Goal: Task Accomplishment & Management: Complete application form

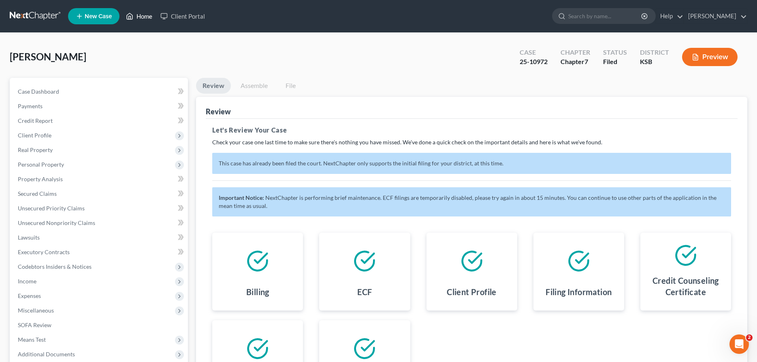
click at [135, 17] on link "Home" at bounding box center [139, 16] width 34 height 15
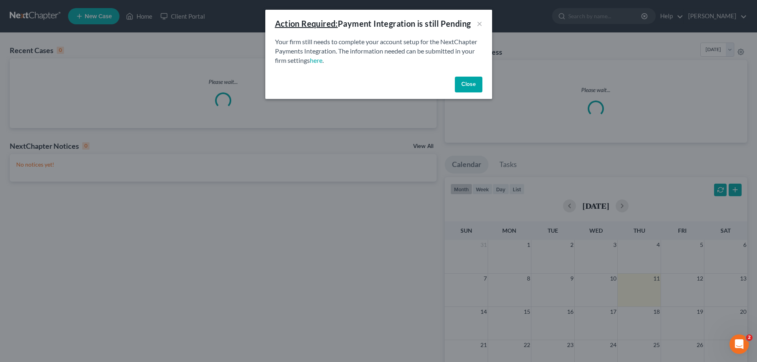
click at [475, 87] on button "Close" at bounding box center [469, 85] width 28 height 16
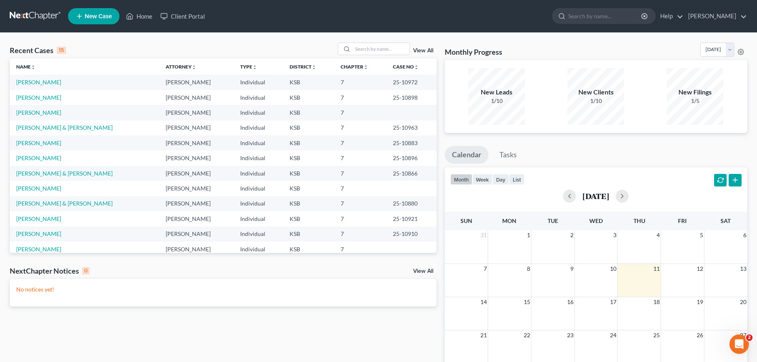
click at [108, 19] on span "New Case" at bounding box center [98, 16] width 27 height 6
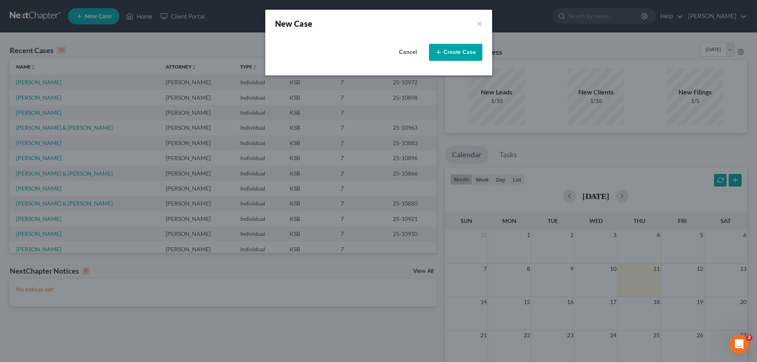
select select "31"
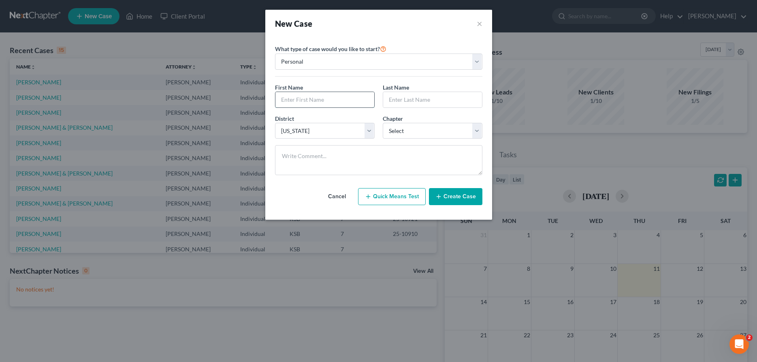
click at [313, 107] on input "text" at bounding box center [324, 99] width 99 height 15
type input "[PERSON_NAME]"
type input "Fast"
select select "0"
drag, startPoint x: 463, startPoint y: 192, endPoint x: 442, endPoint y: 195, distance: 21.4
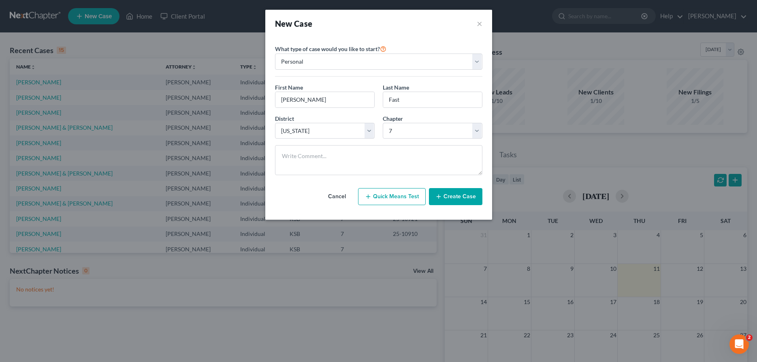
click at [463, 192] on button "Create Case" at bounding box center [455, 196] width 53 height 17
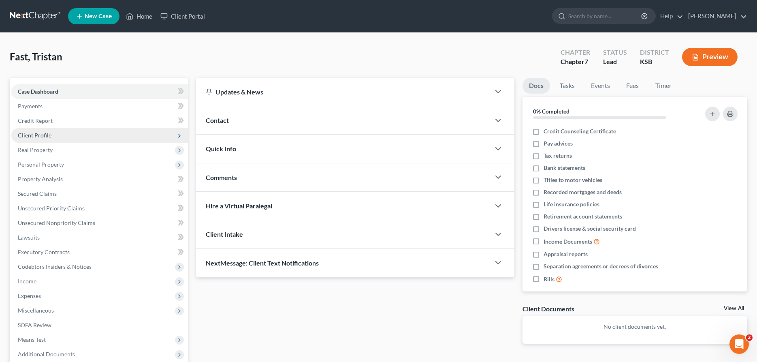
click at [45, 137] on span "Client Profile" at bounding box center [35, 135] width 34 height 7
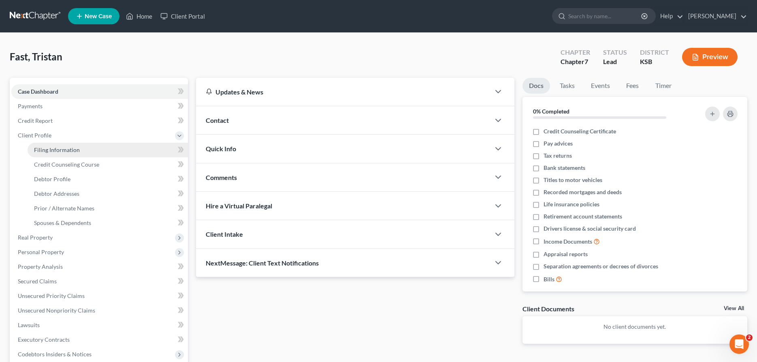
click at [51, 152] on span "Filing Information" at bounding box center [57, 149] width 46 height 7
select select "1"
select select "0"
select select "31"
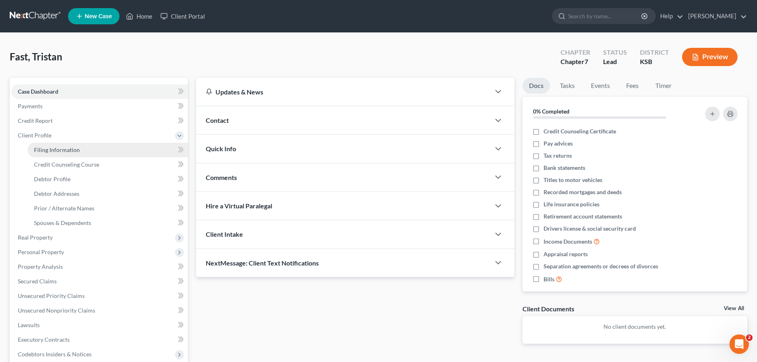
select select "17"
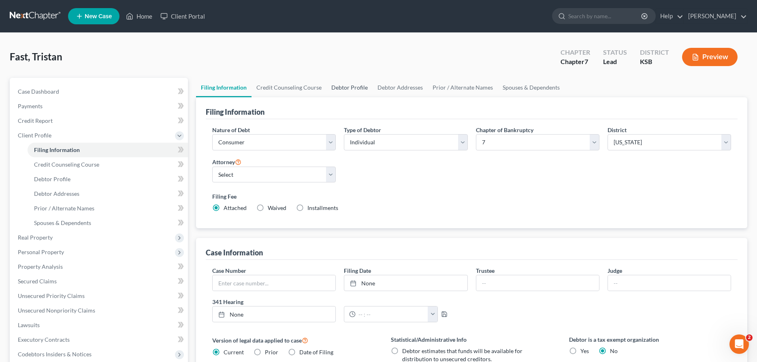
click at [361, 86] on link "Debtor Profile" at bounding box center [350, 87] width 46 height 19
select select "0"
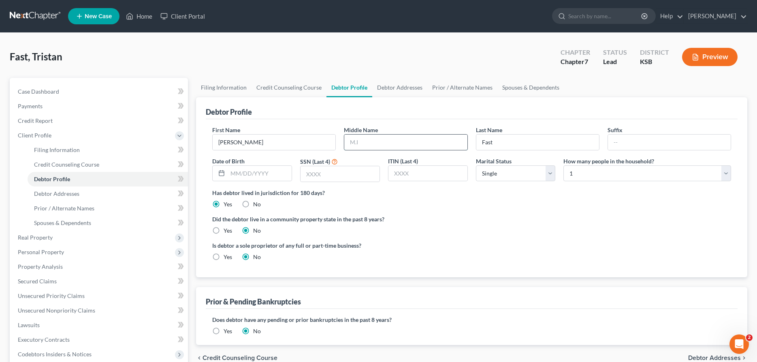
click at [404, 144] on input "text" at bounding box center [405, 141] width 123 height 15
type input "[PERSON_NAME]"
type input "[DATE]"
type input "3761"
click at [409, 84] on link "Debtor Addresses" at bounding box center [399, 87] width 55 height 19
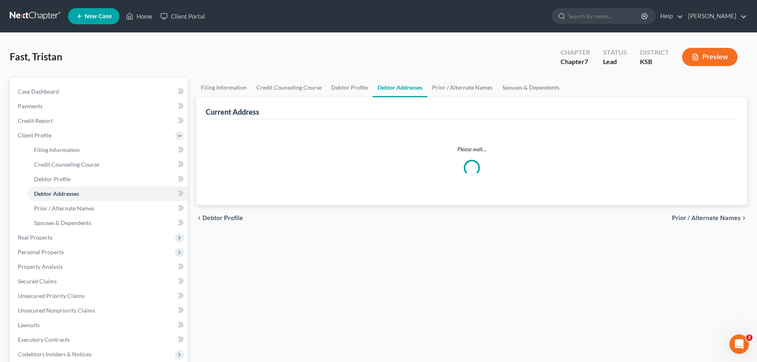
select select "0"
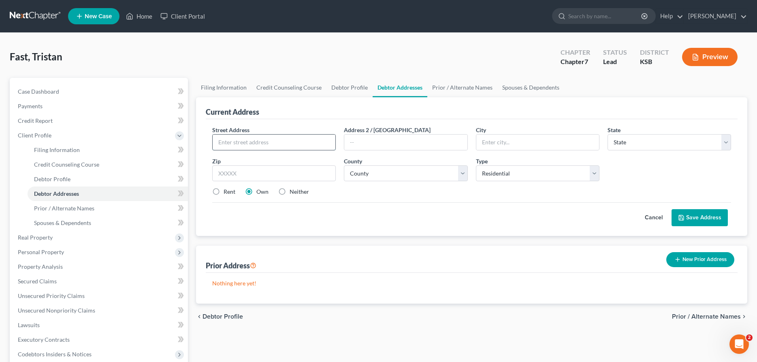
click at [273, 143] on input "text" at bounding box center [274, 141] width 123 height 15
type input "[STREET_ADDRESS]"
type input "[PERSON_NAME]"
select select "17"
type input "67502"
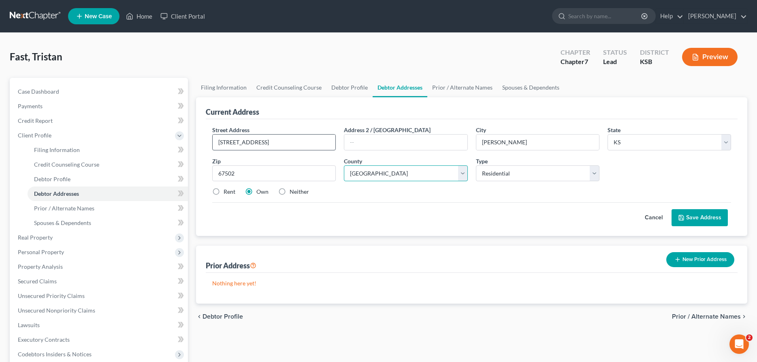
select select "77"
click at [224, 192] on label "Rent" at bounding box center [230, 192] width 12 height 8
click at [227, 192] on input "Rent" at bounding box center [229, 190] width 5 height 5
radio input "true"
click at [699, 221] on button "Save Address" at bounding box center [700, 217] width 56 height 17
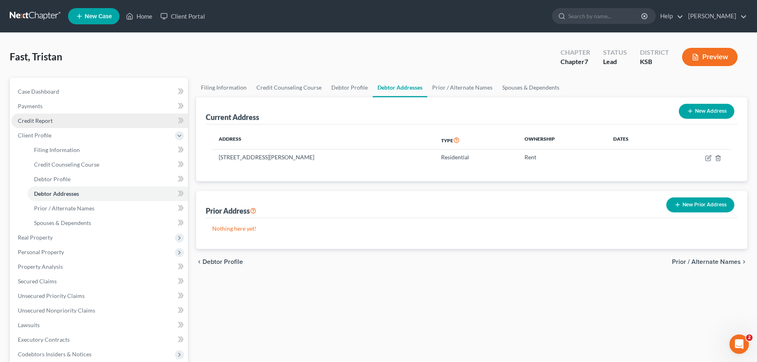
click at [41, 122] on span "Credit Report" at bounding box center [35, 120] width 35 height 7
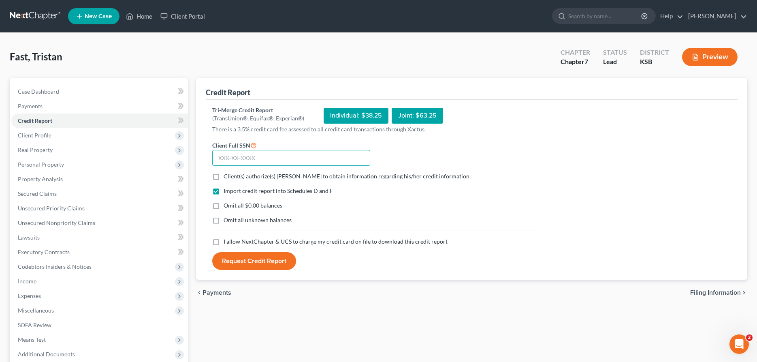
click at [220, 160] on input "text" at bounding box center [291, 158] width 158 height 16
type input "511-90-3761"
click at [224, 177] on label "Client(s) authorize(s) [PERSON_NAME] to obtain information regarding his/her cr…" at bounding box center [347, 176] width 247 height 8
click at [227, 177] on input "Client(s) authorize(s) [PERSON_NAME] to obtain information regarding his/her cr…" at bounding box center [229, 174] width 5 height 5
checkbox input "true"
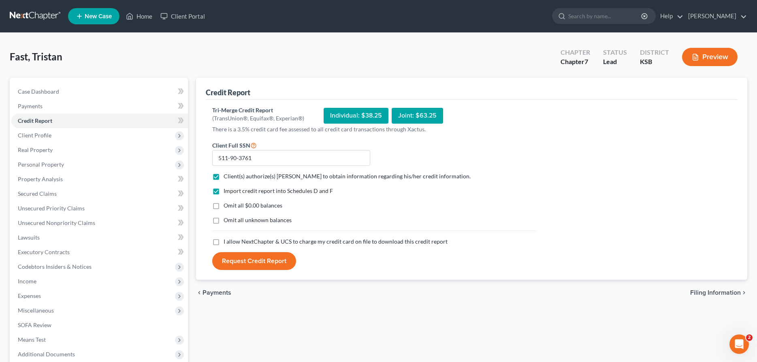
click at [224, 239] on label "I allow NextChapter & UCS to charge my credit card on file to download this cre…" at bounding box center [336, 241] width 224 height 8
click at [227, 239] on input "I allow NextChapter & UCS to charge my credit card on file to download this cre…" at bounding box center [229, 239] width 5 height 5
checkbox input "true"
click at [252, 259] on button "Request Credit Report" at bounding box center [254, 261] width 84 height 18
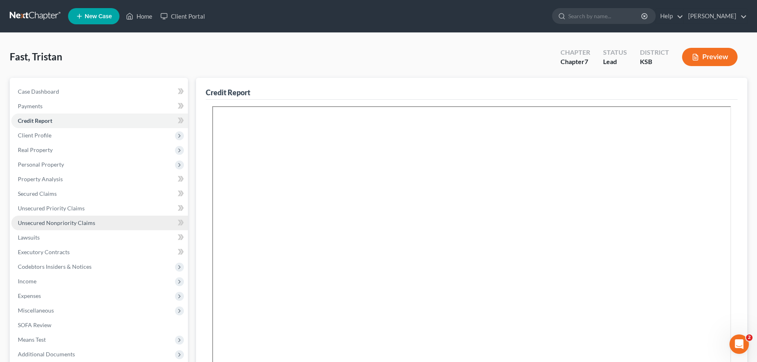
click at [58, 223] on span "Unsecured Nonpriority Claims" at bounding box center [56, 222] width 77 height 7
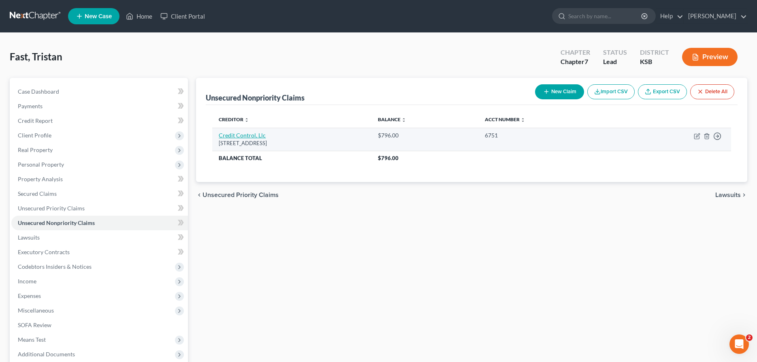
click at [246, 134] on link "Credit Control, Llc" at bounding box center [242, 135] width 47 height 7
select select "26"
select select "1"
select select "0"
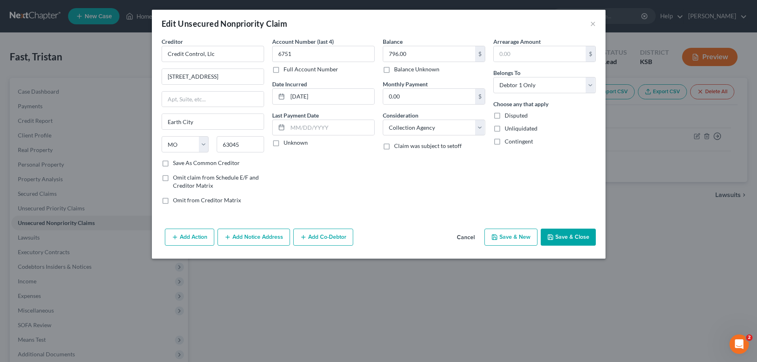
click at [583, 232] on button "Save & Close" at bounding box center [568, 236] width 55 height 17
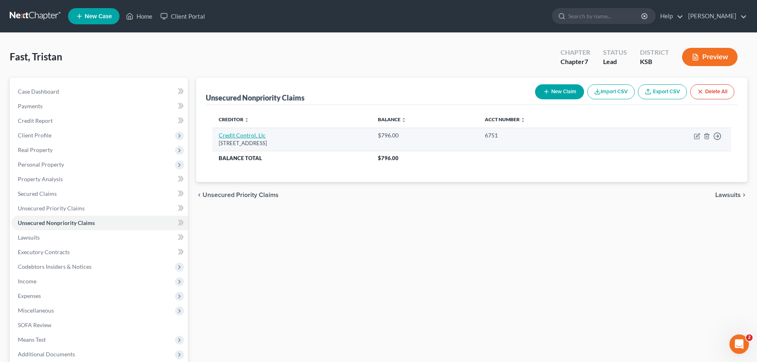
click at [240, 137] on link "Credit Control, Llc" at bounding box center [242, 135] width 47 height 7
select select "26"
select select "1"
select select "0"
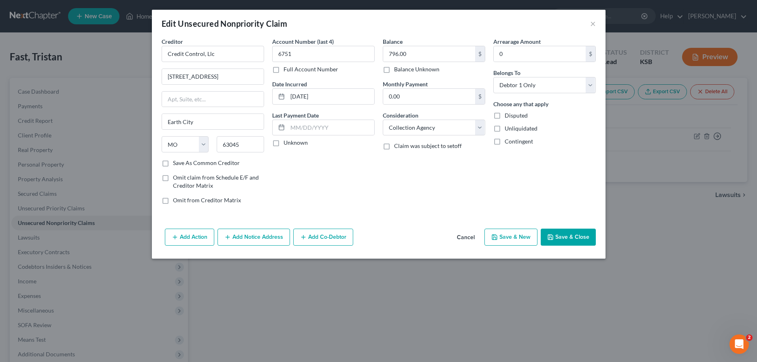
click at [236, 240] on button "Add Notice Address" at bounding box center [254, 236] width 73 height 17
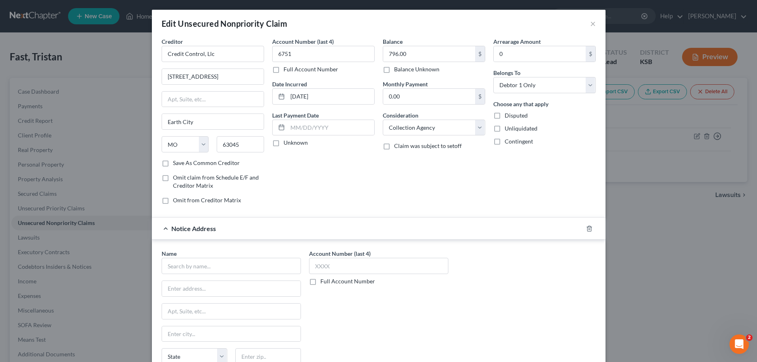
click at [224, 274] on div "Name * State [US_STATE] AK AR AZ CA CO CT DE DC [GEOGRAPHIC_DATA] [GEOGRAPHIC_D…" at bounding box center [231, 314] width 139 height 130
click at [226, 269] on input "text" at bounding box center [231, 266] width 139 height 16
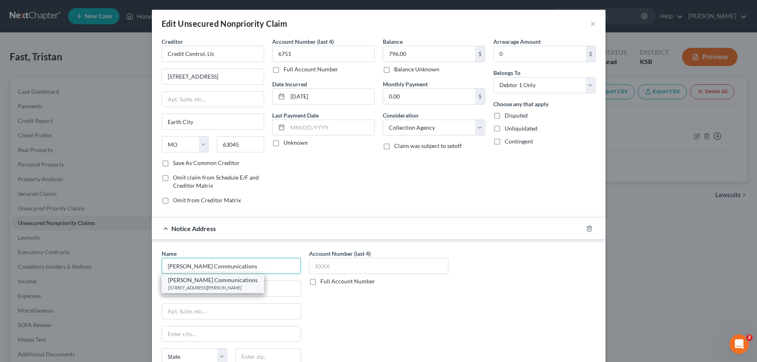
type input "[PERSON_NAME] Communications"
click at [237, 284] on div "[PERSON_NAME] Communications" at bounding box center [213, 280] width 90 height 8
type input "[STREET_ADDRESS][PERSON_NAME]"
type input "[GEOGRAPHIC_DATA]"
select select "10"
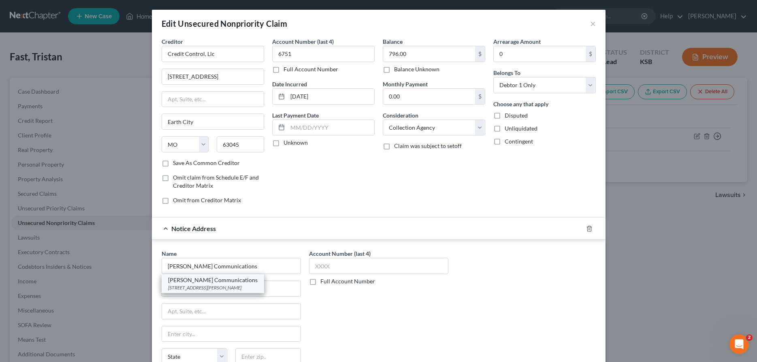
type input "30319"
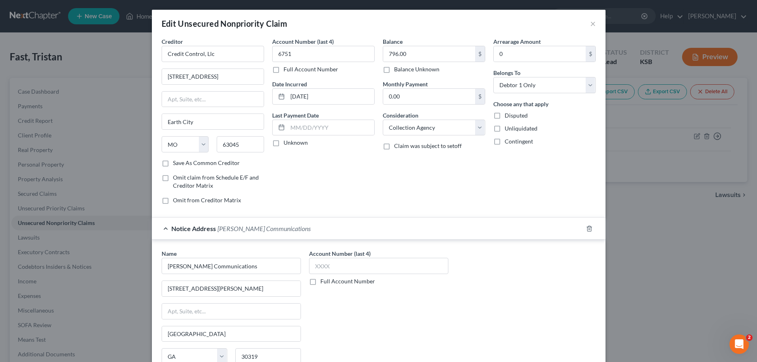
scroll to position [81, 0]
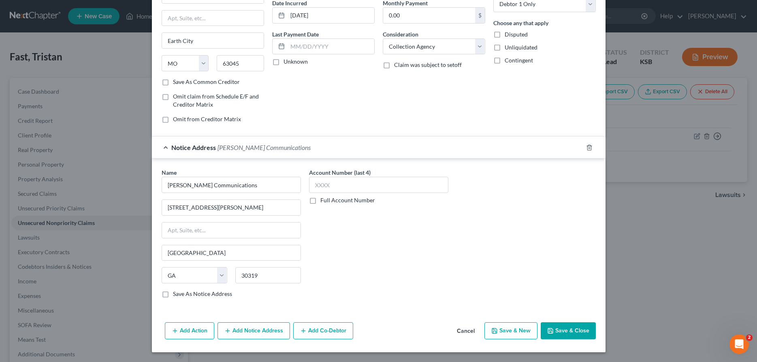
click at [567, 329] on button "Save & Close" at bounding box center [568, 330] width 55 height 17
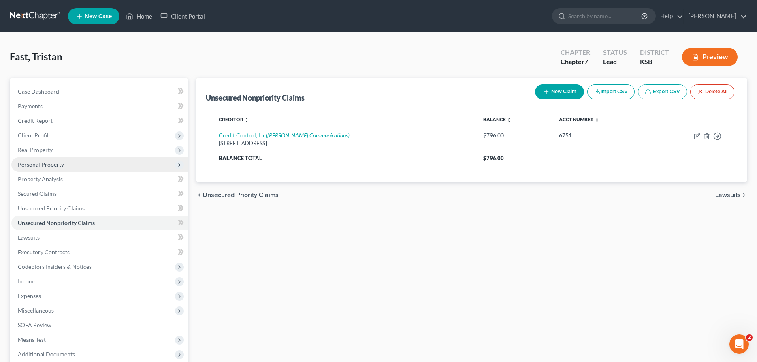
click at [43, 162] on span "Personal Property" at bounding box center [41, 164] width 46 height 7
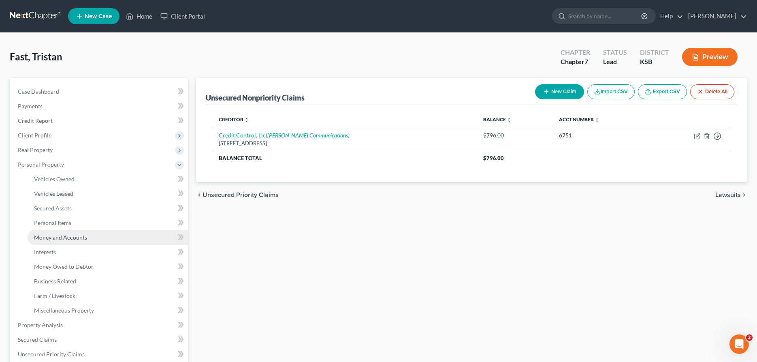
click at [38, 232] on link "Money and Accounts" at bounding box center [108, 237] width 160 height 15
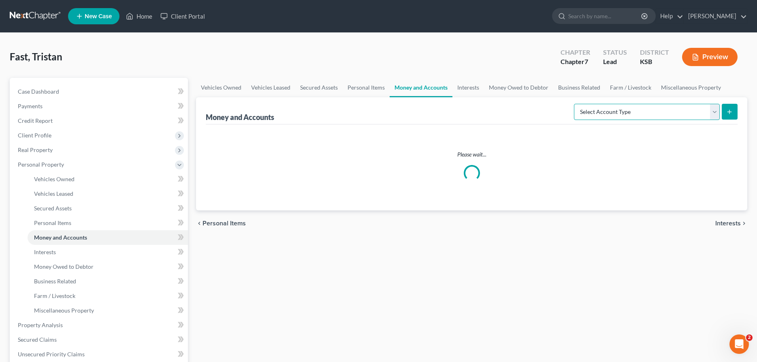
click at [574, 104] on select "Select Account Type Brokerage Cash on Hand Certificates of Deposit Checking Acc…" at bounding box center [647, 112] width 146 height 16
select select "checking"
click option "Checking Account" at bounding box center [0, 0] width 0 height 0
click at [731, 109] on icon "submit" at bounding box center [729, 112] width 6 height 6
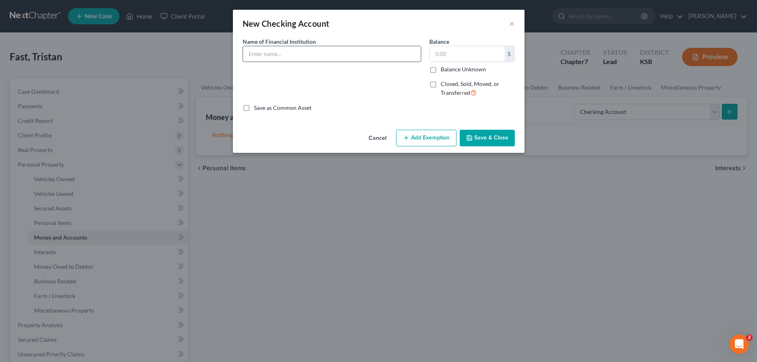
click at [414, 52] on input "text" at bounding box center [332, 53] width 178 height 15
type input "First National Bank"
type input "1.00"
click at [489, 138] on button "Save & Close" at bounding box center [487, 138] width 55 height 17
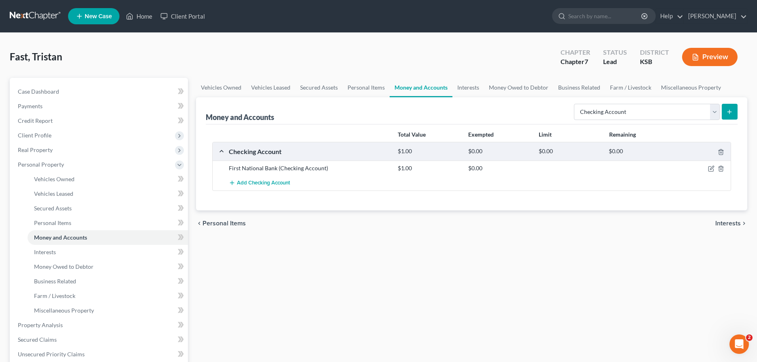
click at [730, 113] on icon "submit" at bounding box center [729, 112] width 6 height 6
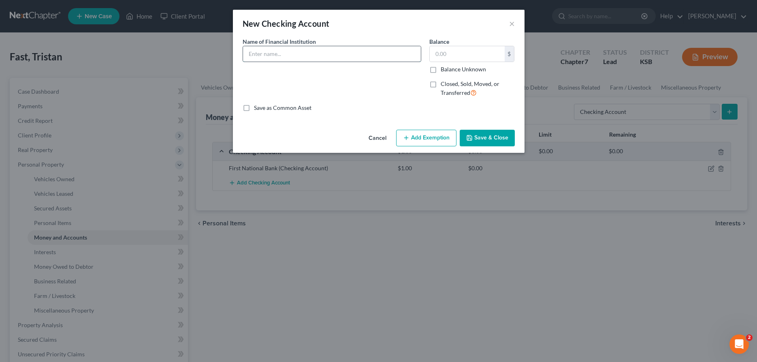
click at [354, 57] on input "text" at bounding box center [332, 53] width 178 height 15
type input "[PERSON_NAME] Credit Union- Daughters Account"
type input "10.00"
click at [487, 138] on button "Save & Close" at bounding box center [487, 138] width 55 height 17
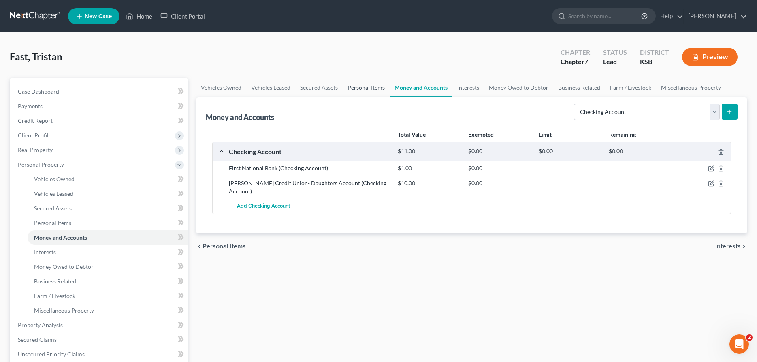
click at [359, 86] on link "Personal Items" at bounding box center [366, 87] width 47 height 19
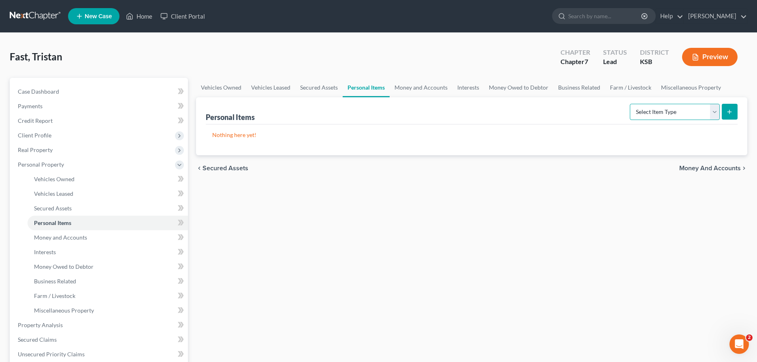
click at [630, 104] on select "Select Item Type Clothing Collectibles Of Value Electronics Firearms Household …" at bounding box center [675, 112] width 90 height 16
select select "household_goods"
click option "Household Goods" at bounding box center [0, 0] width 0 height 0
click at [731, 107] on button "submit" at bounding box center [730, 112] width 16 height 16
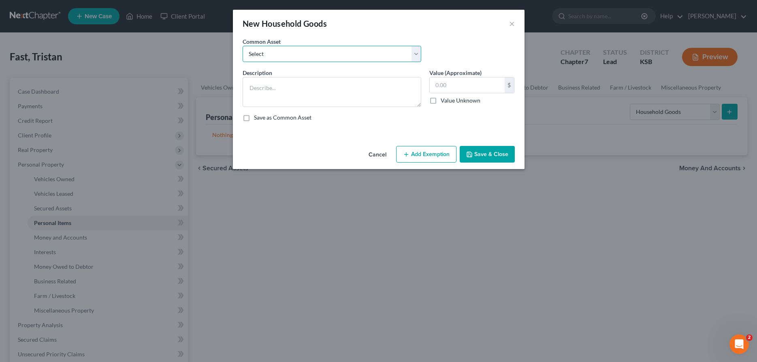
click at [243, 46] on select "Select Household Goods" at bounding box center [332, 54] width 179 height 16
select select "0"
click option "Household Goods" at bounding box center [0, 0] width 0 height 0
type textarea "Household Goods"
drag, startPoint x: 471, startPoint y: 84, endPoint x: 405, endPoint y: 85, distance: 66.0
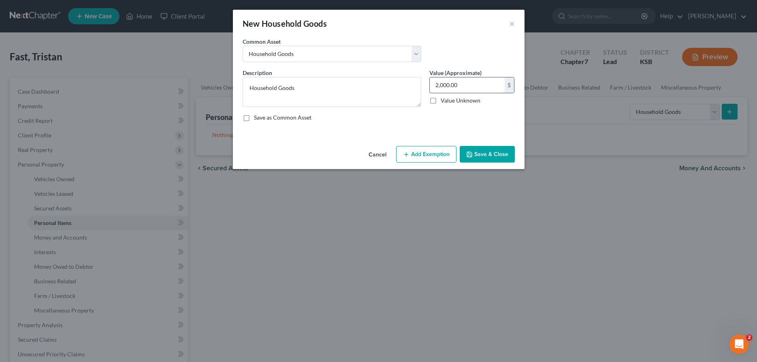
click at [430, 85] on input "2,000.00" at bounding box center [467, 84] width 75 height 15
type input "1,000.00"
click at [405, 156] on icon "button" at bounding box center [406, 154] width 6 height 6
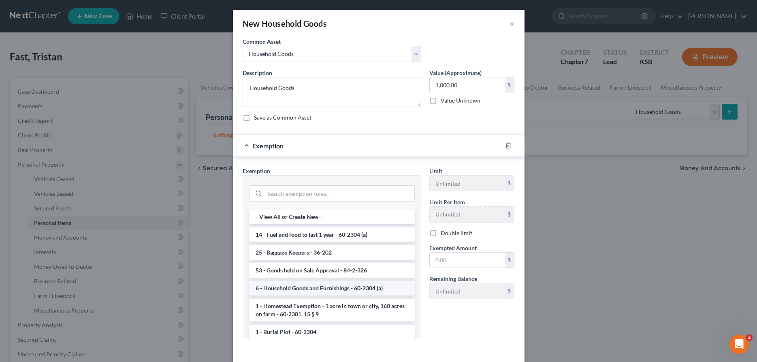
click at [320, 286] on li "6 - Household Goods and Furnishings - 60-2304 (a)" at bounding box center [332, 288] width 166 height 15
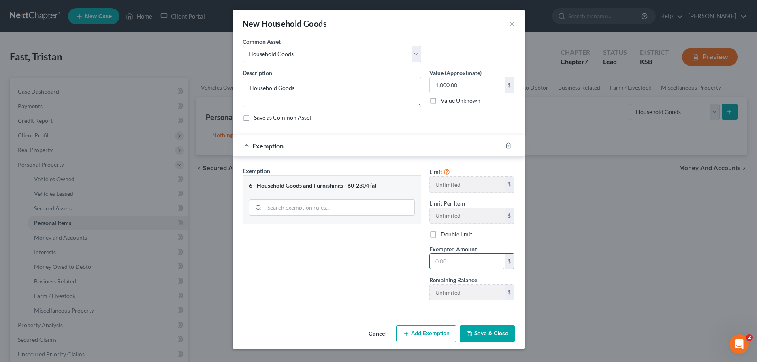
click at [445, 258] on input "text" at bounding box center [467, 261] width 75 height 15
type input "1,000.00"
click at [488, 336] on button "Save & Close" at bounding box center [487, 333] width 55 height 17
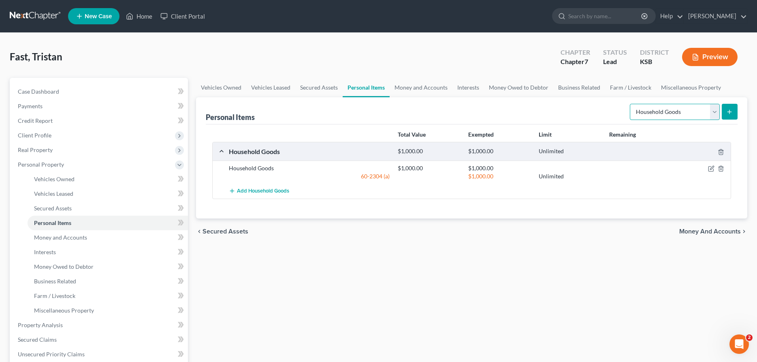
click at [630, 104] on select "Select Item Type Clothing Collectibles Of Value Electronics Firearms Household …" at bounding box center [675, 112] width 90 height 16
select select "clothing"
click option "Clothing" at bounding box center [0, 0] width 0 height 0
click at [729, 107] on button "submit" at bounding box center [730, 112] width 16 height 16
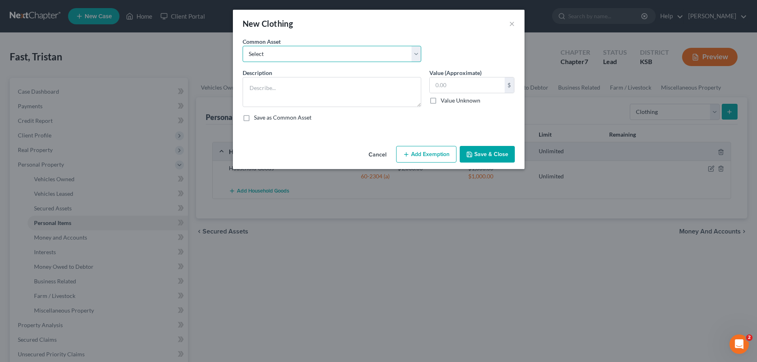
click at [243, 46] on select "Select Clothing" at bounding box center [332, 54] width 179 height 16
select select "0"
click option "Clothing" at bounding box center [0, 0] width 0 height 0
type textarea "Clothing"
drag, startPoint x: 473, startPoint y: 87, endPoint x: 422, endPoint y: 83, distance: 51.6
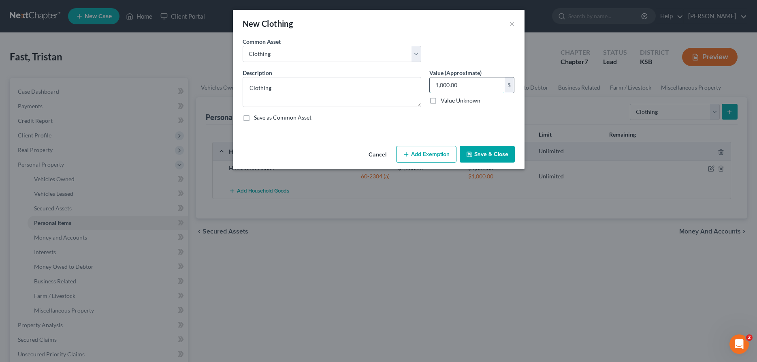
click at [430, 83] on input "1,000.00" at bounding box center [467, 84] width 75 height 15
type input "500.00"
click at [441, 156] on button "Add Exemption" at bounding box center [426, 154] width 60 height 17
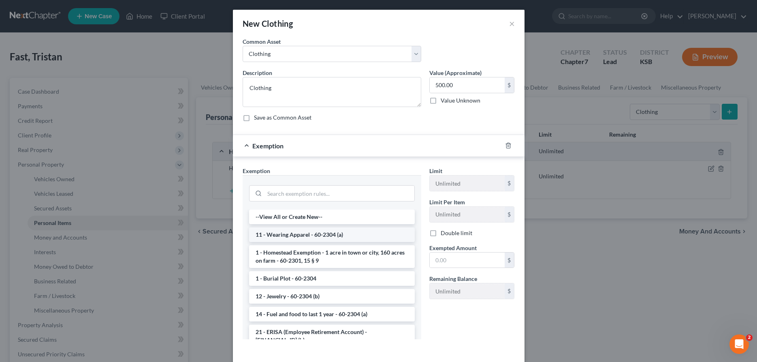
click at [295, 236] on li "11 - Wearing Apparel - 60-2304 (a)" at bounding box center [332, 234] width 166 height 15
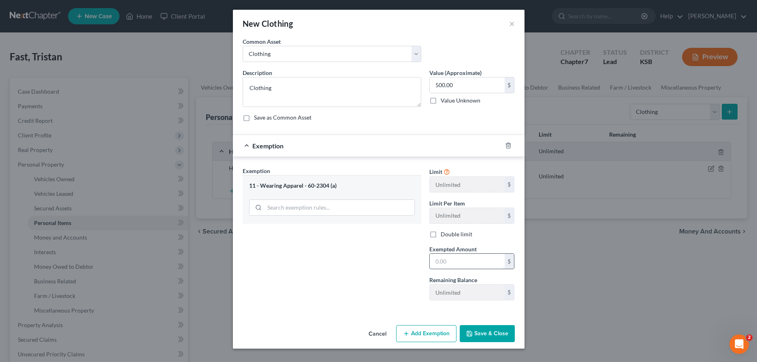
click at [448, 258] on input "text" at bounding box center [467, 261] width 75 height 15
type input "500.00"
click at [485, 334] on button "Save & Close" at bounding box center [487, 333] width 55 height 17
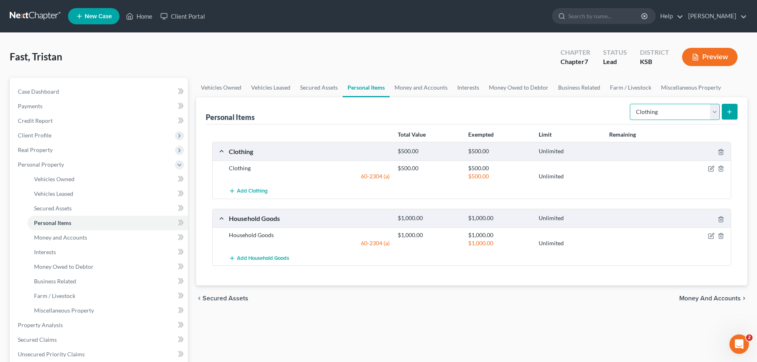
click at [630, 104] on select "Select Item Type Clothing Collectibles Of Value Electronics Firearms Household …" at bounding box center [675, 112] width 90 height 16
select select "jewelry"
click option "Jewelry" at bounding box center [0, 0] width 0 height 0
click at [728, 107] on button "submit" at bounding box center [730, 112] width 16 height 16
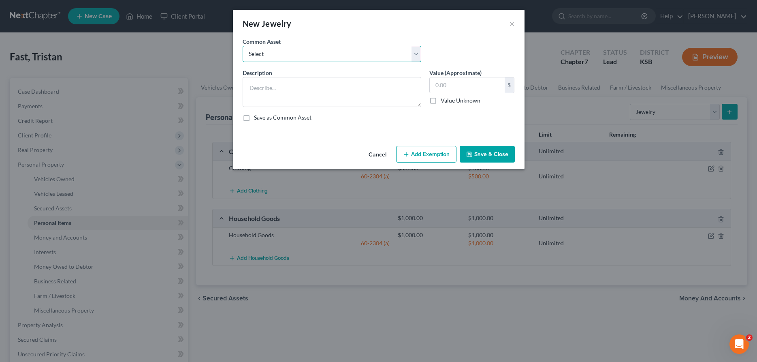
click at [243, 46] on select "Select Jewelry" at bounding box center [332, 54] width 179 height 16
select select "0"
click option "Jewelry" at bounding box center [0, 0] width 0 height 0
type textarea "Jewelry"
type input "25.00"
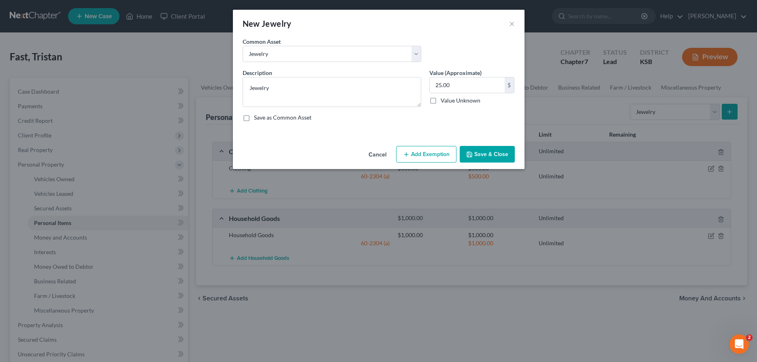
click at [424, 151] on button "Add Exemption" at bounding box center [426, 154] width 60 height 17
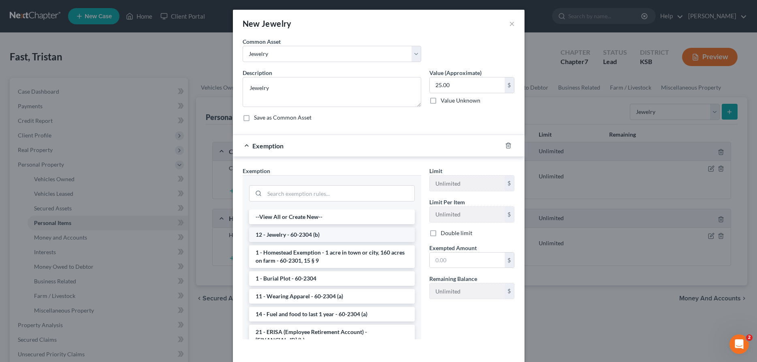
click at [306, 234] on li "12 - Jewelry - 60-2304 (b)" at bounding box center [332, 234] width 166 height 15
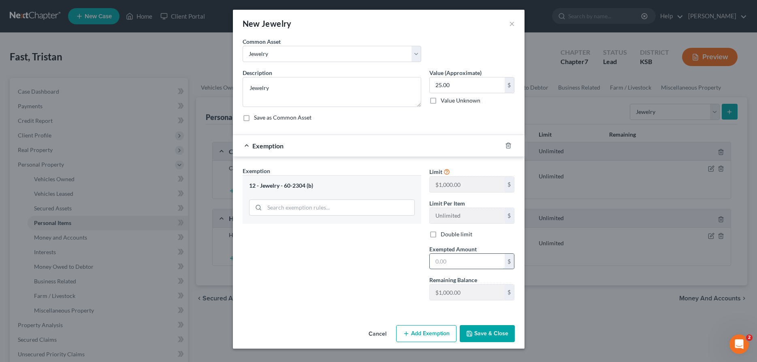
click at [446, 264] on input "text" at bounding box center [467, 261] width 75 height 15
type input "25.00"
click at [479, 335] on button "Save & Close" at bounding box center [487, 333] width 55 height 17
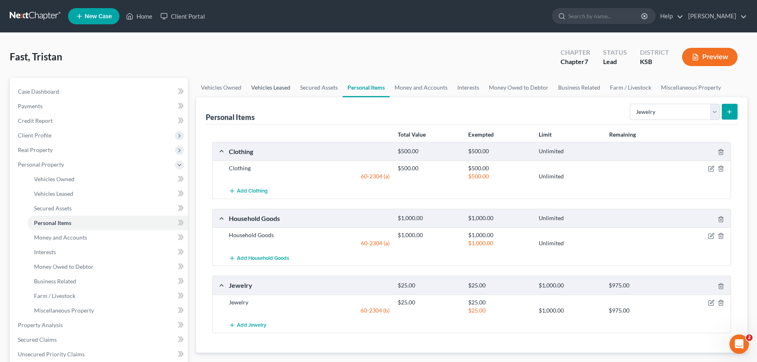
click at [266, 89] on link "Vehicles Leased" at bounding box center [270, 87] width 49 height 19
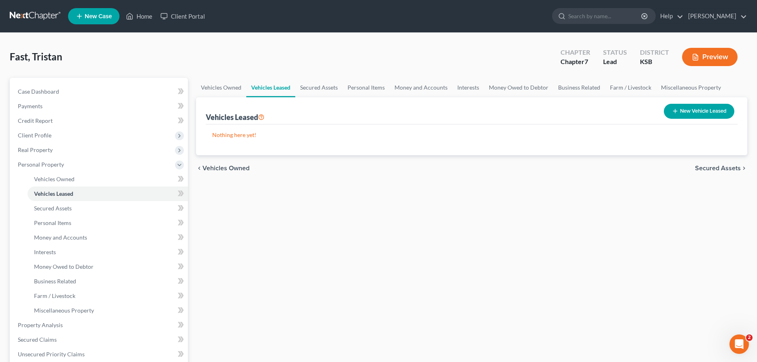
click at [688, 110] on button "New Vehicle Leased" at bounding box center [699, 111] width 70 height 15
select select "0"
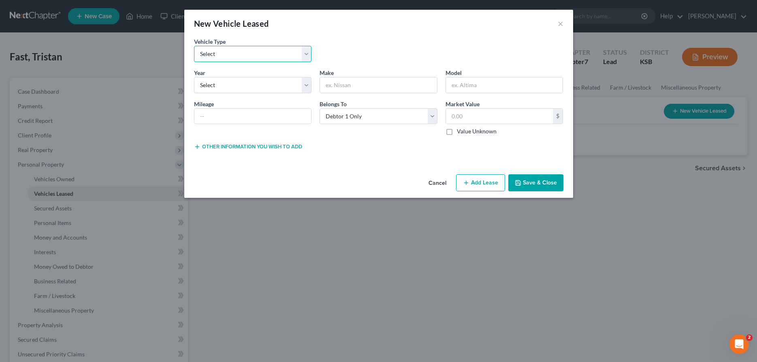
click at [194, 46] on select "Select Automobile Truck Trailer Watercraft Aircraft Motor Home Atv Other Vehicle" at bounding box center [253, 54] width 118 height 16
select select "0"
click option "Automobile" at bounding box center [0, 0] width 0 height 0
click at [194, 77] on select "Select 2026 2025 2024 2023 2022 2021 2020 2019 2018 2017 2016 2015 2014 2013 20…" at bounding box center [253, 85] width 118 height 16
select select "16"
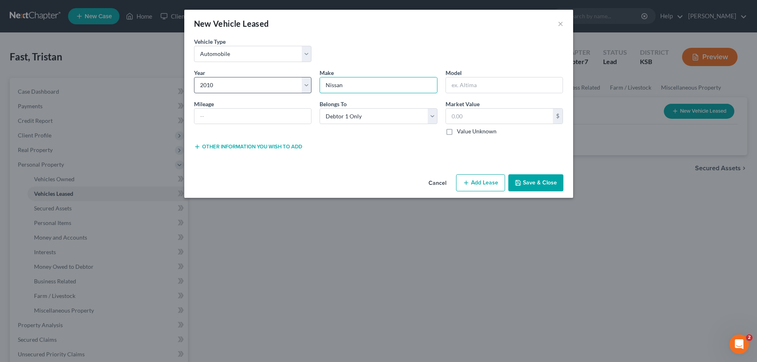
type input "Nissan"
type input "Murano"
type input "4,000.00"
click at [559, 21] on button "×" at bounding box center [561, 24] width 6 height 10
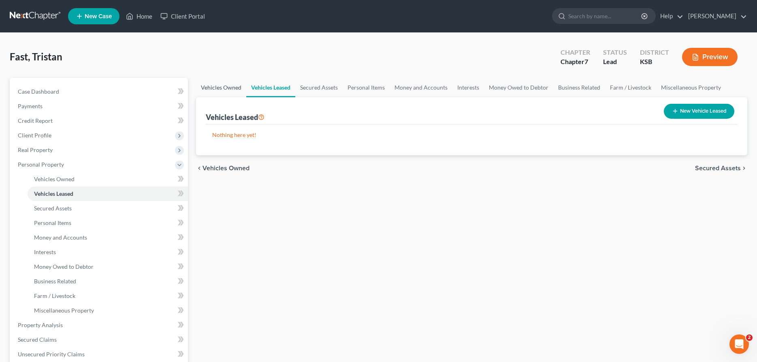
click at [209, 86] on link "Vehicles Owned" at bounding box center [221, 87] width 50 height 19
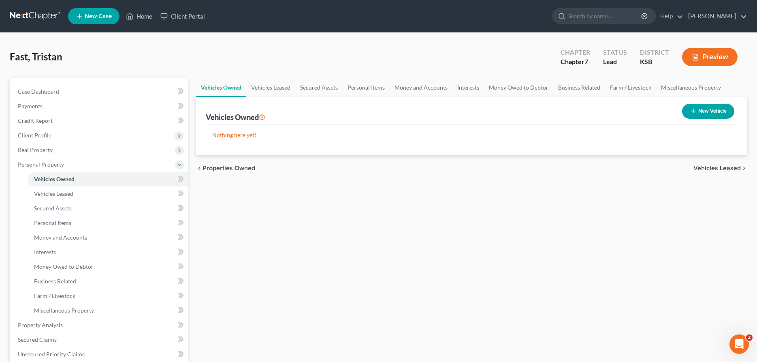
click at [721, 110] on button "New Vehicle" at bounding box center [708, 111] width 52 height 15
select select "0"
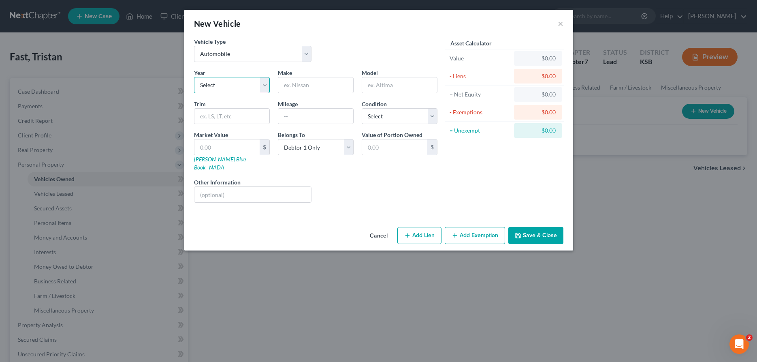
click at [194, 77] on select "Select 2026 2025 2024 2023 2022 2021 2020 2019 2018 2017 2016 2015 2014 2013 20…" at bounding box center [232, 85] width 76 height 16
select select "16"
click option "2010" at bounding box center [0, 0] width 0 height 0
type input "Nissan"
type input "Murano"
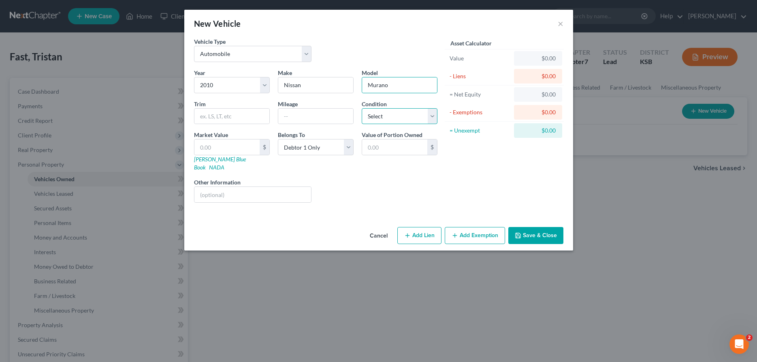
click at [362, 108] on select "Select Excellent Very Good Good Fair Poor" at bounding box center [400, 116] width 76 height 16
select select "3"
click option "Fair" at bounding box center [0, 0] width 0 height 0
click at [223, 139] on label "Market Value" at bounding box center [211, 134] width 34 height 9
click at [236, 151] on input "text" at bounding box center [226, 146] width 65 height 15
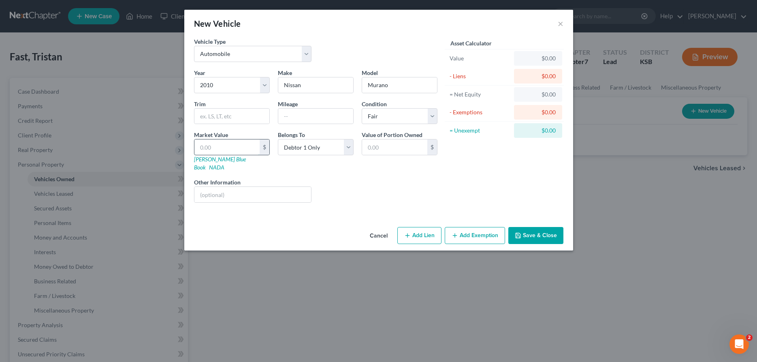
type input "4"
type input "4.00"
type input "40"
type input "40.00"
type input "400"
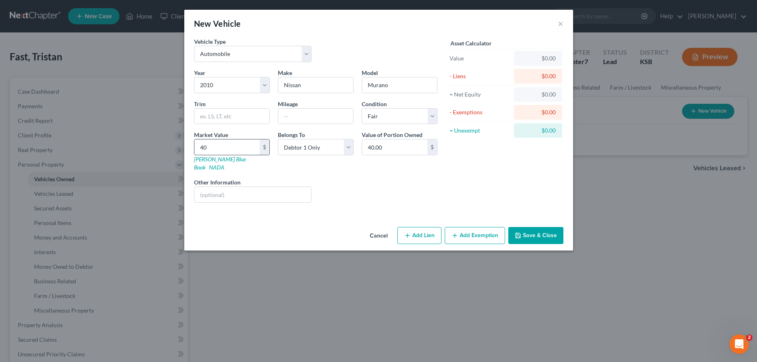
type input "400.00"
type input "4000"
type input "4,000.00"
click at [475, 229] on button "Add Exemption" at bounding box center [475, 235] width 60 height 17
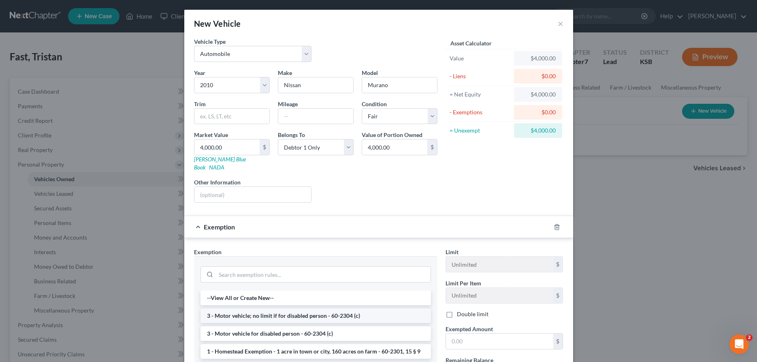
click at [273, 309] on li "3 - Motor vehicle; no limit if for disabled person - 60-2304 (c)" at bounding box center [316, 315] width 230 height 15
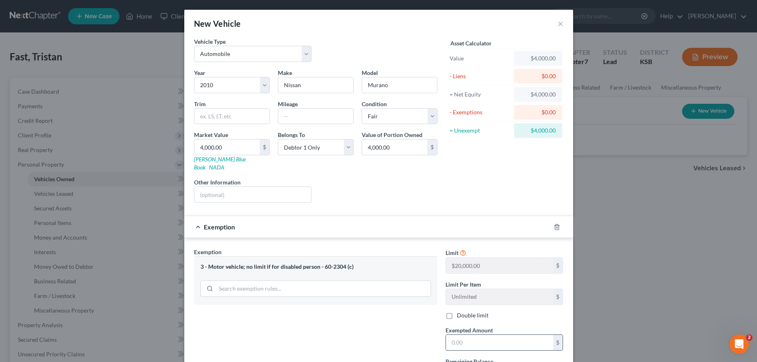
click at [457, 335] on input "text" at bounding box center [499, 342] width 107 height 15
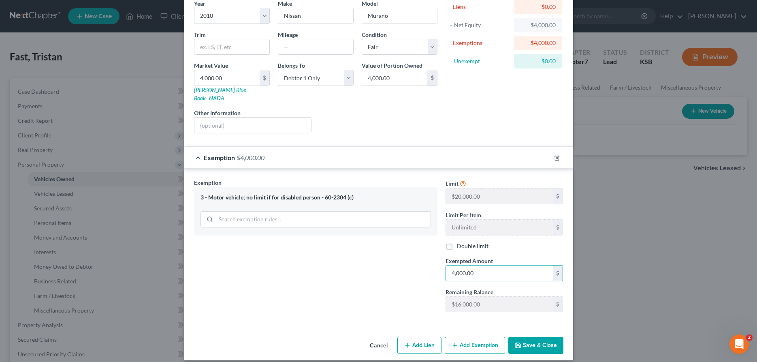
type input "4,000.00"
click at [539, 337] on button "Save & Close" at bounding box center [535, 345] width 55 height 17
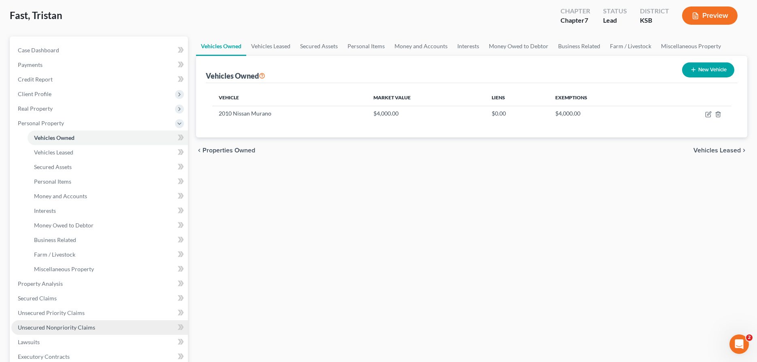
click at [59, 333] on link "Unsecured Nonpriority Claims" at bounding box center [99, 327] width 177 height 15
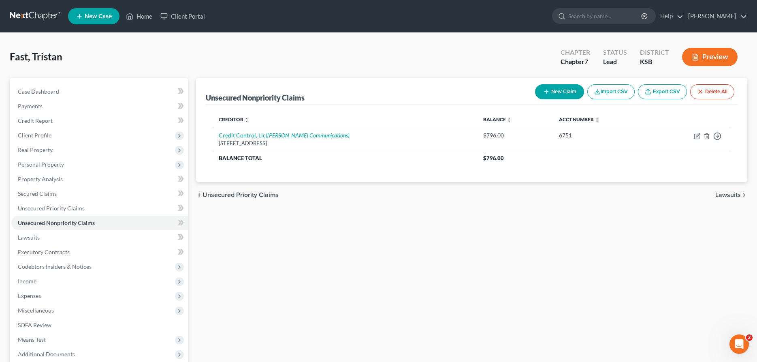
click at [564, 89] on button "New Claim" at bounding box center [559, 91] width 49 height 15
select select "0"
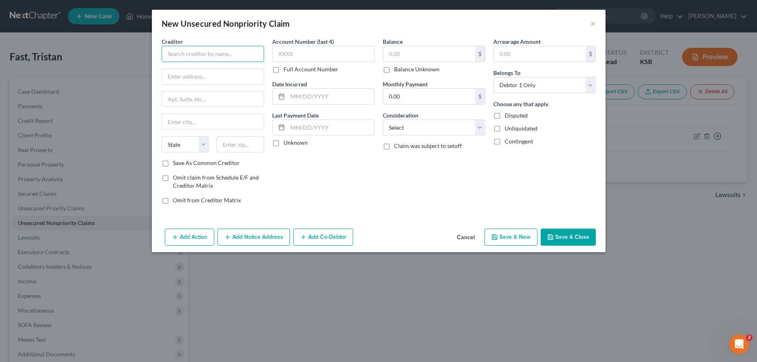
click at [173, 52] on input "text" at bounding box center [213, 54] width 102 height 16
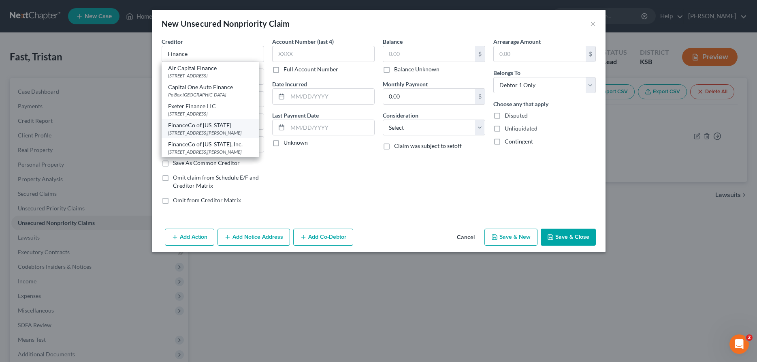
click at [179, 126] on div "FinanceCo of [US_STATE]" at bounding box center [210, 125] width 84 height 8
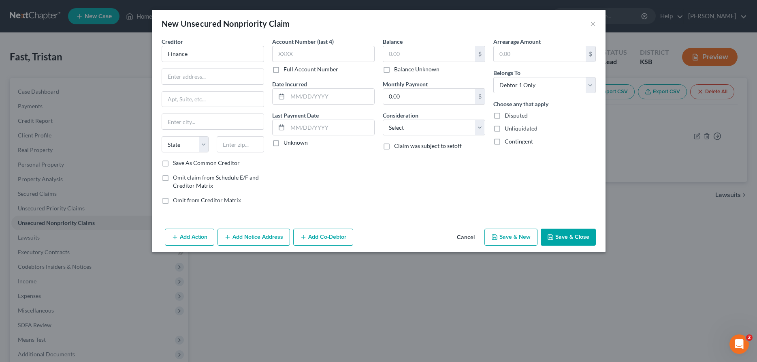
type input "FinanceCo of [US_STATE]"
type input "Po Box 697"
type input "[PERSON_NAME]"
select select "17"
type input "67025"
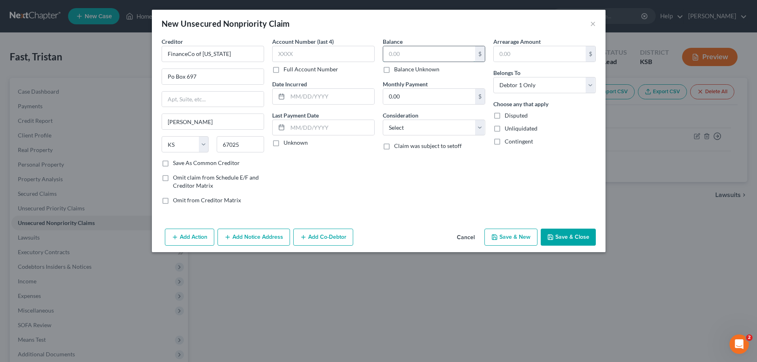
click at [384, 55] on input "text" at bounding box center [429, 53] width 92 height 15
type input "15,000.00"
click at [383, 120] on select "Select Cable / Satellite Services Collection Agency Credit Card Debt Debt Couns…" at bounding box center [434, 128] width 102 height 16
select select "4"
click at [265, 236] on button "Add Notice Address" at bounding box center [254, 236] width 73 height 17
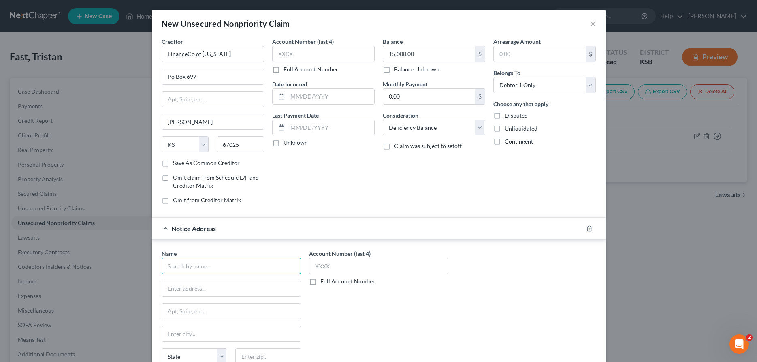
click at [233, 265] on input "text" at bounding box center [231, 266] width 139 height 16
type input "[PERSON_NAME]"
click at [233, 284] on div "[PERSON_NAME]" at bounding box center [210, 280] width 84 height 8
type input "[STREET_ADDRESS]"
type input "Wichita"
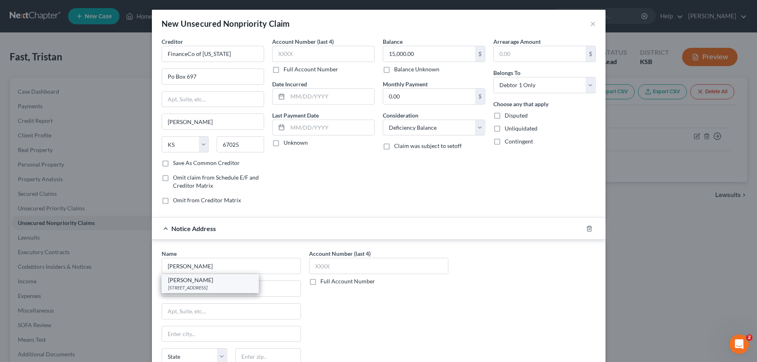
select select "17"
type input "67202"
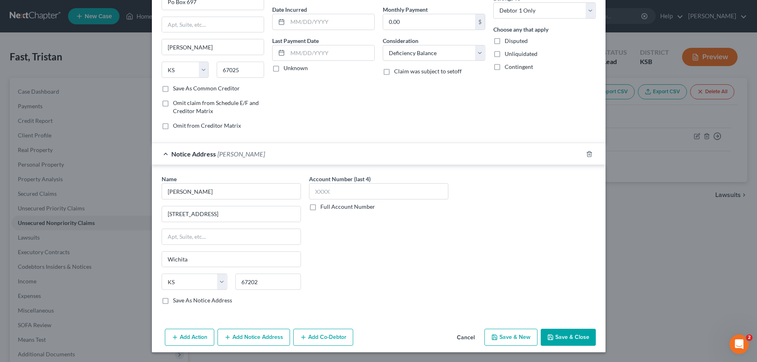
click at [559, 335] on button "Save & Close" at bounding box center [568, 337] width 55 height 17
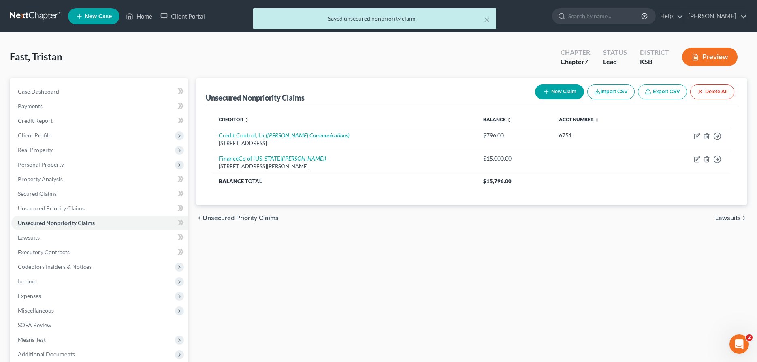
click at [548, 94] on button "New Claim" at bounding box center [559, 91] width 49 height 15
select select "0"
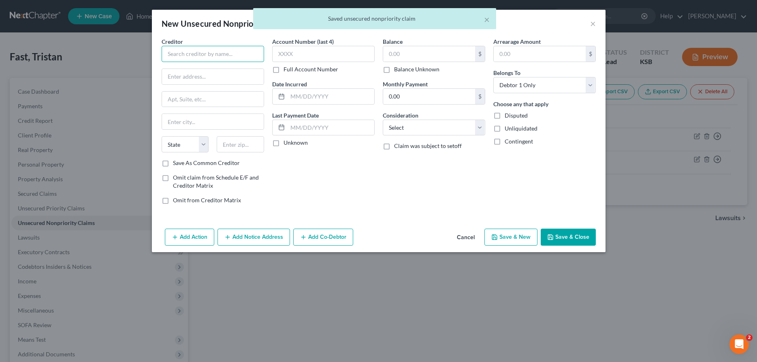
click at [243, 55] on input "text" at bounding box center [213, 54] width 102 height 16
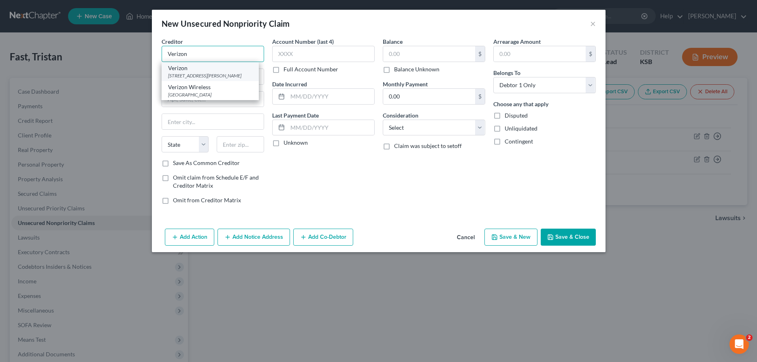
type input "Verizon"
click at [204, 75] on div "[STREET_ADDRESS][PERSON_NAME]" at bounding box center [210, 75] width 84 height 7
type input "[STREET_ADDRESS]"
type input "Saint [PERSON_NAME]"
select select "26"
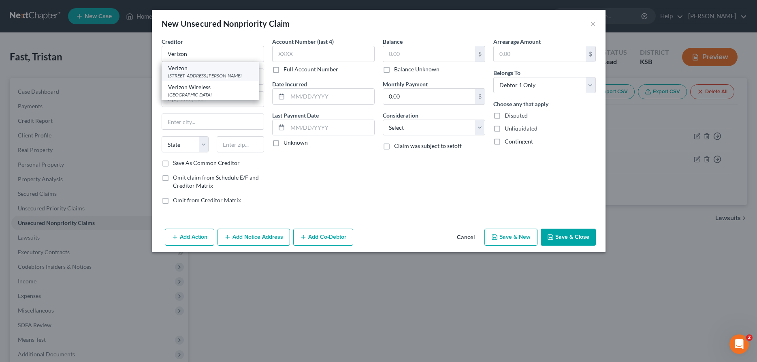
type input "63304"
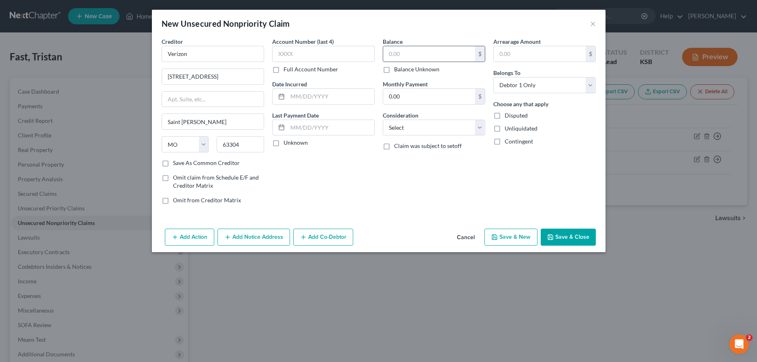
click at [403, 58] on input "text" at bounding box center [429, 53] width 92 height 15
type input "1,500.00"
click at [383, 120] on select "Select Cable / Satellite Services Collection Agency Credit Card Debt Debt Couns…" at bounding box center [434, 128] width 102 height 16
select select "19"
click at [557, 235] on button "Save & Close" at bounding box center [568, 236] width 55 height 17
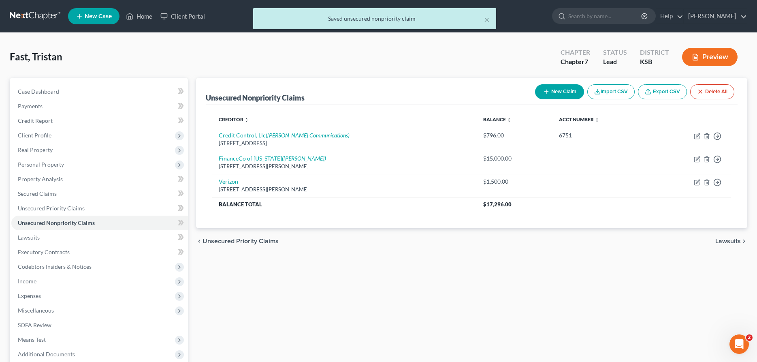
click at [551, 86] on button "New Claim" at bounding box center [559, 91] width 49 height 15
select select "0"
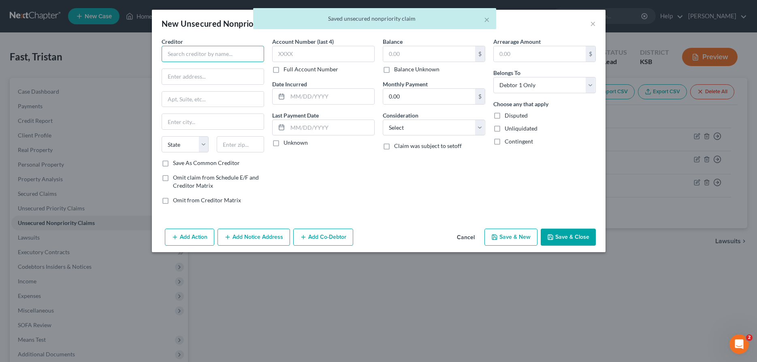
click at [255, 55] on input "text" at bounding box center [213, 54] width 102 height 16
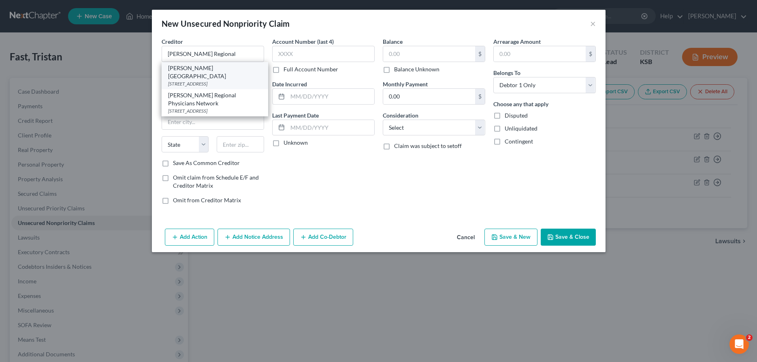
drag, startPoint x: 237, startPoint y: 74, endPoint x: 303, endPoint y: 63, distance: 66.9
click at [239, 71] on div "[PERSON_NAME][GEOGRAPHIC_DATA] [STREET_ADDRESS]" at bounding box center [215, 75] width 107 height 27
type input "[PERSON_NAME][GEOGRAPHIC_DATA]"
type input "1701 East 23rd"
type input "[PERSON_NAME]"
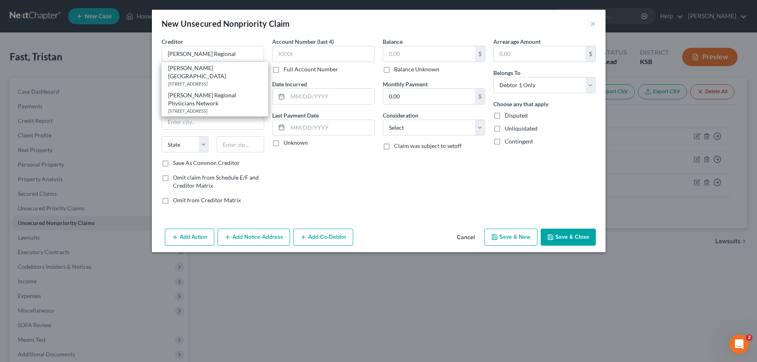
select select "17"
type input "67502"
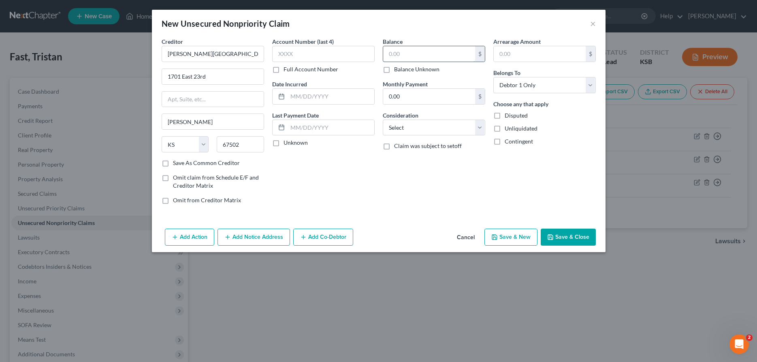
click at [405, 54] on input "text" at bounding box center [429, 53] width 92 height 15
type input "10,000.00"
click at [383, 120] on select "Select Cable / Satellite Services Collection Agency Credit Card Debt Debt Couns…" at bounding box center [434, 128] width 102 height 16
select select "9"
click at [525, 237] on button "Save & New" at bounding box center [510, 236] width 53 height 17
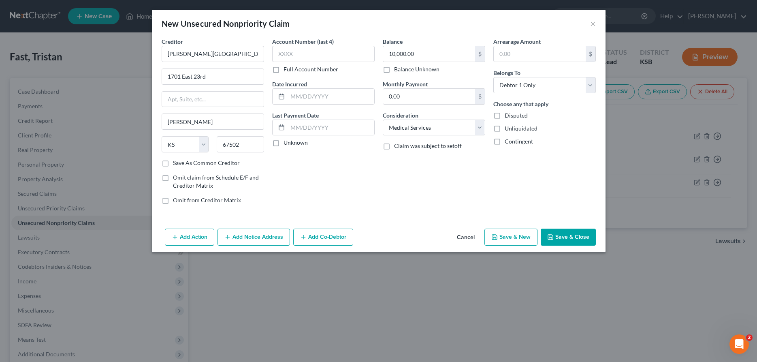
select select "0"
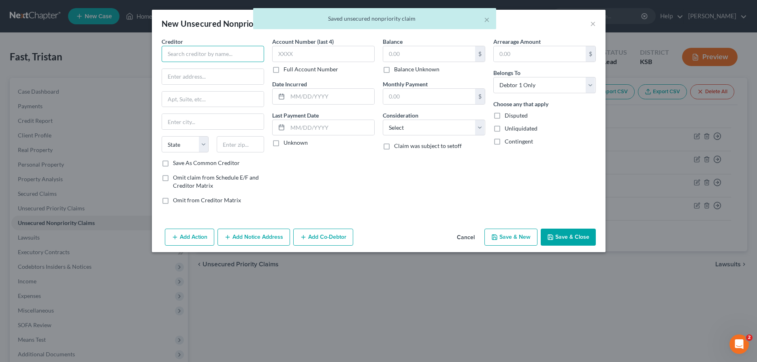
click at [252, 55] on input "text" at bounding box center [213, 54] width 102 height 16
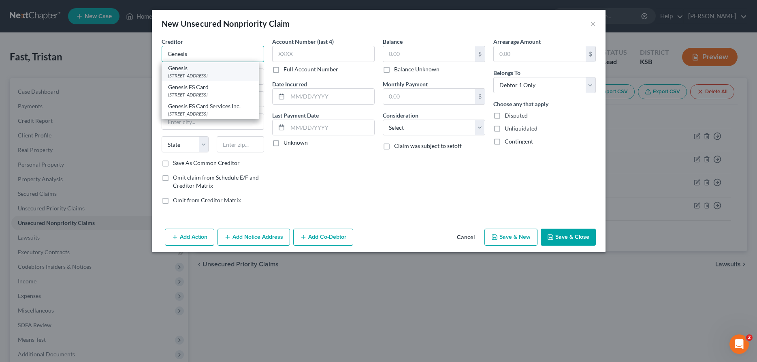
type input "Genesis"
click at [252, 75] on div "[STREET_ADDRESS]" at bounding box center [210, 75] width 84 height 7
type input "412 East 30th"
type input "[PERSON_NAME]"
select select "17"
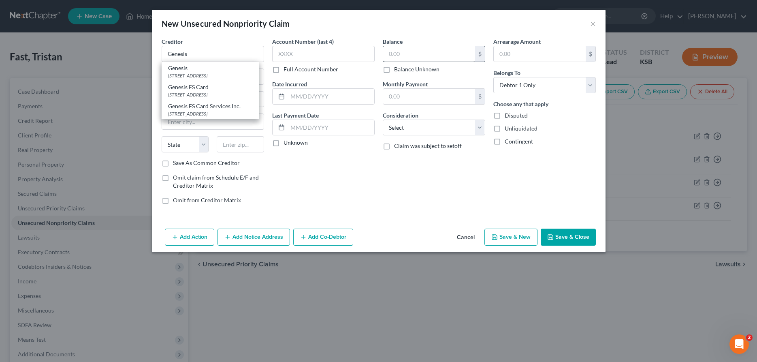
type input "67502"
click at [423, 49] on input "text" at bounding box center [429, 53] width 92 height 15
type input "1,500.00"
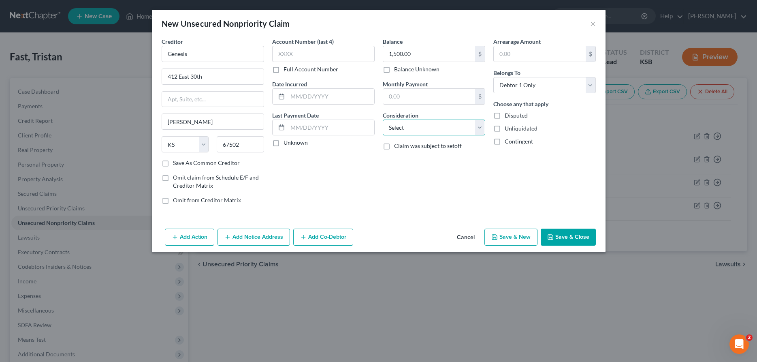
click at [383, 120] on select "Select Cable / Satellite Services Collection Agency Credit Card Debt Debt Couns…" at bounding box center [434, 128] width 102 height 16
select select "4"
click at [513, 238] on button "Save & New" at bounding box center [510, 236] width 53 height 17
select select "0"
type input "0.00"
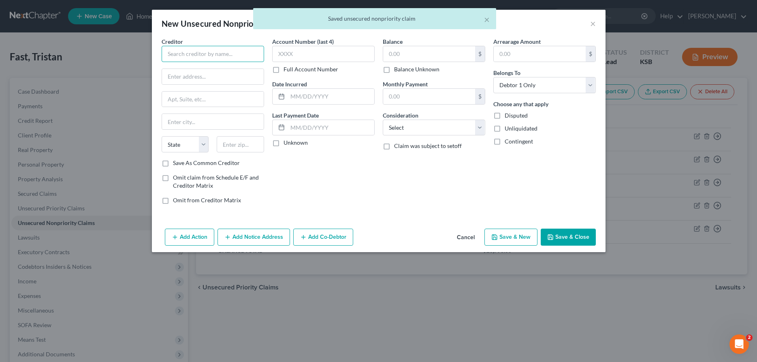
click at [237, 53] on input "text" at bounding box center [213, 54] width 102 height 16
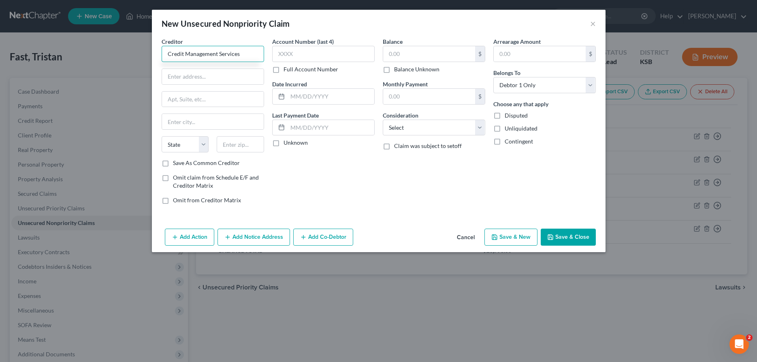
type input "Credit Management Services"
click at [182, 75] on input "text" at bounding box center [213, 76] width 102 height 15
paste input "[STREET_ADDRESS][PERSON_NAME]"
type input "[STREET_ADDRESS][PERSON_NAME]"
click at [191, 123] on input "text" at bounding box center [213, 121] width 102 height 15
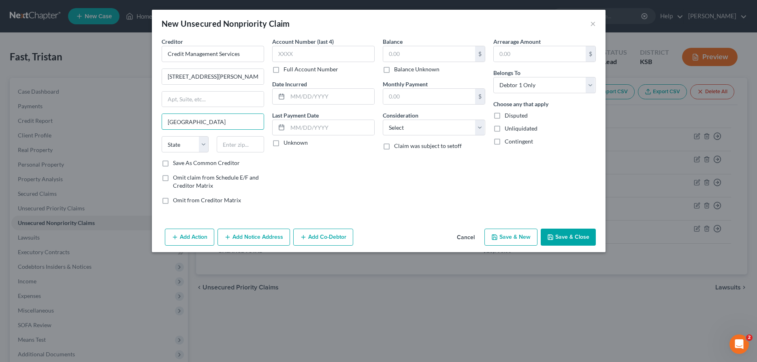
type input "[GEOGRAPHIC_DATA]"
select select "30"
type input "68801"
click at [407, 49] on input "text" at bounding box center [429, 53] width 92 height 15
type input "1,500.00"
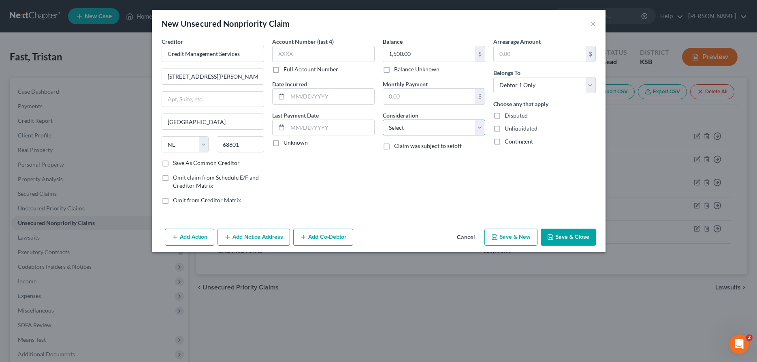
click at [383, 120] on select "Select Cable / Satellite Services Collection Agency Credit Card Debt Debt Couns…" at bounding box center [434, 128] width 102 height 16
select select "1"
click at [578, 238] on button "Save & Close" at bounding box center [568, 236] width 55 height 17
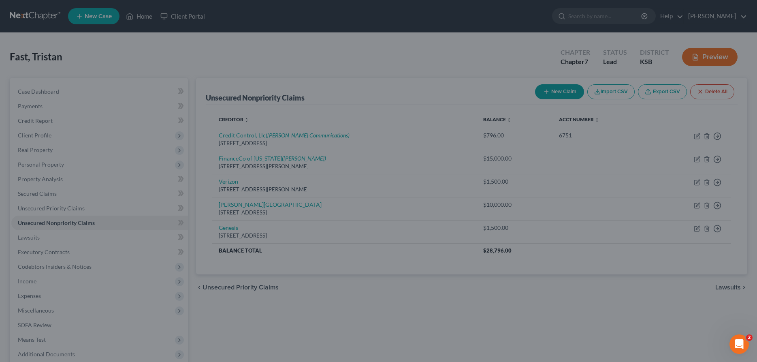
type input "0.00"
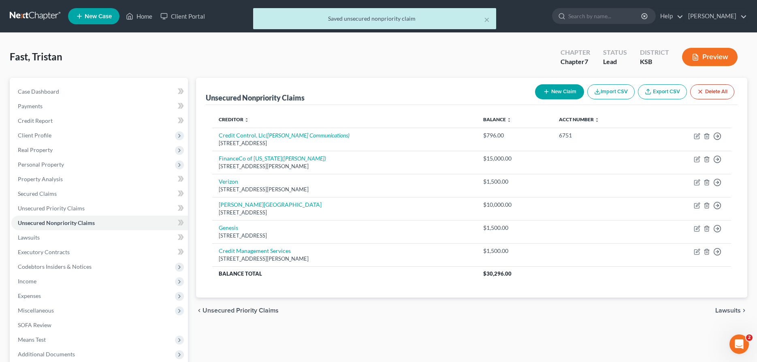
click at [573, 90] on button "New Claim" at bounding box center [559, 91] width 49 height 15
select select "0"
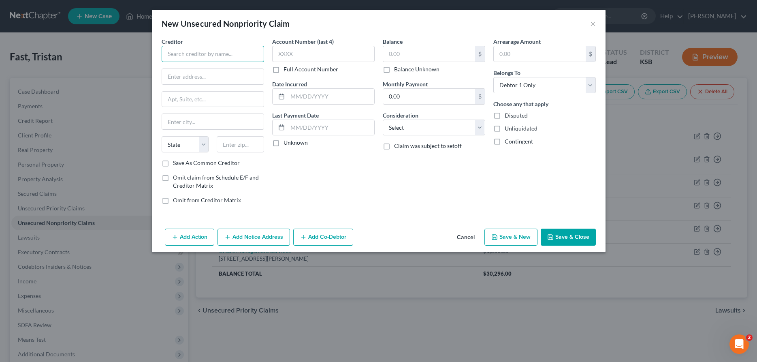
click at [212, 55] on input "text" at bounding box center [213, 54] width 102 height 16
type input "Central States Recovery"
click at [214, 71] on div "Central States Recovery" at bounding box center [210, 68] width 84 height 8
type input "[STREET_ADDRESS]"
type input "[PERSON_NAME]"
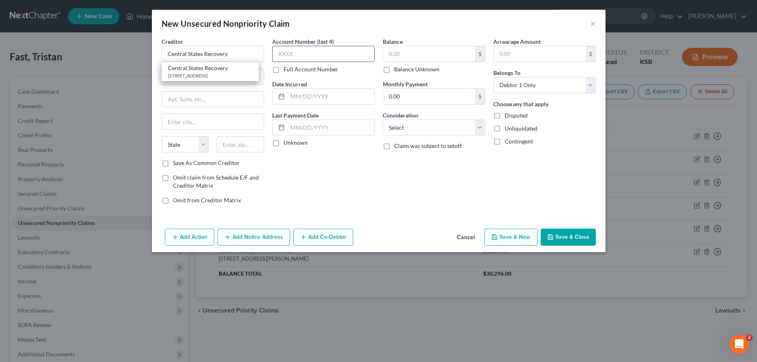
select select "17"
type input "67501"
click at [320, 54] on input "text" at bounding box center [323, 54] width 102 height 16
click at [429, 58] on input "text" at bounding box center [429, 53] width 92 height 15
type input "1,500.00"
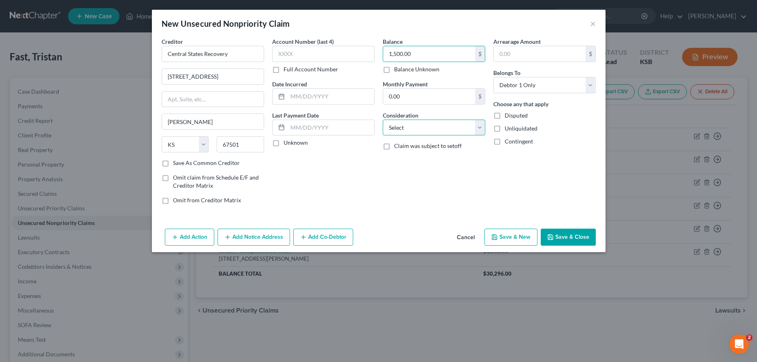
click at [383, 120] on select "Select Cable / Satellite Services Collection Agency Credit Card Debt Debt Couns…" at bounding box center [434, 128] width 102 height 16
select select "1"
click option "Collection Agency" at bounding box center [0, 0] width 0 height 0
click at [522, 239] on button "Save & New" at bounding box center [510, 236] width 53 height 17
select select "0"
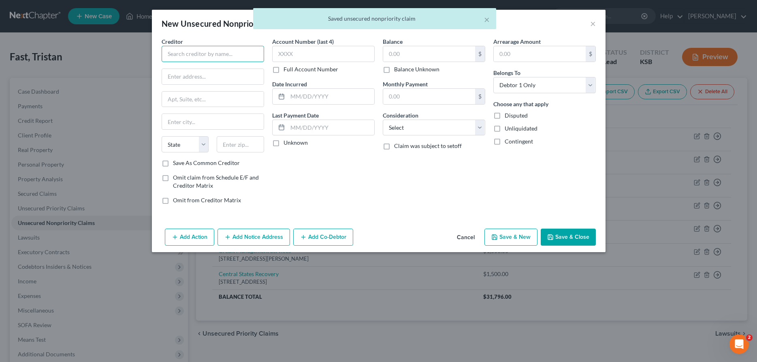
click at [213, 53] on input "text" at bounding box center [213, 54] width 102 height 16
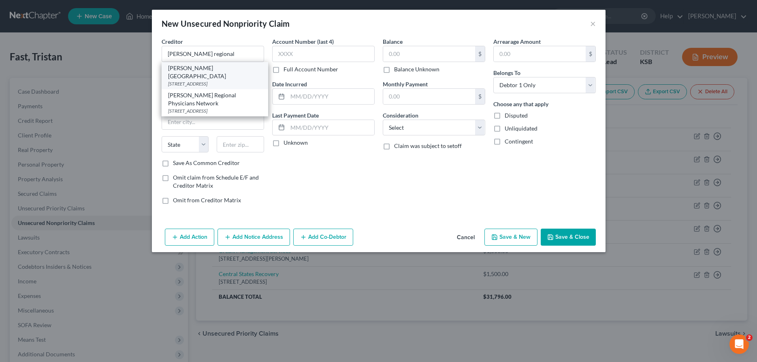
click at [207, 68] on div "[PERSON_NAME][GEOGRAPHIC_DATA]" at bounding box center [215, 72] width 94 height 16
type input "[PERSON_NAME][GEOGRAPHIC_DATA]"
type input "1701 East 23rd"
type input "[PERSON_NAME]"
select select "17"
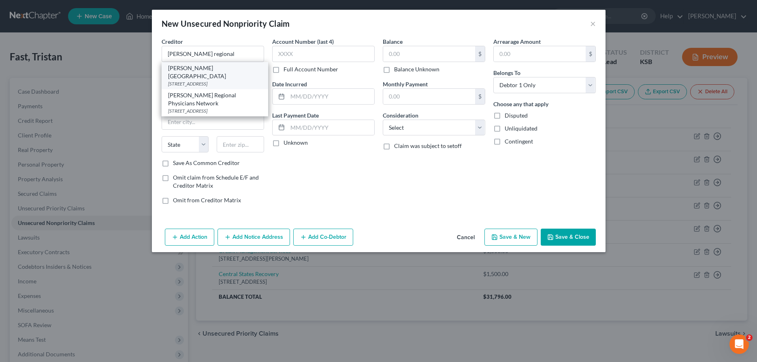
type input "67502"
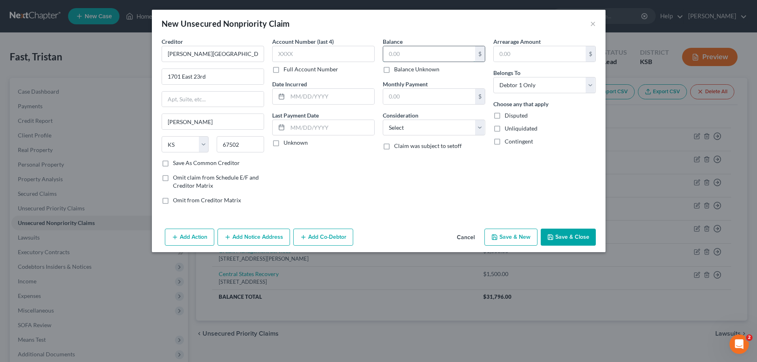
click at [438, 60] on input "text" at bounding box center [429, 53] width 92 height 15
type input "2,409.44"
click at [383, 120] on select "Select Cable / Satellite Services Collection Agency Credit Card Debt Debt Couns…" at bounding box center [434, 128] width 102 height 16
select select "9"
click at [511, 233] on button "Save & New" at bounding box center [510, 236] width 53 height 17
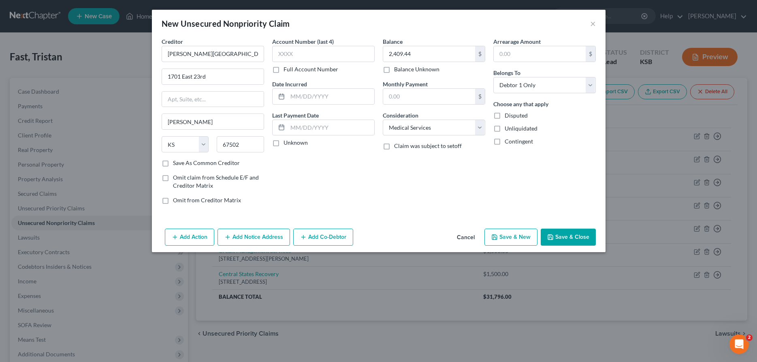
type input "0.00"
select select "0"
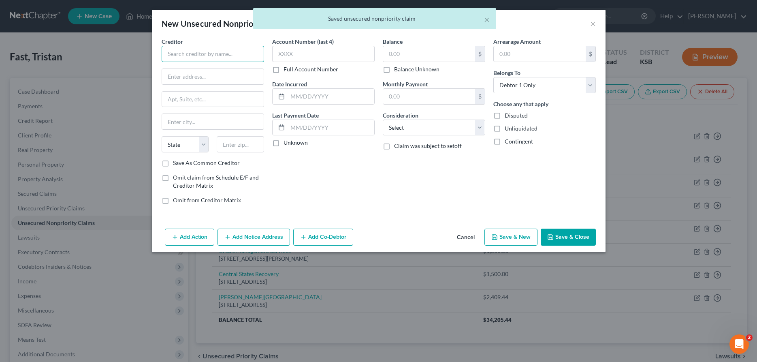
click at [239, 54] on input "text" at bounding box center [213, 54] width 102 height 16
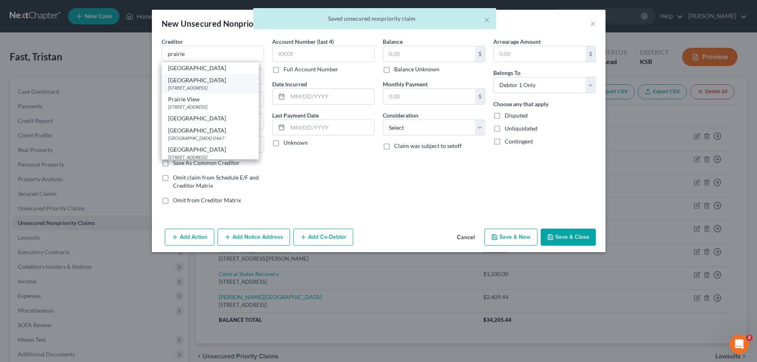
click at [225, 82] on div "[GEOGRAPHIC_DATA]" at bounding box center [210, 80] width 84 height 8
type input "[GEOGRAPHIC_DATA]"
type input "[STREET_ADDRESS]"
type input "[PERSON_NAME]"
select select "17"
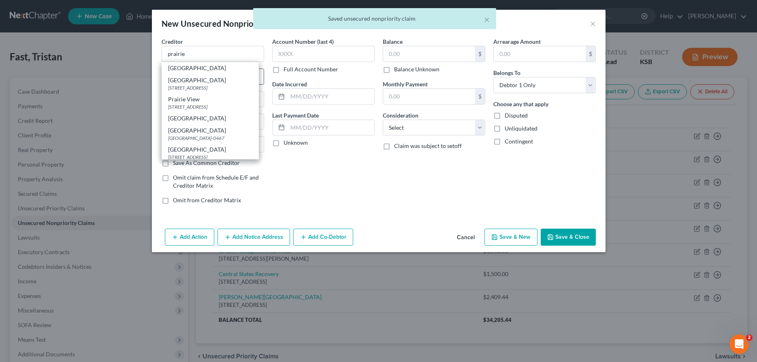
type input "67502"
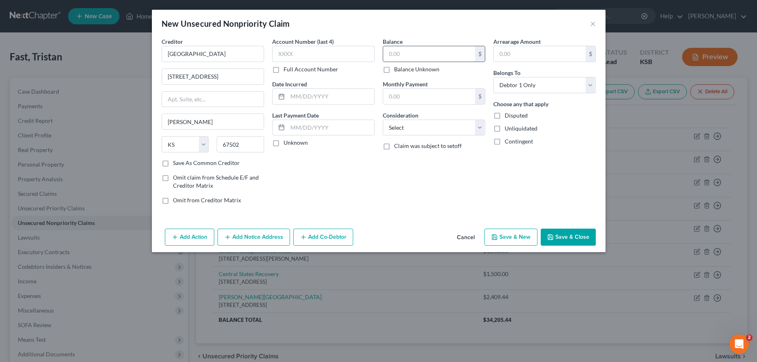
click at [393, 50] on input "text" at bounding box center [429, 53] width 92 height 15
type input "500.00"
click at [383, 120] on select "Select Cable / Satellite Services Collection Agency Credit Card Debt Debt Couns…" at bounding box center [434, 128] width 102 height 16
select select "9"
click at [503, 237] on button "Save & New" at bounding box center [510, 236] width 53 height 17
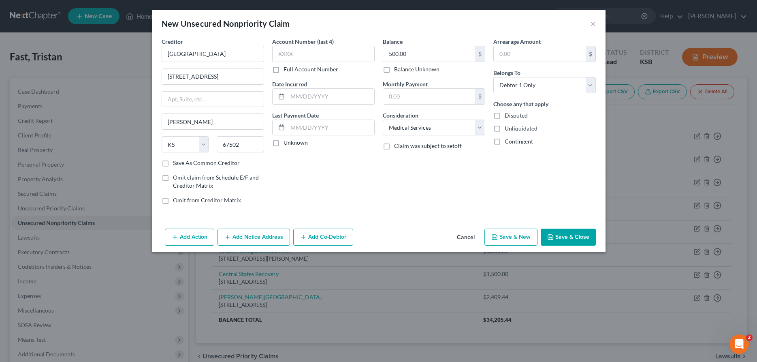
select select "0"
type input "0.00"
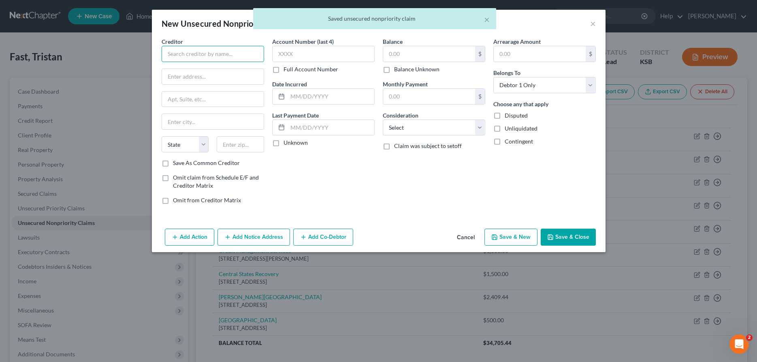
click at [209, 55] on input "text" at bounding box center [213, 54] width 102 height 16
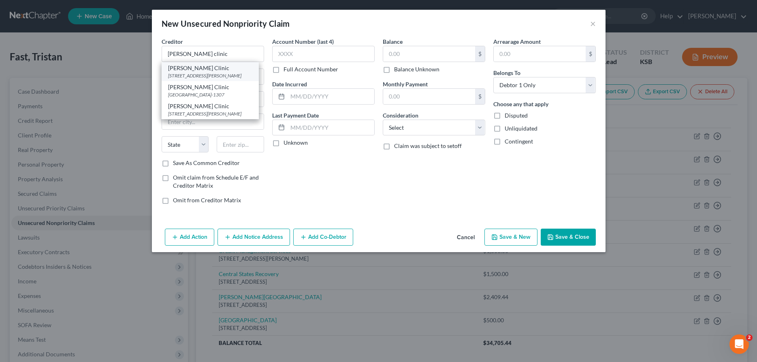
click at [201, 74] on div "[STREET_ADDRESS][PERSON_NAME]" at bounding box center [210, 75] width 84 height 7
type input "[PERSON_NAME] Clinic"
type input "[STREET_ADDRESS][PERSON_NAME]"
type input "[PERSON_NAME]"
select select "17"
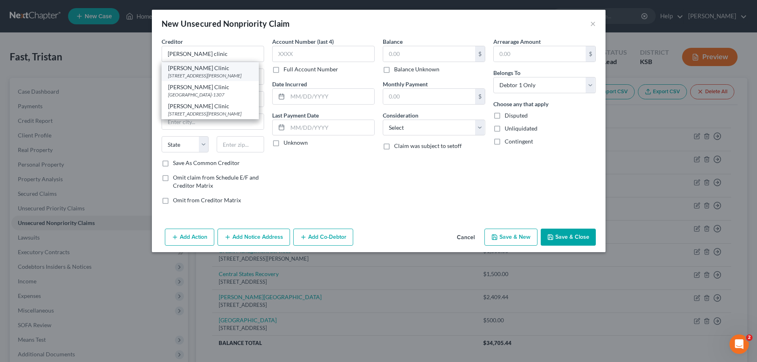
type input "67501"
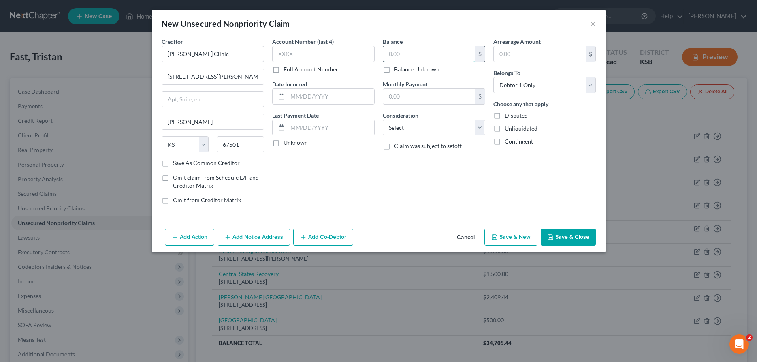
click at [401, 60] on input "text" at bounding box center [429, 53] width 92 height 15
type input "2,236.00"
click at [383, 120] on select "Select Cable / Satellite Services Collection Agency Credit Card Debt Debt Couns…" at bounding box center [434, 128] width 102 height 16
select select "9"
click at [583, 236] on button "Save & Close" at bounding box center [568, 236] width 55 height 17
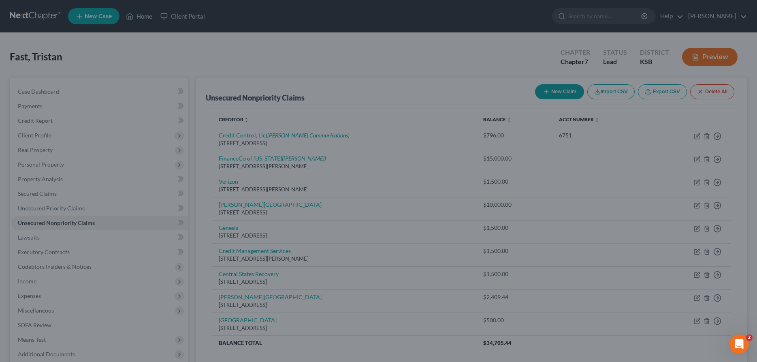
type input "0.00"
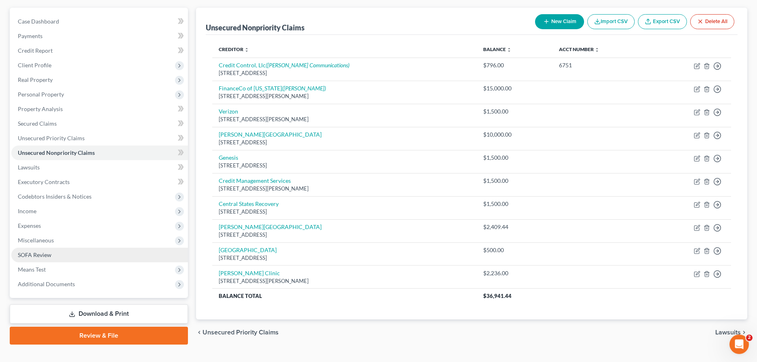
scroll to position [83, 0]
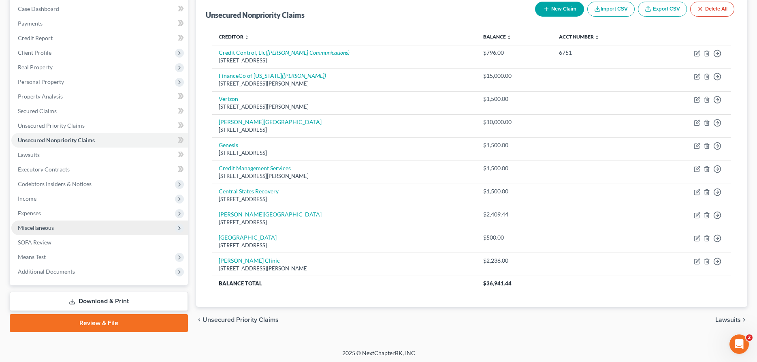
click at [61, 226] on span "Miscellaneous" at bounding box center [99, 227] width 177 height 15
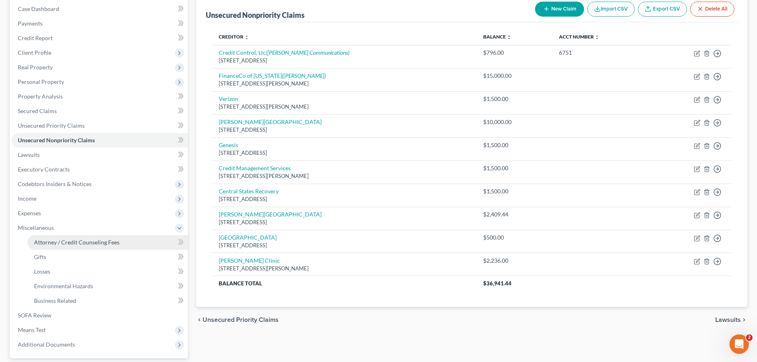
click at [112, 239] on span "Attorney / Credit Counseling Fees" at bounding box center [76, 242] width 85 height 7
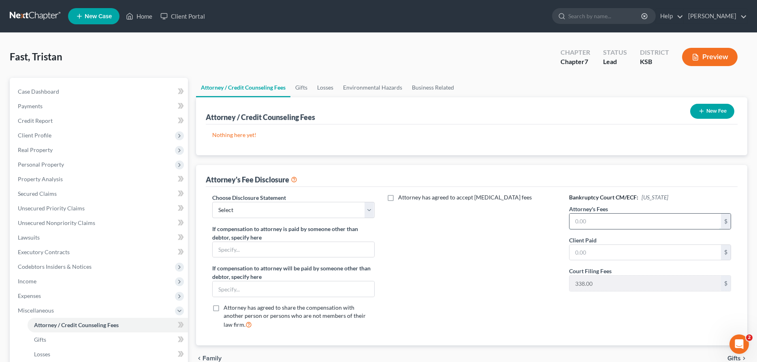
click at [586, 222] on input "text" at bounding box center [646, 220] width 152 height 15
type input "1,500.00"
click at [620, 255] on input "text" at bounding box center [646, 252] width 152 height 15
type input "1,232.00"
click at [212, 202] on select "Select [PERSON_NAME], Attorney" at bounding box center [293, 210] width 162 height 16
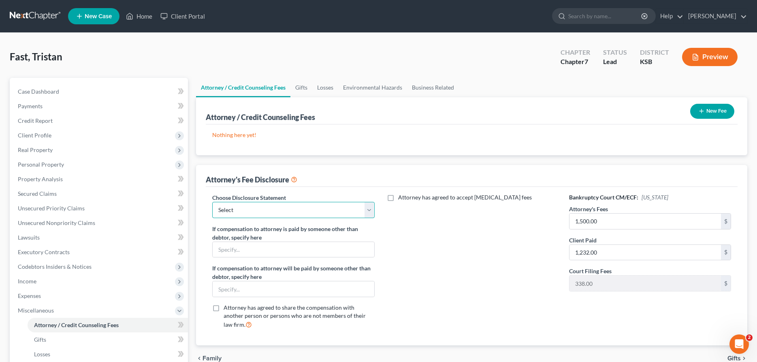
select select "0"
click option "[PERSON_NAME], Attorney" at bounding box center [0, 0] width 0 height 0
click at [25, 279] on span "Income" at bounding box center [27, 280] width 19 height 7
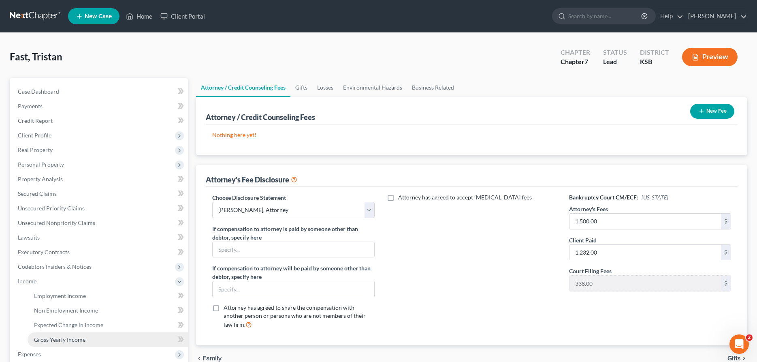
click at [87, 340] on link "Gross Yearly Income" at bounding box center [108, 339] width 160 height 15
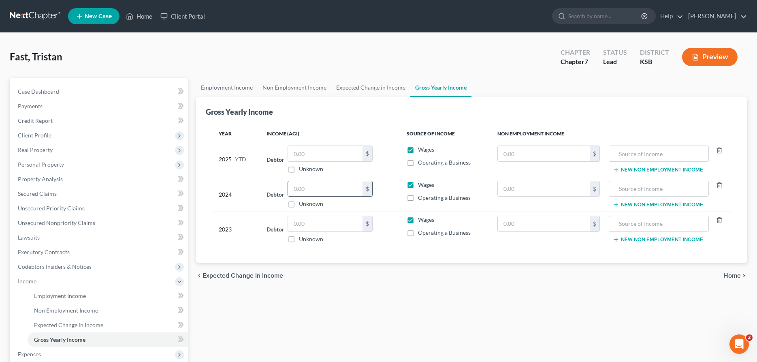
click at [300, 185] on input "text" at bounding box center [325, 188] width 75 height 15
type input "21,033.00"
click at [295, 220] on input "text" at bounding box center [325, 223] width 75 height 15
type input "17,141.00"
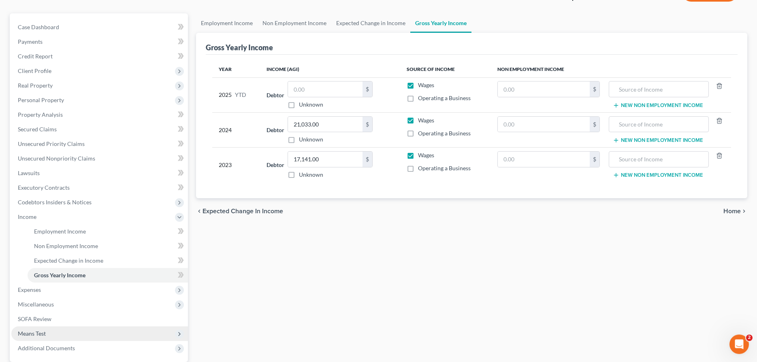
scroll to position [83, 0]
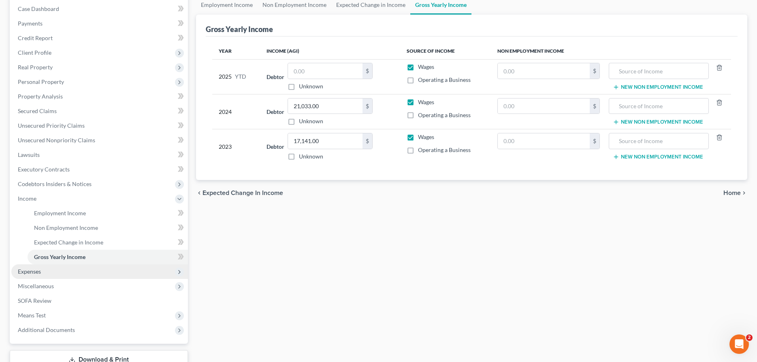
click at [43, 272] on span "Expenses" at bounding box center [99, 271] width 177 height 15
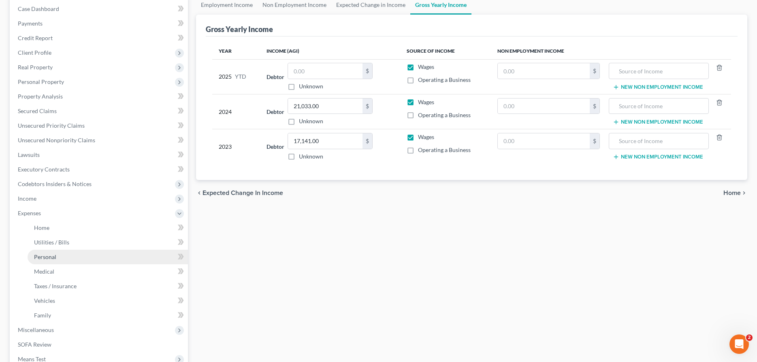
click at [47, 256] on span "Personal" at bounding box center [45, 256] width 22 height 7
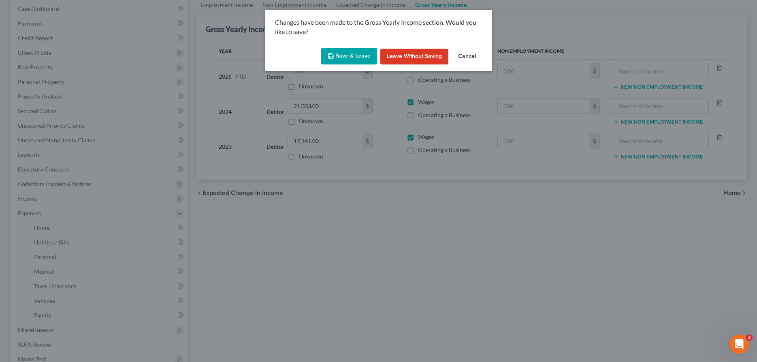
click at [332, 57] on polyline "button" at bounding box center [330, 57] width 3 height 2
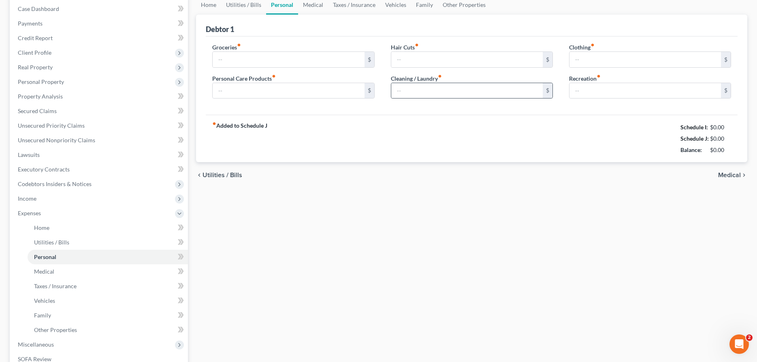
type input "0.00"
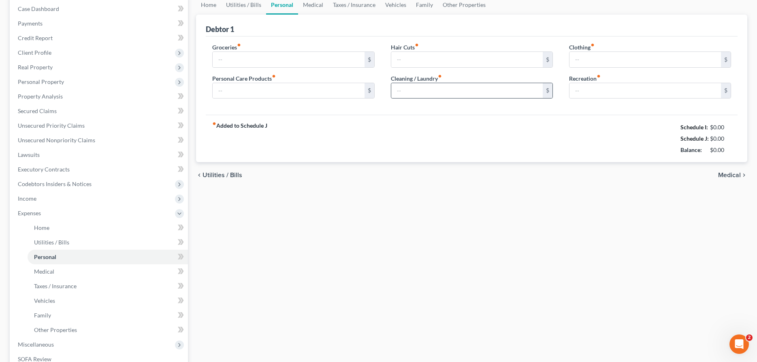
type input "0.00"
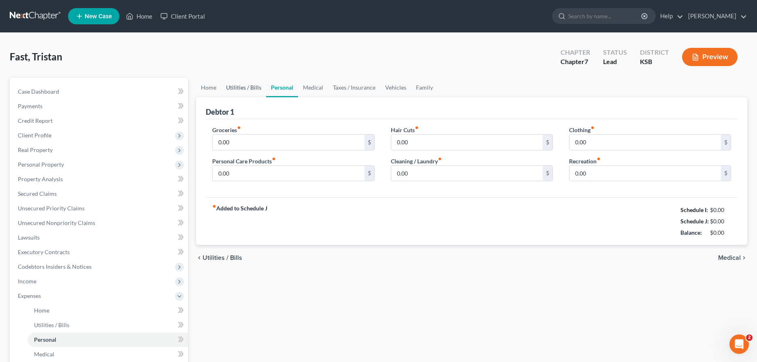
click at [249, 82] on link "Utilities / Bills" at bounding box center [243, 87] width 45 height 19
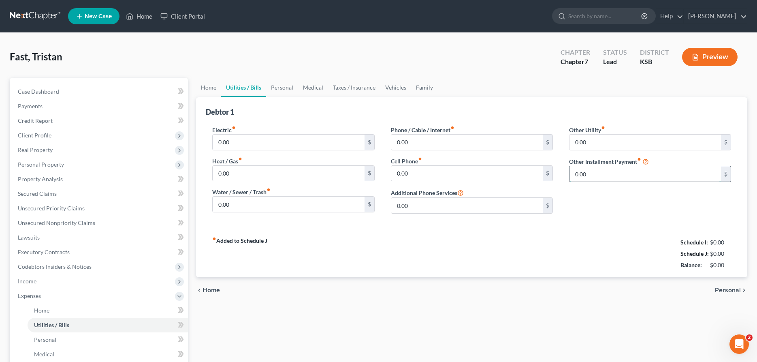
click at [594, 176] on input "0.00" at bounding box center [646, 173] width 152 height 15
type input "24.99"
click at [630, 200] on input "text" at bounding box center [650, 196] width 161 height 15
type input "Netflix, Peacock"
drag, startPoint x: 598, startPoint y: 175, endPoint x: 627, endPoint y: 177, distance: 29.6
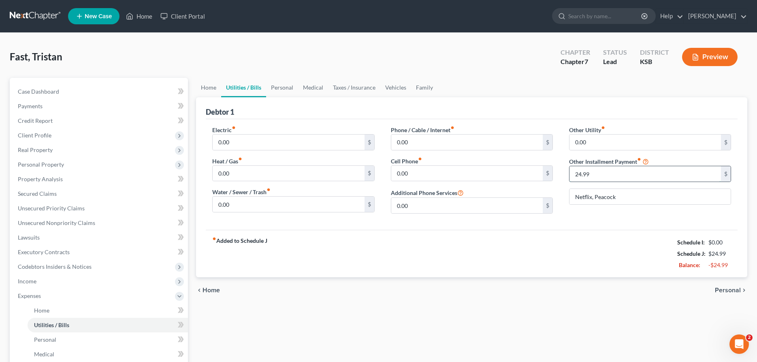
click at [627, 177] on input "24.99" at bounding box center [646, 173] width 152 height 15
type input "38.98"
click at [210, 85] on link "Home" at bounding box center [208, 87] width 25 height 19
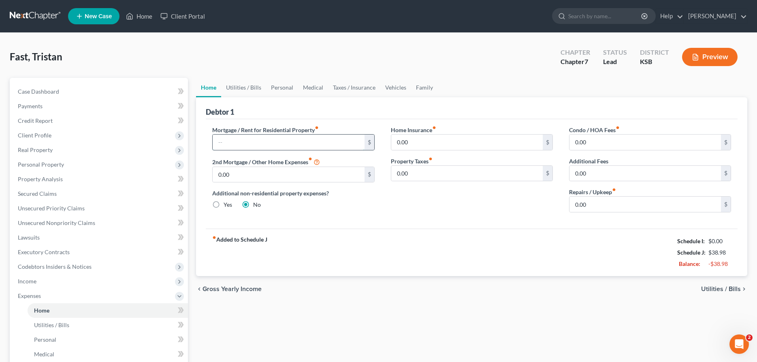
click at [267, 145] on input "text" at bounding box center [289, 141] width 152 height 15
type input "298.00"
type input "75.00"
click at [237, 86] on link "Utilities / Bills" at bounding box center [243, 87] width 45 height 19
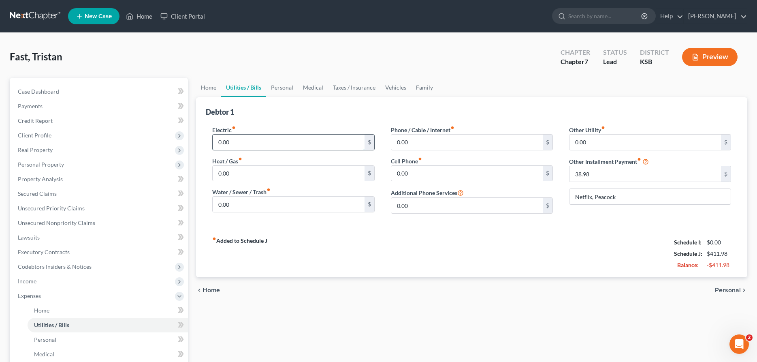
click at [221, 143] on input "0.00" at bounding box center [289, 141] width 152 height 15
type input "100.00"
type input "150.00"
type input "80.00"
type input "150.00"
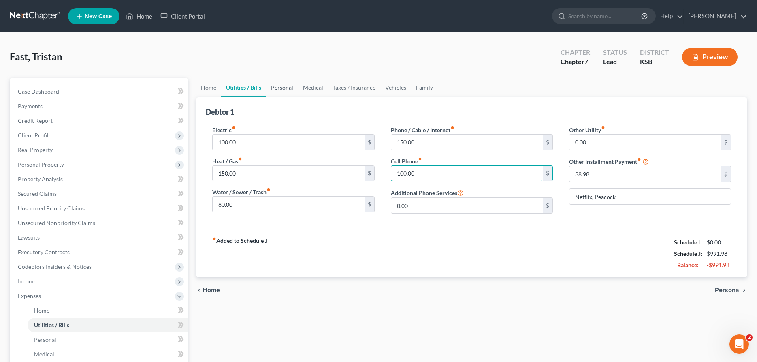
type input "100.00"
click at [282, 85] on link "Personal" at bounding box center [282, 87] width 32 height 19
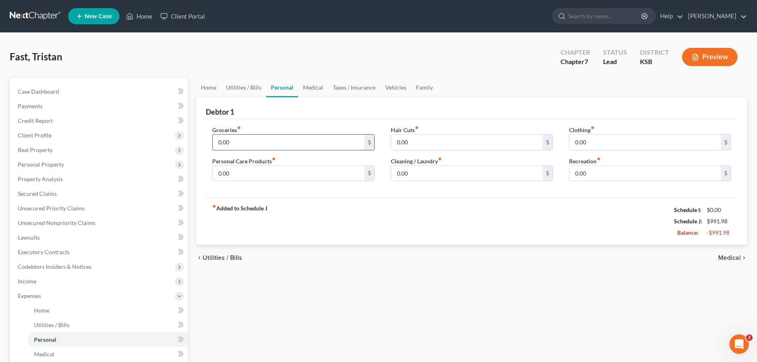
click at [266, 144] on input "0.00" at bounding box center [289, 141] width 152 height 15
type input "900.00"
type input "150.00"
type input "50.00"
type input "100.00"
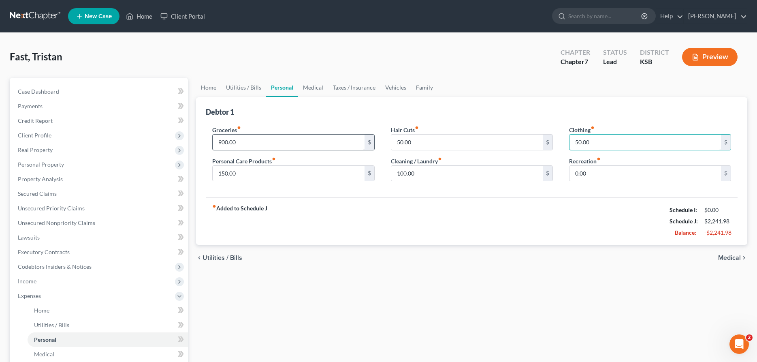
type input "50.00"
click at [310, 87] on link "Medical" at bounding box center [313, 87] width 30 height 19
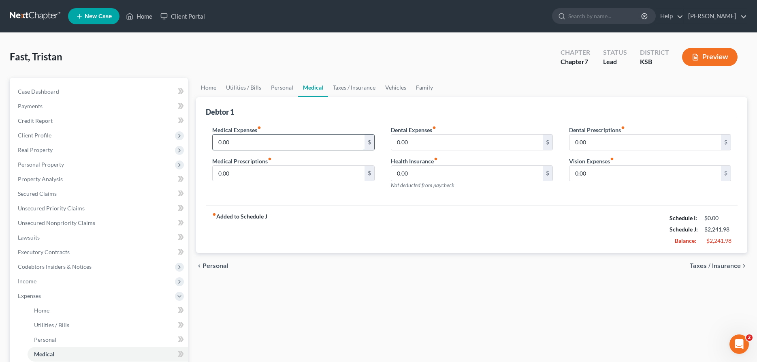
click at [286, 141] on input "0.00" at bounding box center [289, 141] width 152 height 15
type input "150.00"
click at [351, 86] on link "Taxes / Insurance" at bounding box center [354, 87] width 52 height 19
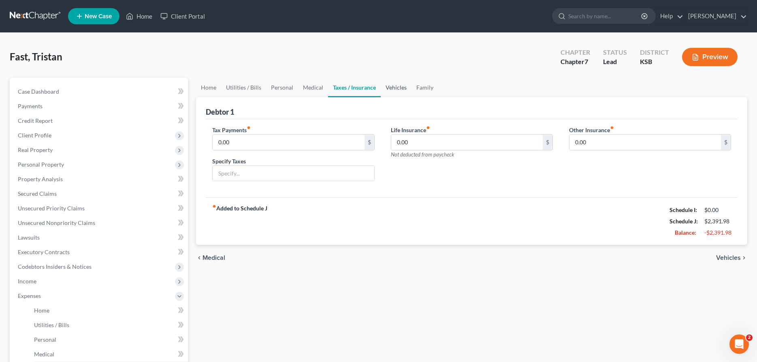
click at [394, 88] on link "Vehicles" at bounding box center [396, 87] width 31 height 19
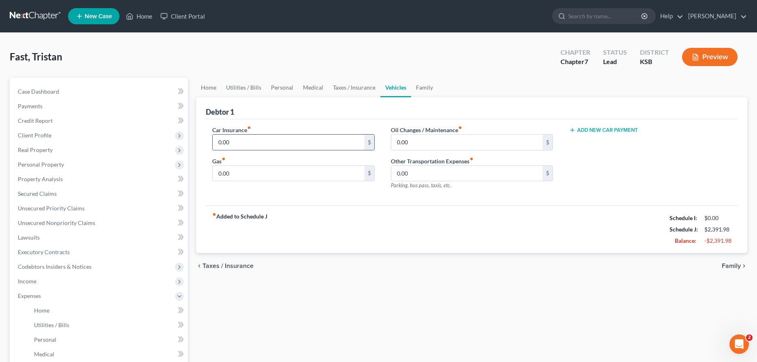
click at [346, 142] on input "0.00" at bounding box center [289, 141] width 152 height 15
type input "201.00"
type input "250.00"
type input "100.00"
click at [429, 89] on link "Family" at bounding box center [424, 87] width 27 height 19
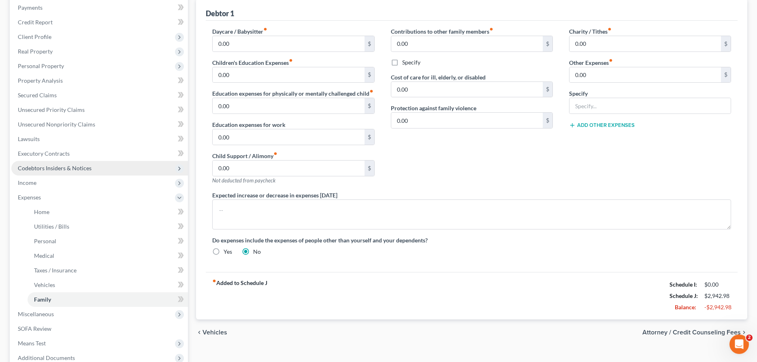
scroll to position [83, 0]
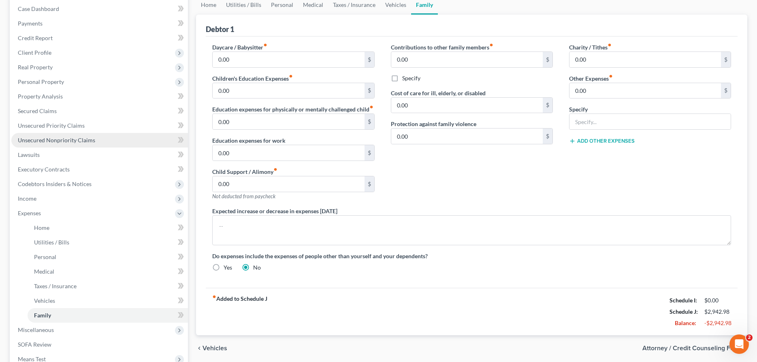
click at [60, 139] on span "Unsecured Nonpriority Claims" at bounding box center [56, 140] width 77 height 7
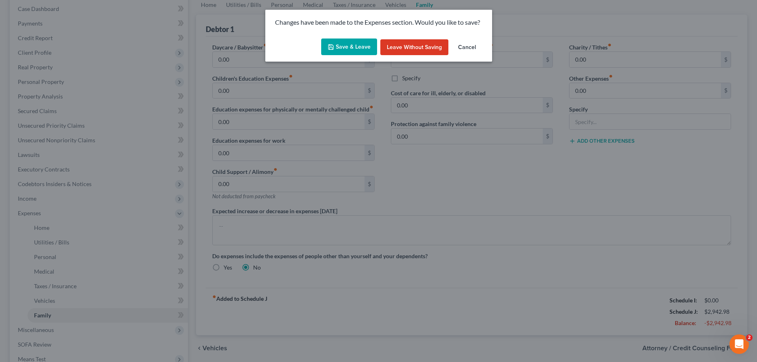
click at [339, 45] on button "Save & Leave" at bounding box center [349, 46] width 56 height 17
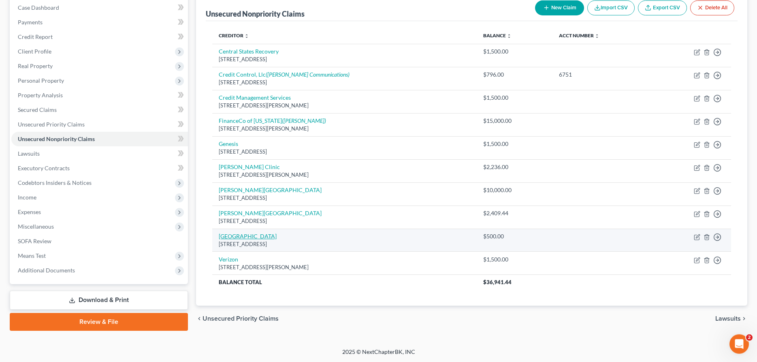
scroll to position [84, 0]
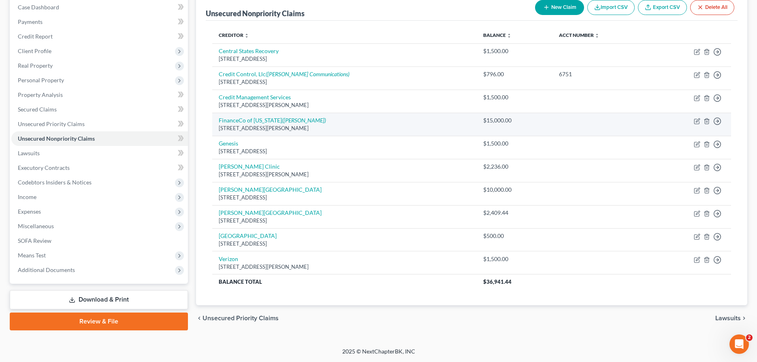
click at [249, 116] on td "FinanceCo of [US_STATE] ([PERSON_NAME]) [STREET_ADDRESS][PERSON_NAME]" at bounding box center [344, 124] width 264 height 23
click at [250, 117] on link "FinanceCo of [US_STATE] ([PERSON_NAME])" at bounding box center [272, 120] width 107 height 7
select select "17"
select select "4"
select select "0"
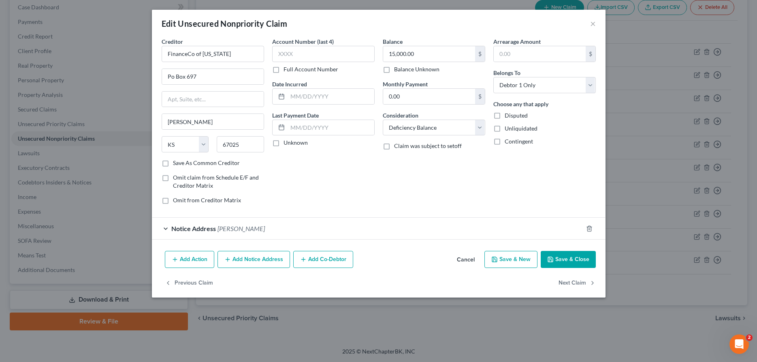
click at [201, 258] on button "Add Action" at bounding box center [189, 259] width 49 height 17
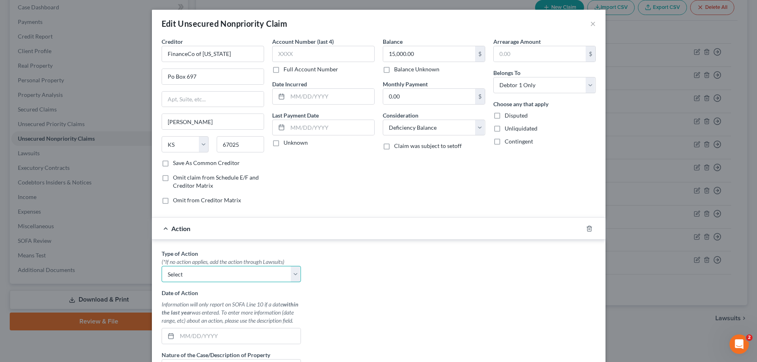
click at [162, 266] on select "Select Repossession Garnishment Foreclosure Personal Injury Attached, Seized, O…" at bounding box center [231, 274] width 139 height 16
select select "1"
click option "Garnishment" at bounding box center [0, 0] width 0 height 0
click at [213, 337] on input "text" at bounding box center [239, 335] width 124 height 15
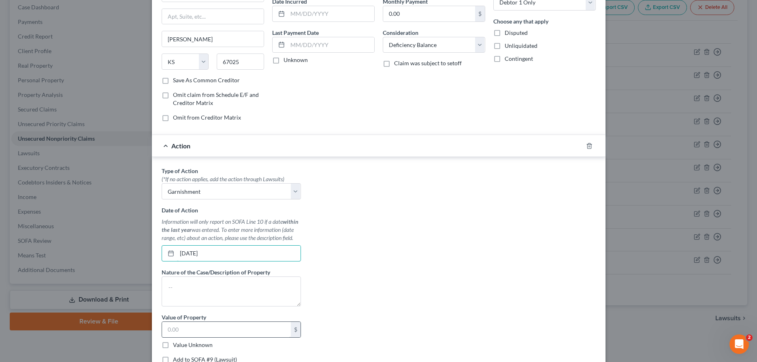
type input "[DATE]"
click at [216, 329] on input "text" at bounding box center [226, 329] width 129 height 15
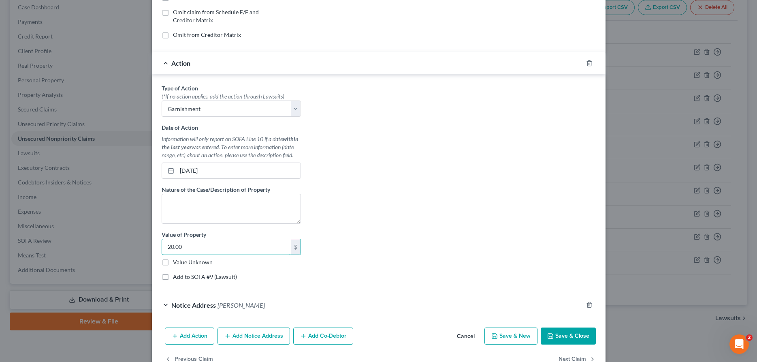
type input "20.00"
click at [563, 338] on button "Save & Close" at bounding box center [568, 335] width 55 height 17
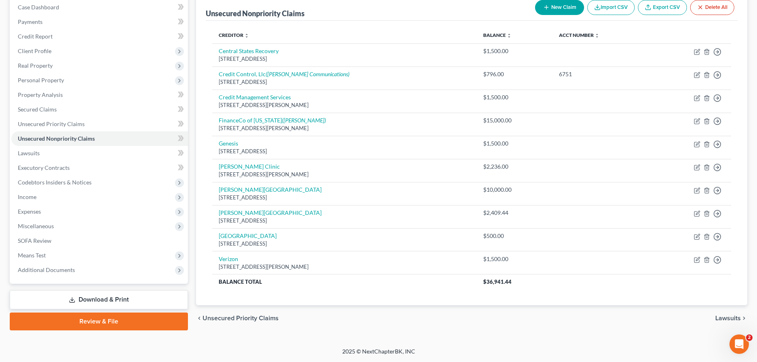
click at [559, 6] on button "New Claim" at bounding box center [559, 7] width 49 height 15
select select "0"
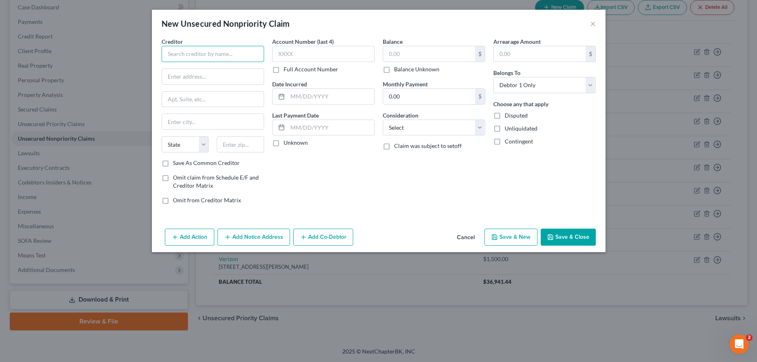
click at [202, 55] on input "text" at bounding box center [213, 54] width 102 height 16
drag, startPoint x: 201, startPoint y: 76, endPoint x: 215, endPoint y: 70, distance: 14.7
click at [202, 80] on div "[STREET_ADDRESS]" at bounding box center [215, 83] width 94 height 7
type input "[PERSON_NAME][GEOGRAPHIC_DATA]"
type input "1701 East 23rd"
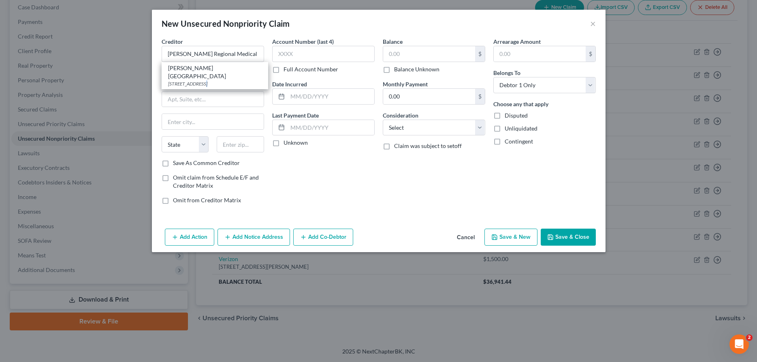
type input "[PERSON_NAME]"
select select "17"
click at [401, 54] on input "text" at bounding box center [429, 53] width 92 height 15
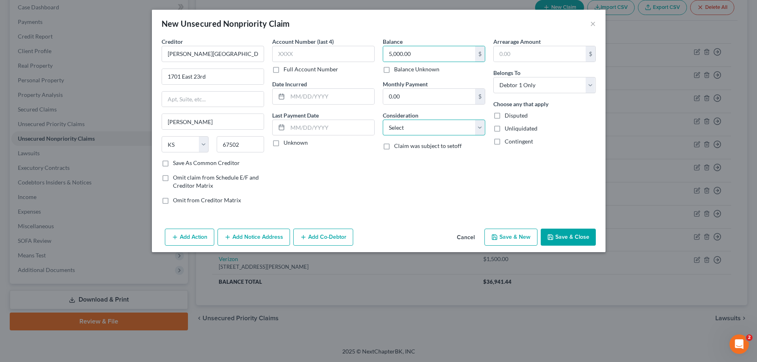
click at [383, 120] on select "Select Cable / Satellite Services Collection Agency Credit Card Debt Debt Couns…" at bounding box center [434, 128] width 102 height 16
click at [266, 230] on button "Add Notice Address" at bounding box center [254, 236] width 73 height 17
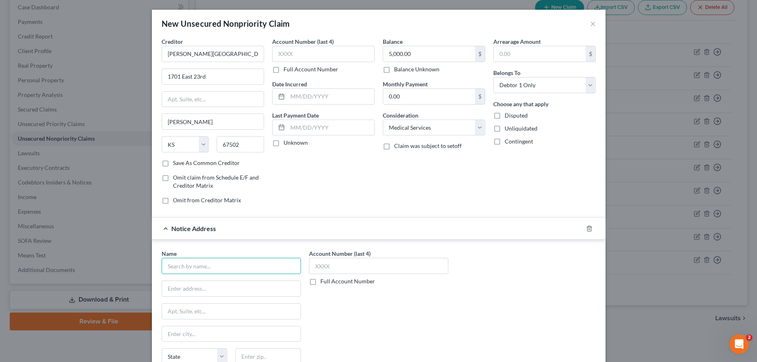
click at [221, 272] on input "text" at bounding box center [231, 266] width 139 height 16
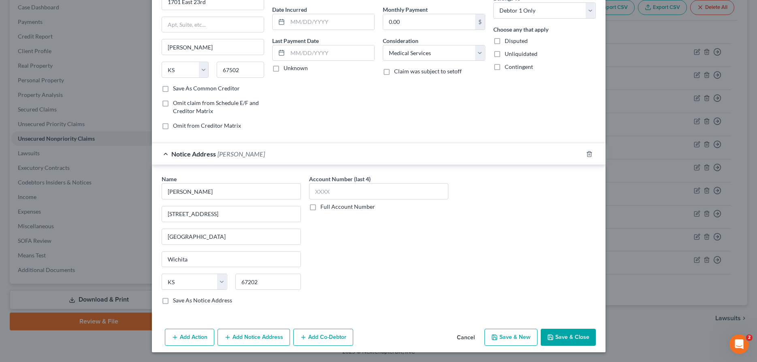
click at [576, 337] on button "Save & Close" at bounding box center [568, 337] width 55 height 17
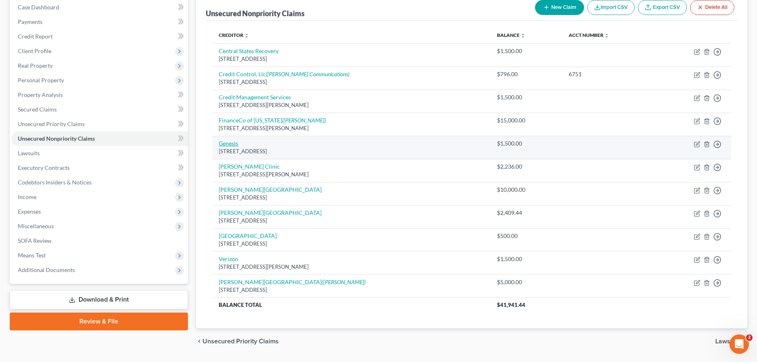
click at [231, 145] on link "Genesis" at bounding box center [228, 143] width 19 height 7
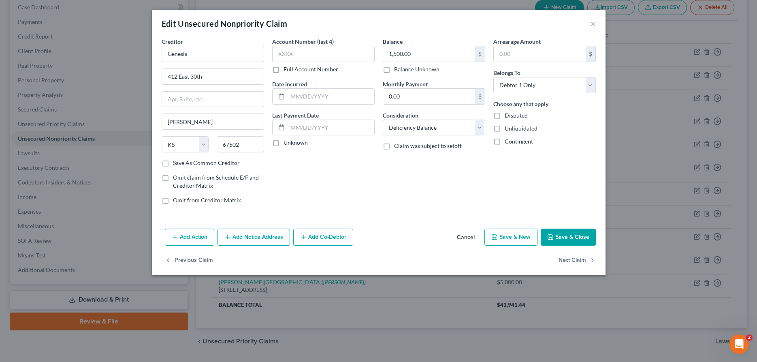
click at [249, 235] on button "Add Notice Address" at bounding box center [254, 236] width 73 height 17
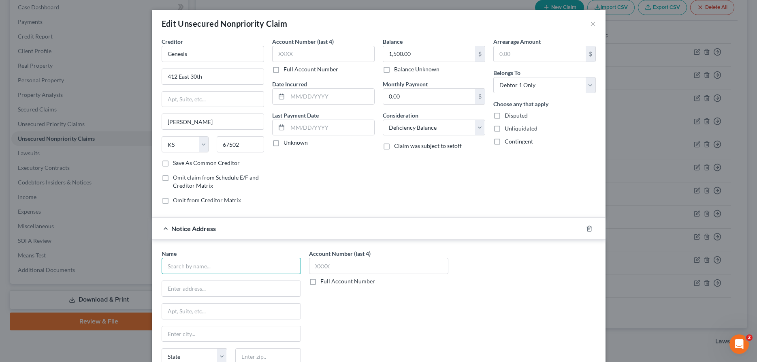
click at [231, 267] on input "text" at bounding box center [231, 266] width 139 height 16
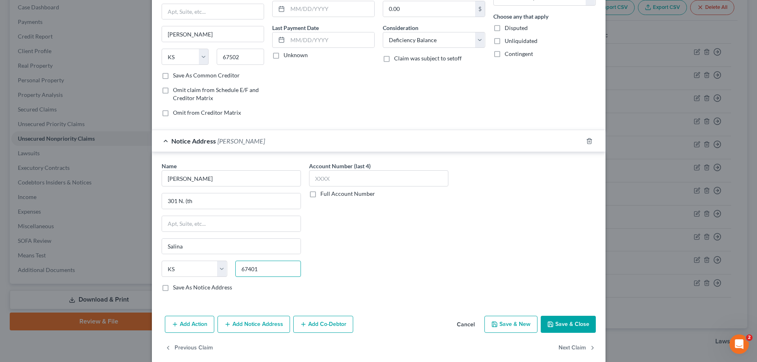
scroll to position [98, 0]
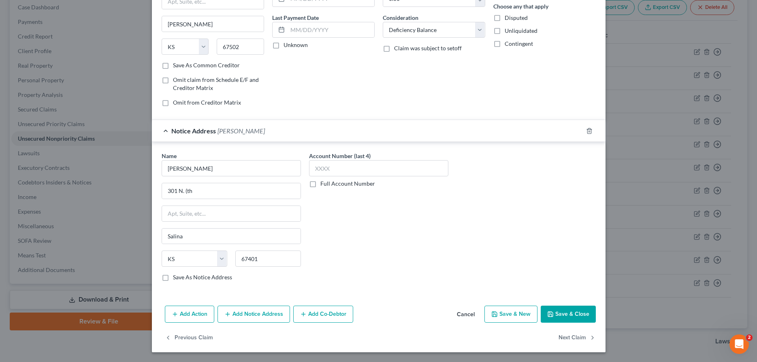
click at [564, 312] on button "Save & Close" at bounding box center [568, 313] width 55 height 17
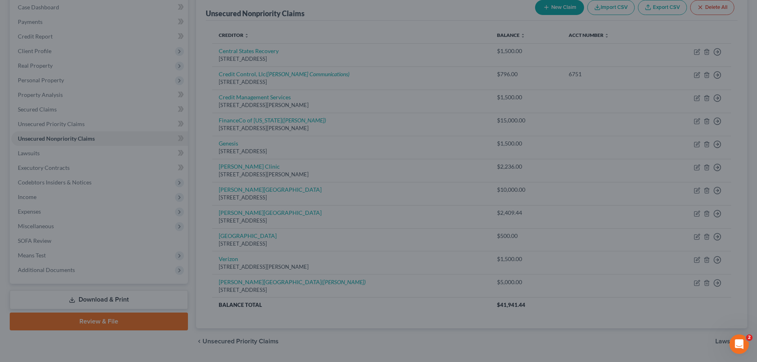
scroll to position [0, 0]
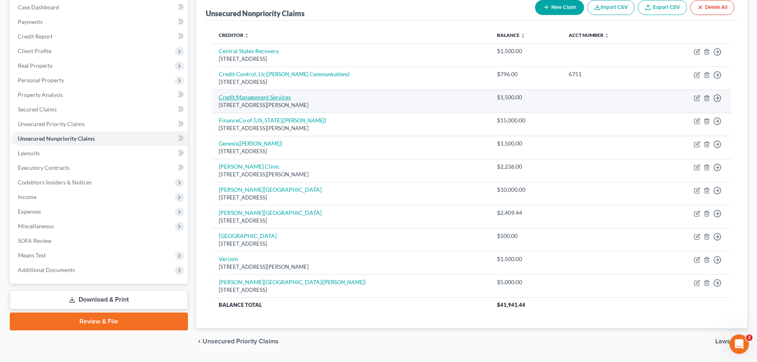
click at [243, 96] on link "Credit Management Services" at bounding box center [255, 97] width 72 height 7
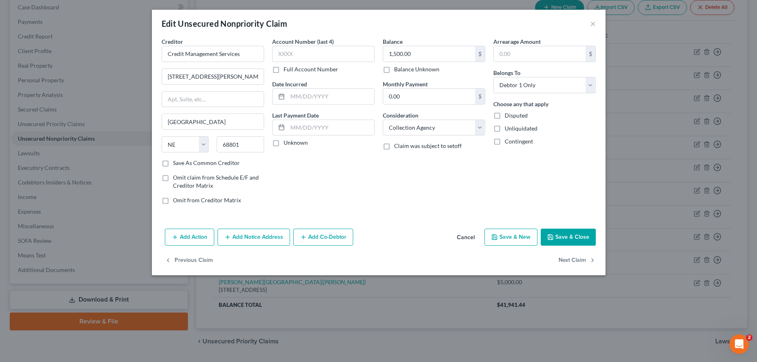
click at [256, 239] on button "Add Notice Address" at bounding box center [254, 236] width 73 height 17
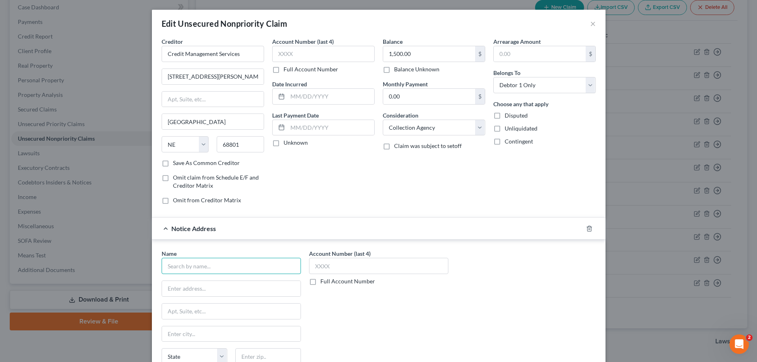
click at [261, 269] on input "text" at bounding box center [231, 266] width 139 height 16
drag, startPoint x: 216, startPoint y: 268, endPoint x: 92, endPoint y: 260, distance: 123.8
click at [162, 260] on input "[PERSON_NAME]" at bounding box center [231, 266] width 139 height 16
paste input "[STREET_ADDRESS]"
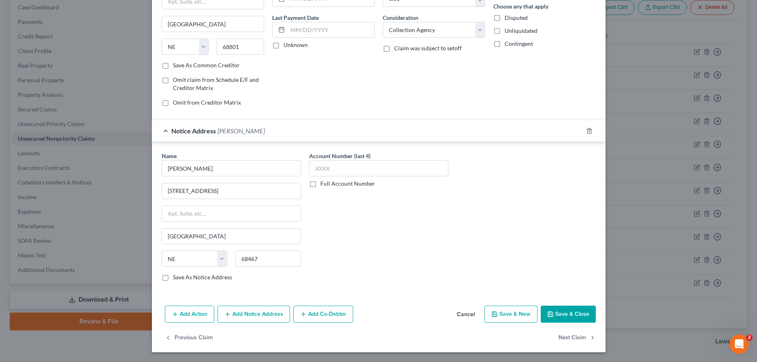
click at [559, 316] on button "Save & Close" at bounding box center [568, 313] width 55 height 17
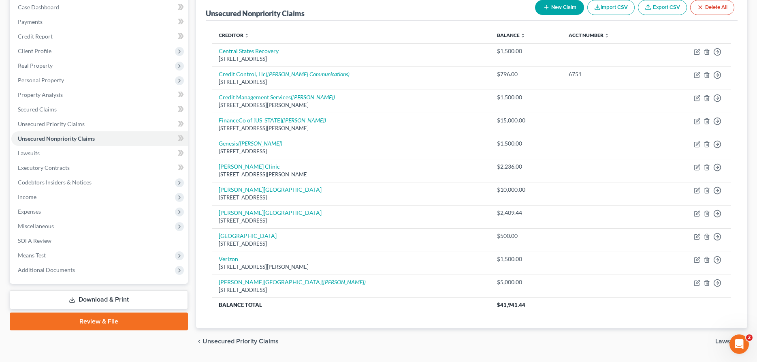
click at [550, 8] on button "New Claim" at bounding box center [559, 7] width 49 height 15
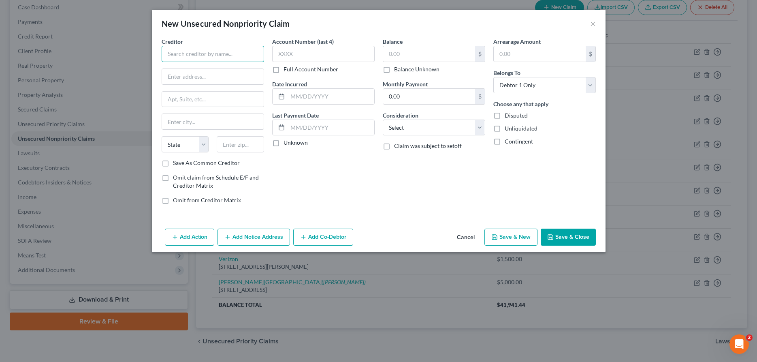
click at [248, 51] on input "text" at bounding box center [213, 54] width 102 height 16
click at [401, 60] on input "text" at bounding box center [429, 53] width 92 height 15
click at [383, 120] on select "Select Cable / Satellite Services Collection Agency Credit Card Debt Debt Couns…" at bounding box center [434, 128] width 102 height 16
click at [247, 235] on button "Add Notice Address" at bounding box center [254, 236] width 73 height 17
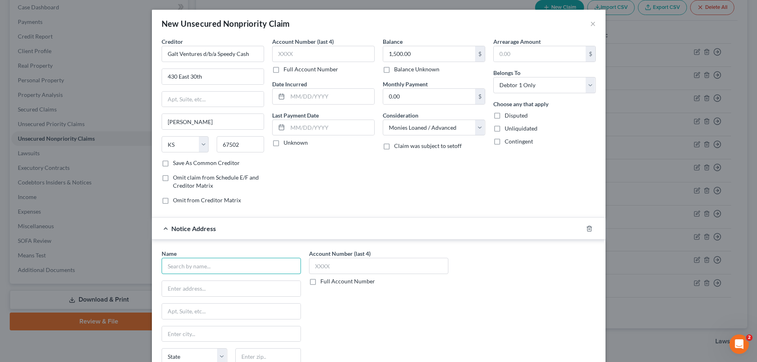
click at [261, 265] on input "text" at bounding box center [231, 266] width 139 height 16
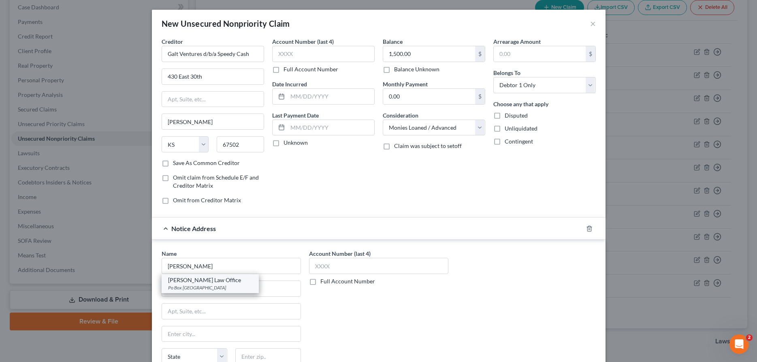
click at [237, 286] on div "Po Box [GEOGRAPHIC_DATA]" at bounding box center [210, 287] width 84 height 7
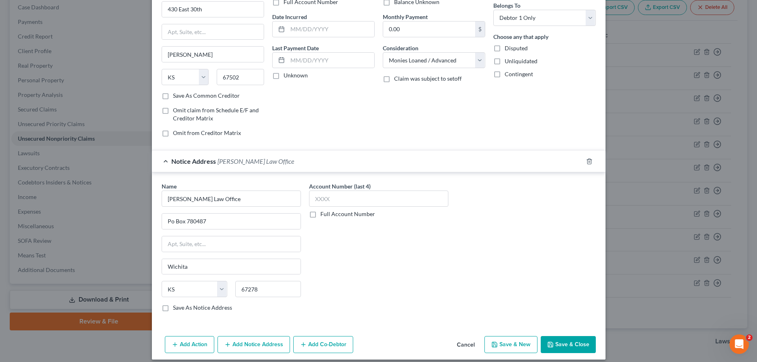
scroll to position [75, 0]
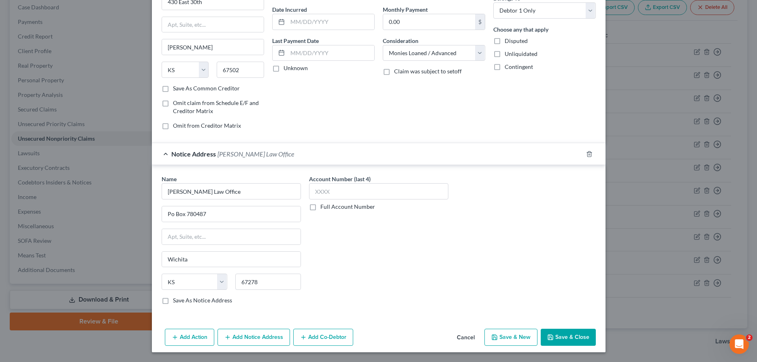
click at [561, 334] on button "Save & Close" at bounding box center [568, 337] width 55 height 17
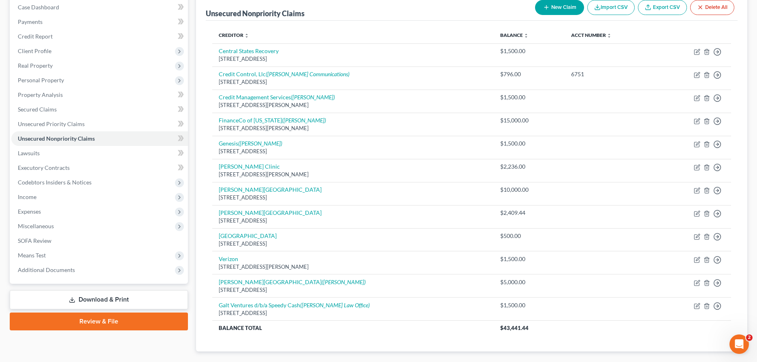
click at [557, 7] on button "New Claim" at bounding box center [559, 7] width 49 height 15
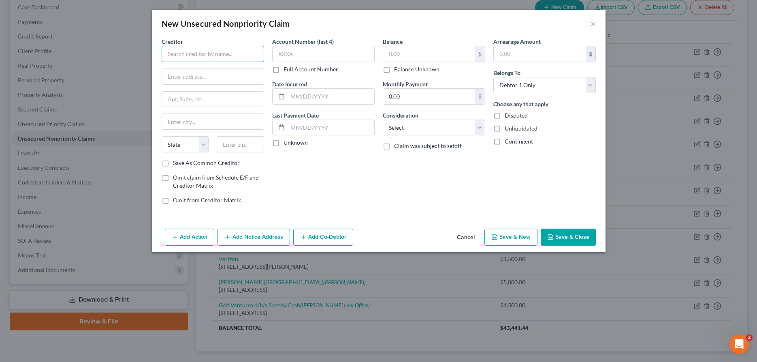
click at [177, 46] on input "text" at bounding box center [213, 54] width 102 height 16
click at [405, 53] on input "text" at bounding box center [429, 53] width 92 height 15
click at [383, 120] on select "Select Cable / Satellite Services Collection Agency Credit Card Debt Debt Couns…" at bounding box center [434, 128] width 102 height 16
click at [245, 236] on button "Add Notice Address" at bounding box center [254, 236] width 73 height 17
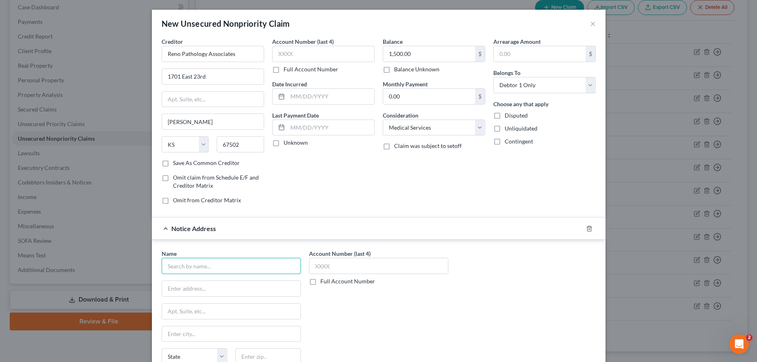
click at [217, 262] on input "text" at bounding box center [231, 266] width 139 height 16
click at [213, 284] on div "[PERSON_NAME] Law Office" at bounding box center [210, 280] width 84 height 8
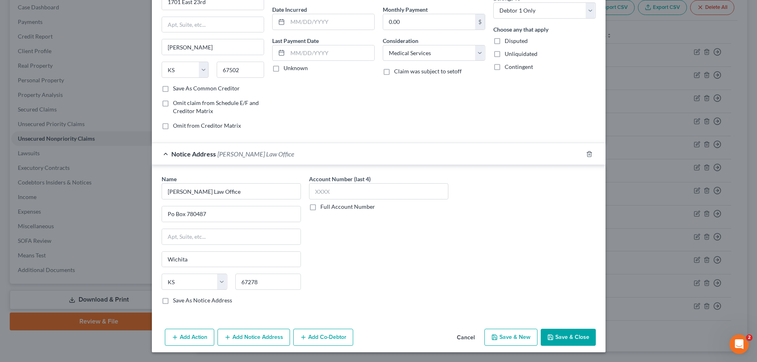
click at [579, 335] on button "Save & Close" at bounding box center [568, 337] width 55 height 17
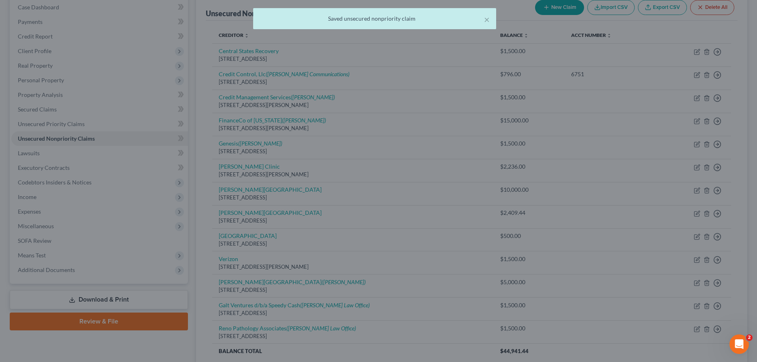
scroll to position [0, 0]
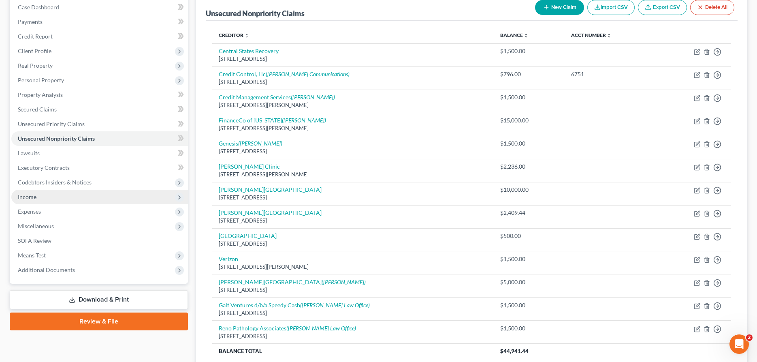
click at [25, 192] on span "Income" at bounding box center [99, 197] width 177 height 15
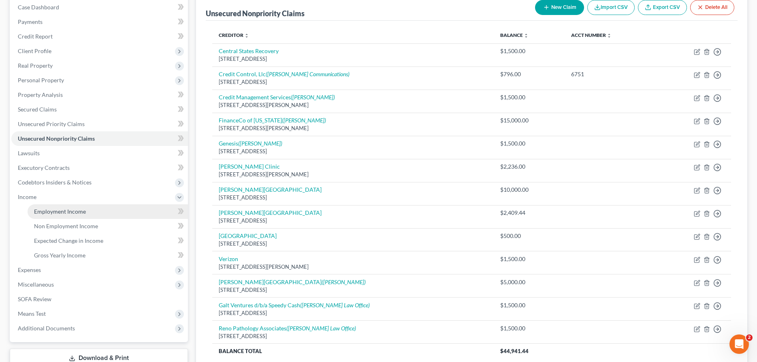
click at [45, 214] on span "Employment Income" at bounding box center [60, 211] width 52 height 7
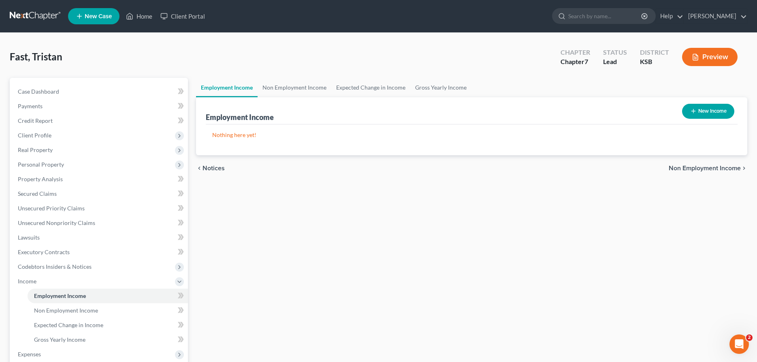
click at [708, 113] on button "New Income" at bounding box center [708, 111] width 52 height 15
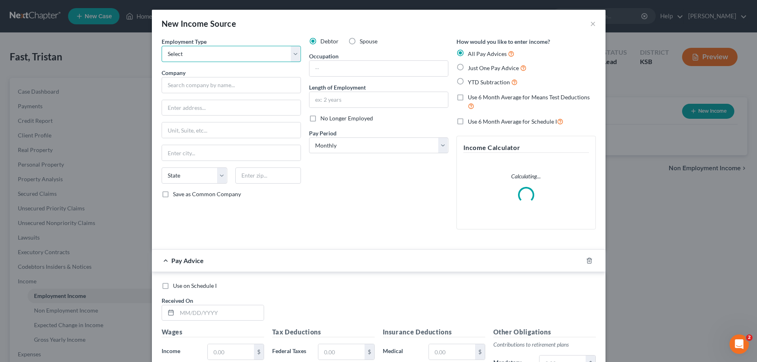
click at [162, 46] on select "Select Full or [DEMOGRAPHIC_DATA] Employment Self Employment" at bounding box center [231, 54] width 139 height 16
click option "Full or [DEMOGRAPHIC_DATA] Employment" at bounding box center [0, 0] width 0 height 0
click at [267, 87] on input "text" at bounding box center [231, 85] width 139 height 16
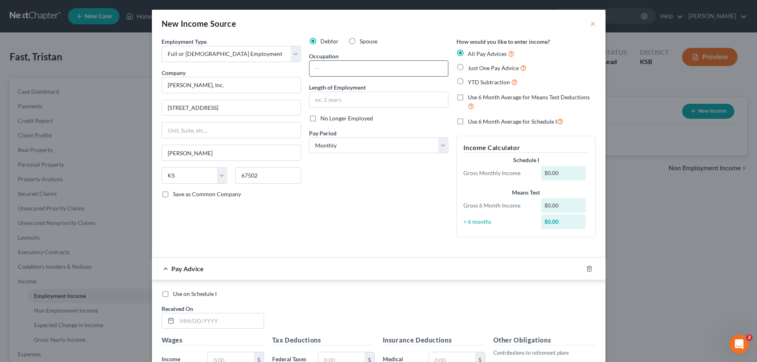
click at [422, 73] on input "text" at bounding box center [378, 68] width 139 height 15
click at [425, 73] on input "Assistant" at bounding box center [378, 68] width 139 height 15
click at [309, 137] on select "Select Monthly Twice Monthly Every Other Week Weekly" at bounding box center [378, 145] width 139 height 16
click option "Twice Monthly" at bounding box center [0, 0] width 0 height 0
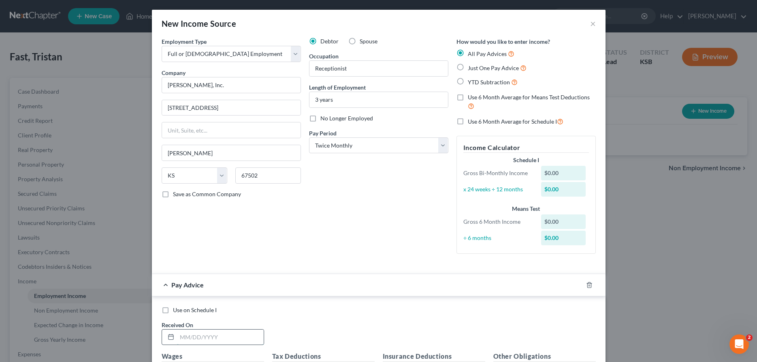
click at [190, 338] on input "text" at bounding box center [220, 336] width 87 height 15
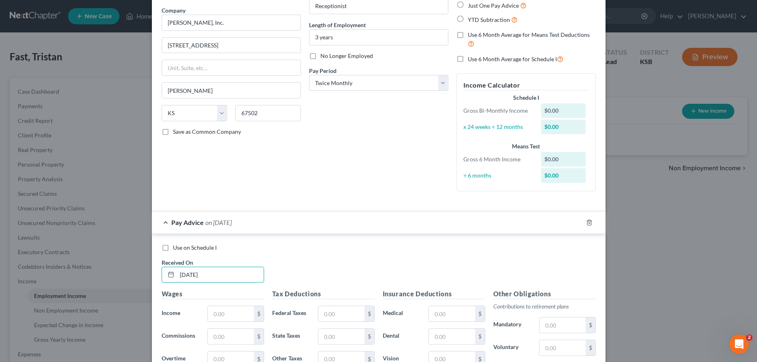
scroll to position [124, 0]
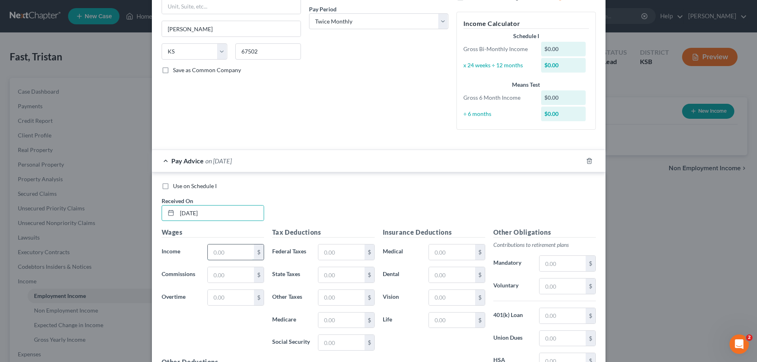
click at [224, 254] on input "text" at bounding box center [231, 251] width 46 height 15
click at [328, 254] on input "text" at bounding box center [341, 251] width 46 height 15
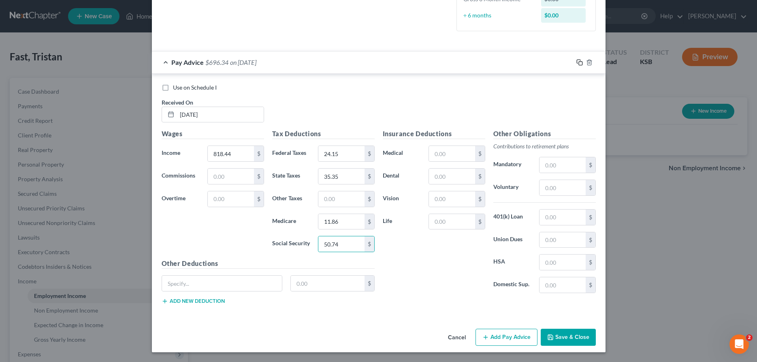
click at [578, 62] on icon "button" at bounding box center [579, 62] width 6 height 6
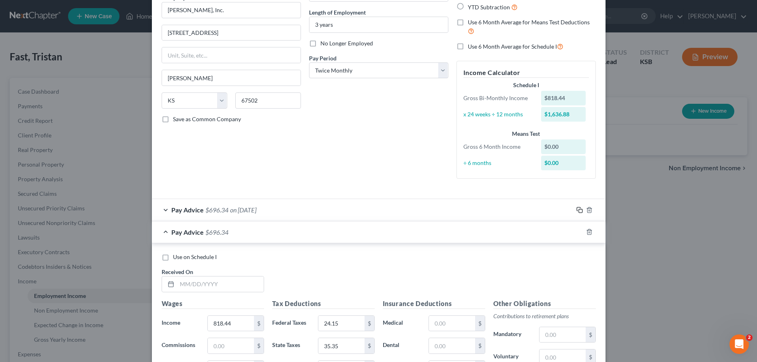
scroll to position [135, 0]
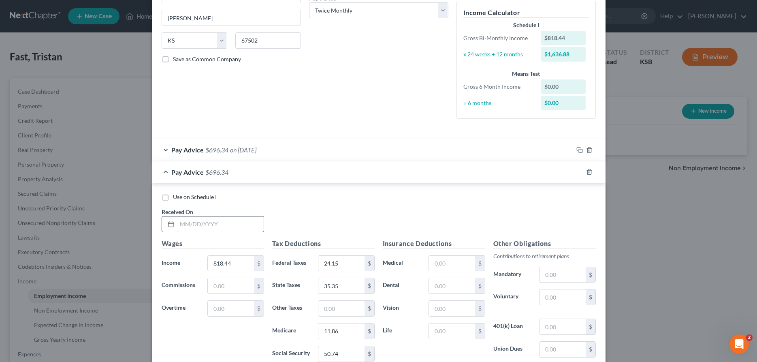
click at [226, 218] on input "text" at bounding box center [220, 223] width 87 height 15
click at [235, 261] on input "818.44" at bounding box center [231, 263] width 46 height 15
click at [332, 264] on input "24.15" at bounding box center [341, 263] width 46 height 15
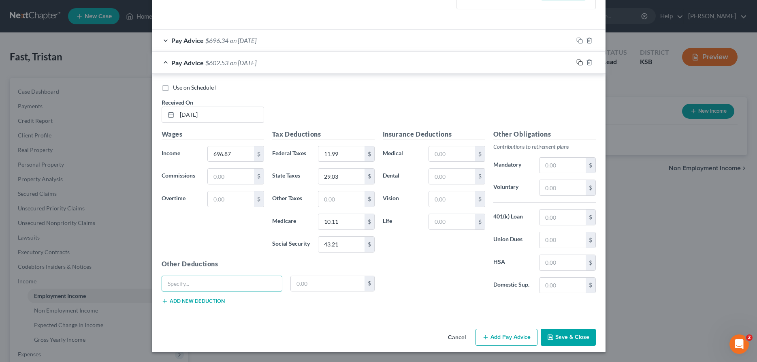
click at [582, 62] on icon "button" at bounding box center [579, 62] width 6 height 6
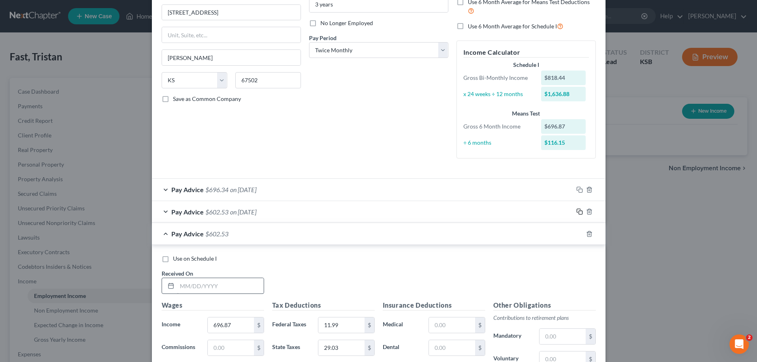
scroll to position [116, 0]
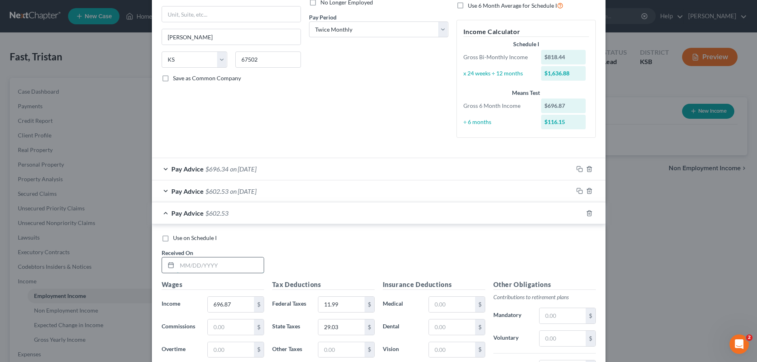
click at [248, 260] on input "text" at bounding box center [220, 264] width 87 height 15
click at [250, 303] on input "696.87" at bounding box center [231, 304] width 46 height 15
click at [343, 297] on div "11.99 $" at bounding box center [346, 304] width 56 height 16
click at [344, 306] on input "11.99" at bounding box center [341, 304] width 46 height 15
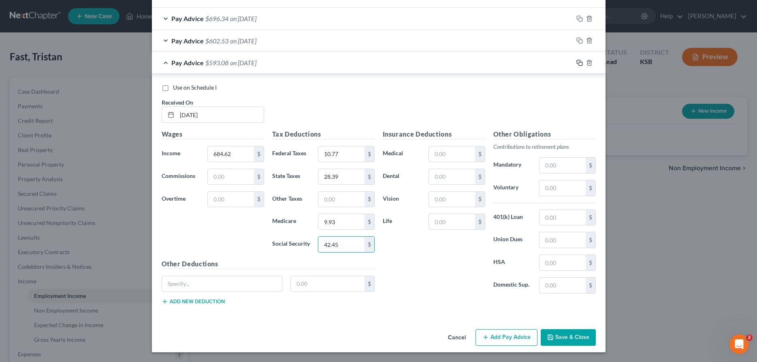
drag, startPoint x: 579, startPoint y: 62, endPoint x: 559, endPoint y: 77, distance: 25.0
click at [579, 62] on rect "button" at bounding box center [581, 64] width 4 height 4
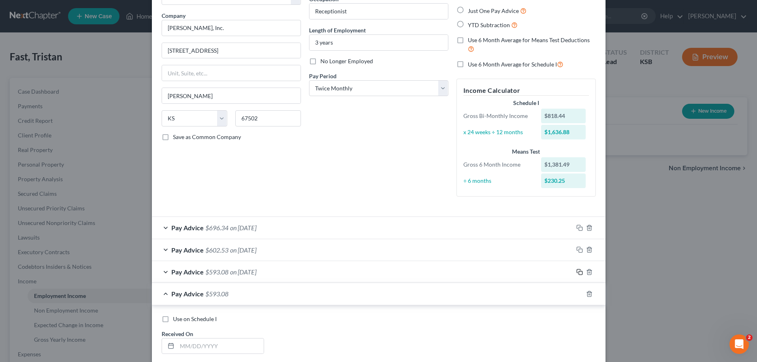
scroll to position [181, 0]
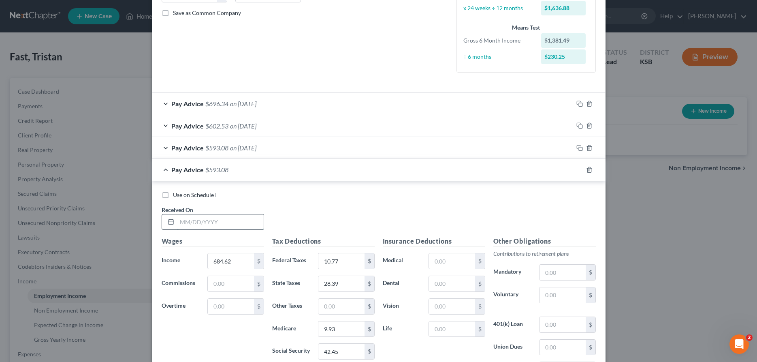
click at [217, 219] on input "text" at bounding box center [220, 221] width 87 height 15
click at [344, 262] on input "10.77" at bounding box center [341, 260] width 46 height 15
click at [582, 170] on icon "button" at bounding box center [579, 169] width 6 height 6
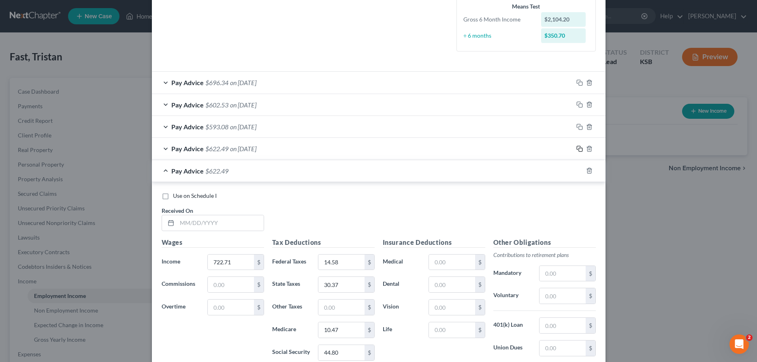
scroll to position [203, 0]
click at [198, 225] on input "text" at bounding box center [220, 221] width 87 height 15
click at [239, 263] on input "722.71" at bounding box center [231, 260] width 46 height 15
click at [352, 252] on div "Tax Deductions Federal Taxes 14.58 $ State Taxes 30.37 $ Other Taxes $ Medicare…" at bounding box center [323, 301] width 111 height 130
click at [346, 258] on input "14.58" at bounding box center [341, 260] width 46 height 15
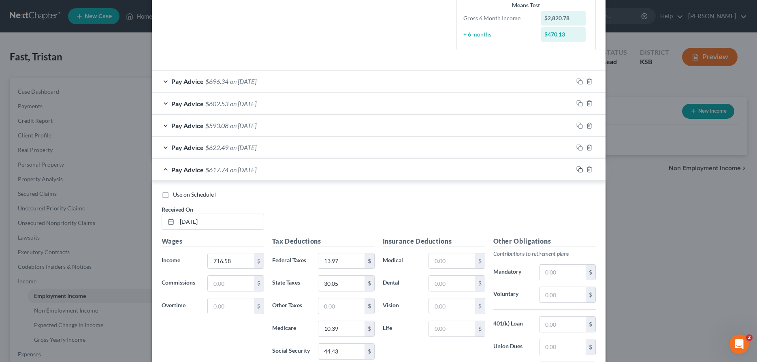
click at [578, 168] on icon "button" at bounding box center [579, 169] width 6 height 6
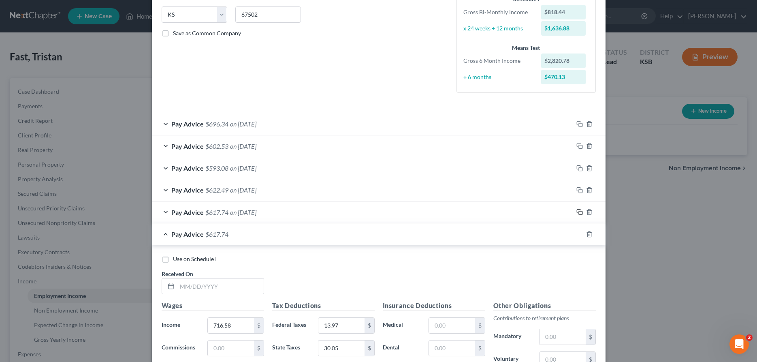
scroll to position [184, 0]
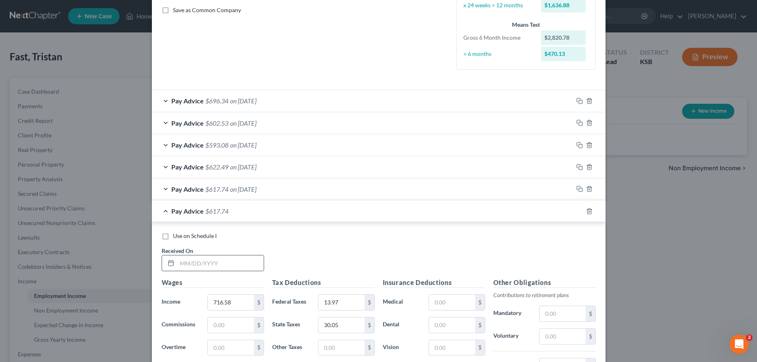
click at [203, 262] on input "text" at bounding box center [220, 262] width 87 height 15
click at [237, 304] on input "716.58" at bounding box center [231, 301] width 46 height 15
click at [342, 301] on input "13.97" at bounding box center [341, 301] width 46 height 15
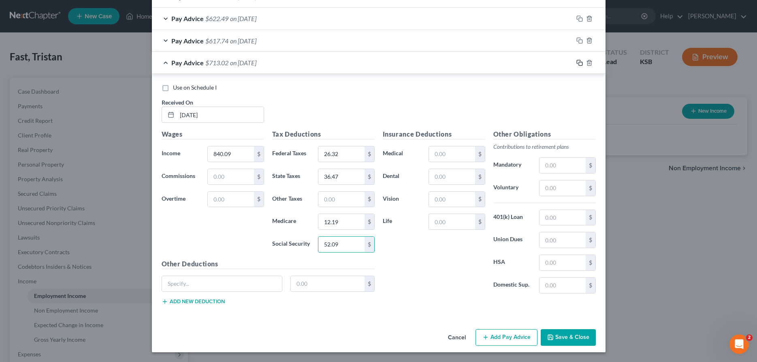
click at [580, 63] on icon "button" at bounding box center [579, 63] width 6 height 6
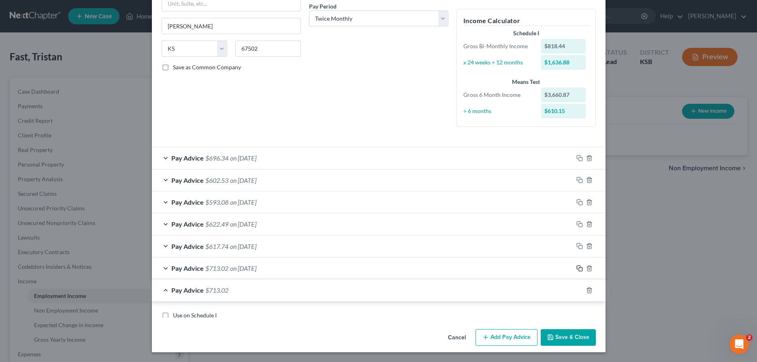
scroll to position [118, 0]
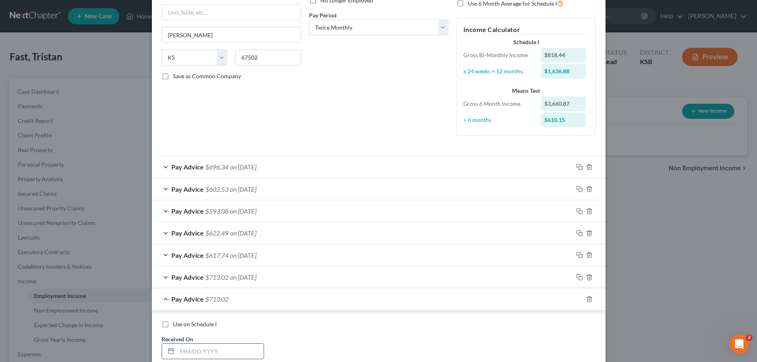
click at [226, 349] on input "text" at bounding box center [220, 351] width 87 height 15
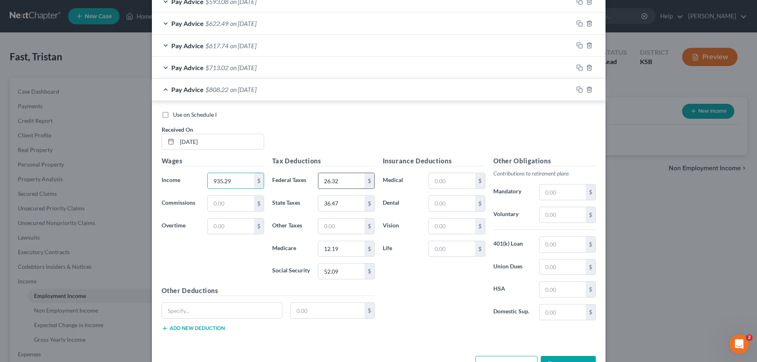
click at [347, 182] on input "26.32" at bounding box center [341, 180] width 46 height 15
click at [579, 90] on rect "button" at bounding box center [581, 91] width 4 height 4
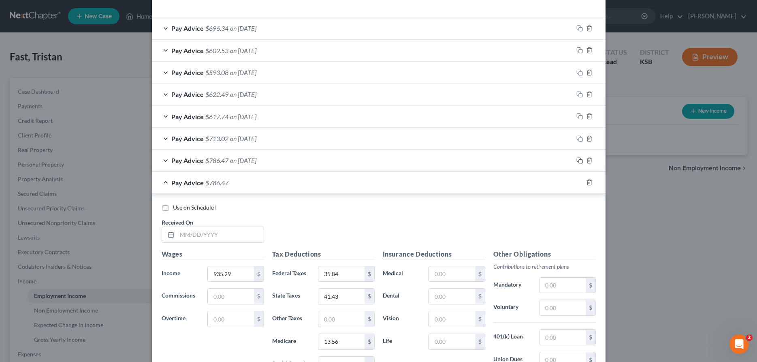
scroll to position [264, 0]
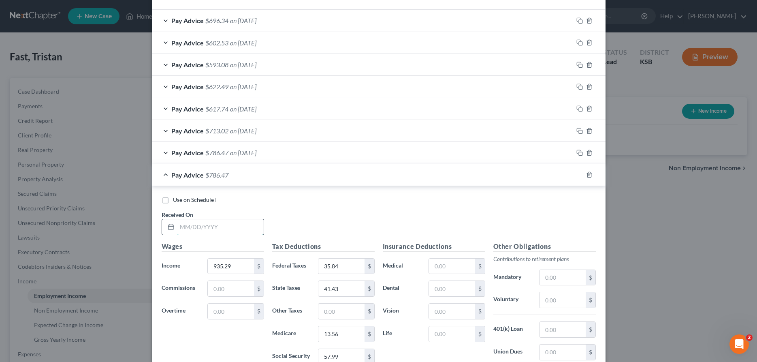
click at [197, 227] on input "text" at bounding box center [220, 226] width 87 height 15
click at [228, 273] on input "935.29" at bounding box center [231, 265] width 46 height 15
click at [343, 271] on input "35.84" at bounding box center [341, 265] width 46 height 15
click at [580, 173] on icon "button" at bounding box center [579, 174] width 6 height 6
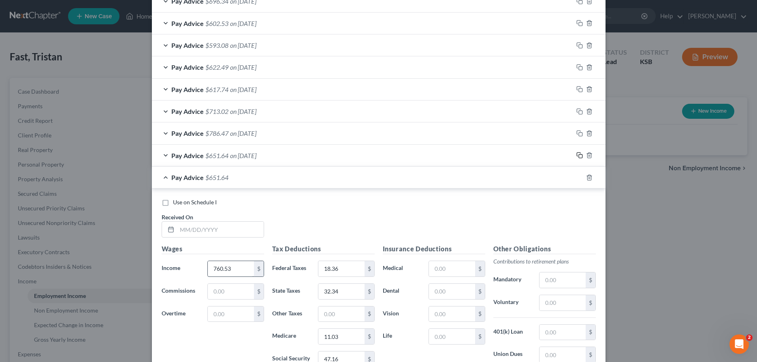
scroll to position [293, 0]
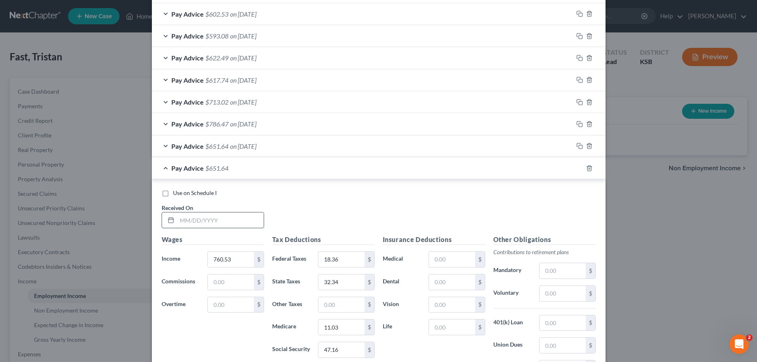
click at [248, 224] on input "text" at bounding box center [220, 219] width 87 height 15
click at [359, 255] on input "18.36" at bounding box center [341, 259] width 46 height 15
click at [580, 168] on icon "button" at bounding box center [579, 168] width 6 height 6
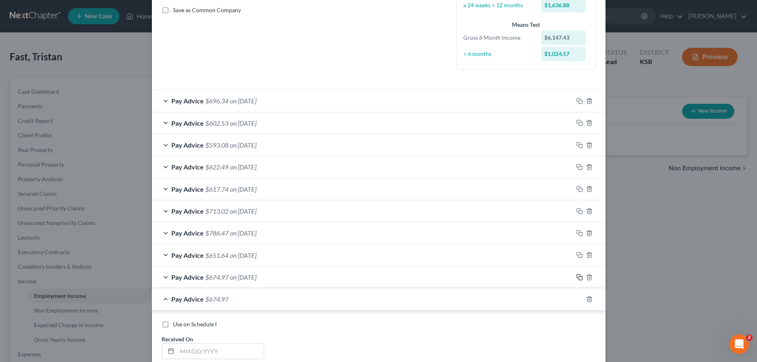
scroll to position [349, 0]
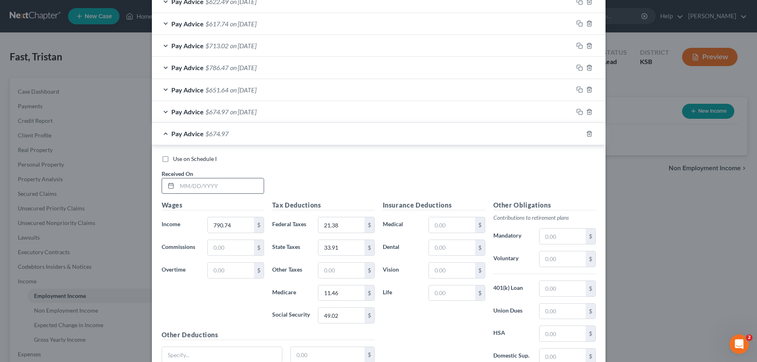
click at [215, 190] on input "text" at bounding box center [220, 185] width 87 height 15
click at [354, 222] on input "21.38" at bounding box center [341, 224] width 46 height 15
click at [582, 134] on rect "button" at bounding box center [581, 135] width 4 height 4
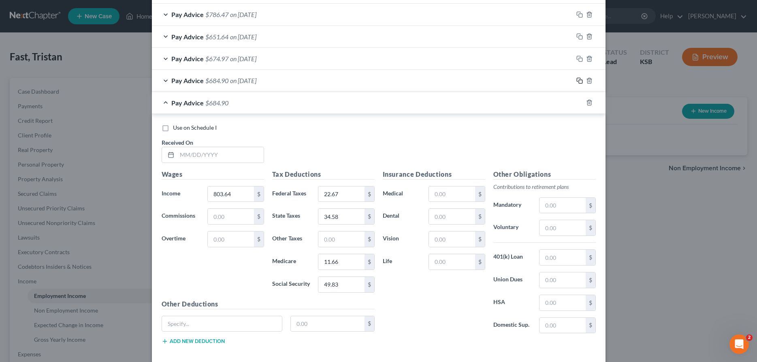
scroll to position [442, 0]
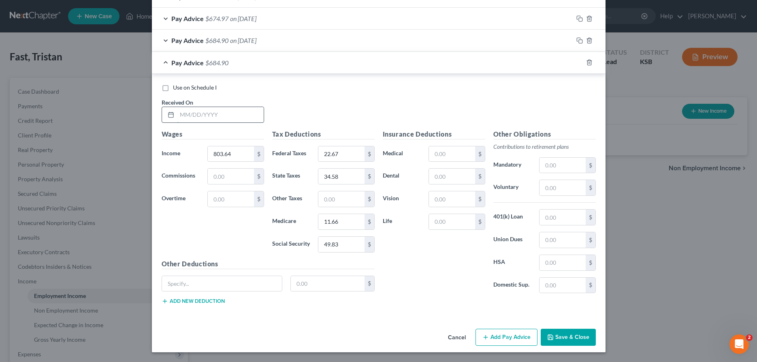
click at [255, 113] on input "text" at bounding box center [220, 114] width 87 height 15
click at [242, 149] on input "803.64" at bounding box center [231, 153] width 46 height 15
click at [363, 154] on input "22.67" at bounding box center [341, 153] width 46 height 15
click at [582, 63] on icon "button" at bounding box center [579, 62] width 6 height 6
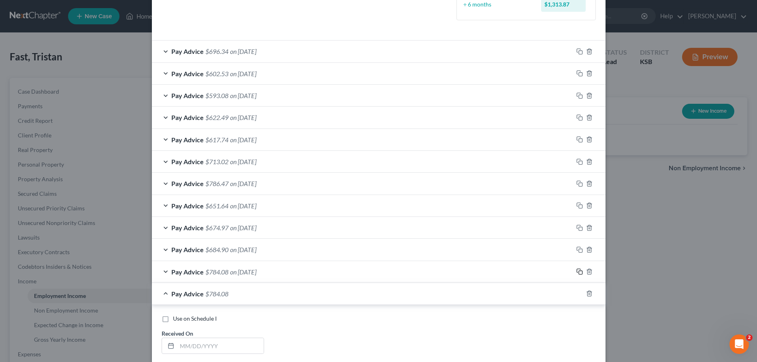
scroll to position [357, 0]
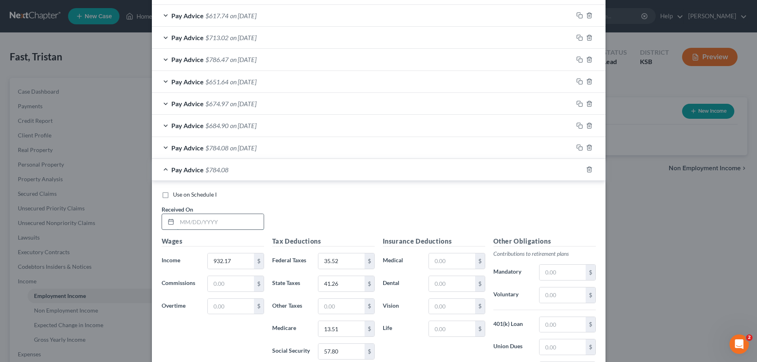
click at [212, 227] on input "text" at bounding box center [220, 221] width 87 height 15
click at [343, 265] on input "35.52" at bounding box center [341, 260] width 46 height 15
click at [580, 168] on icon "button" at bounding box center [579, 169] width 6 height 6
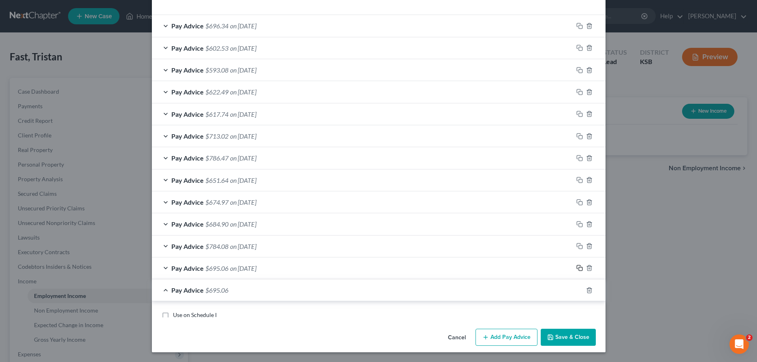
scroll to position [339, 0]
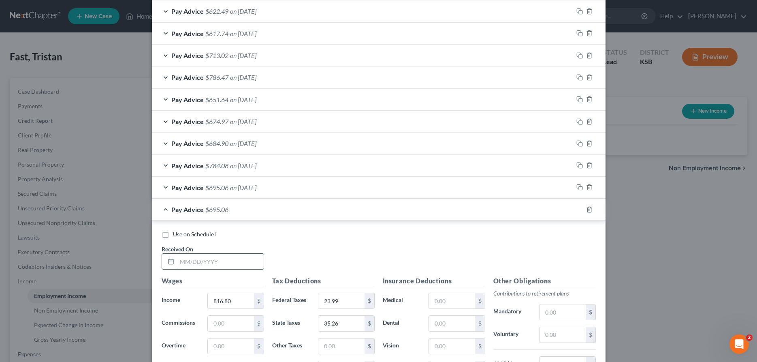
click at [214, 257] on input "text" at bounding box center [220, 261] width 87 height 15
click at [229, 296] on input "816.80" at bounding box center [231, 300] width 46 height 15
click at [357, 301] on input "23.99" at bounding box center [341, 300] width 46 height 15
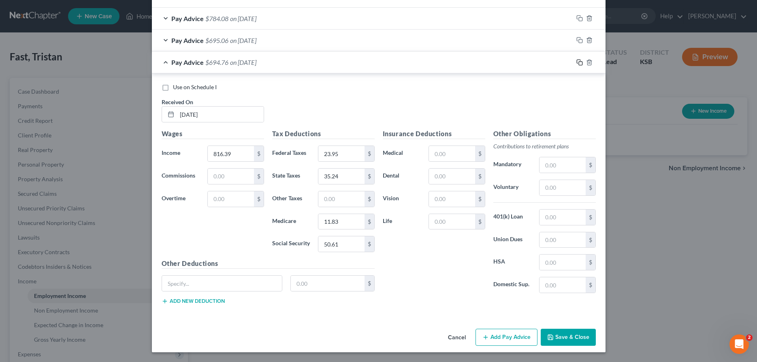
click at [578, 60] on icon "button" at bounding box center [579, 62] width 6 height 6
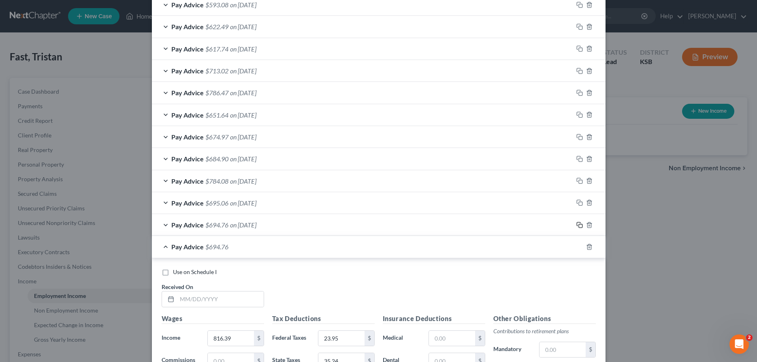
scroll to position [355, 0]
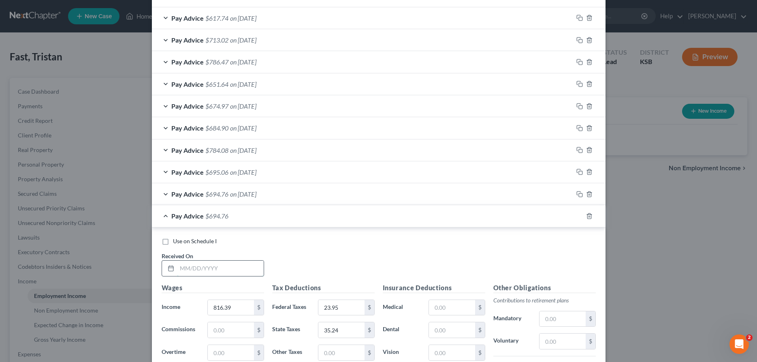
click at [211, 268] on input "text" at bounding box center [220, 267] width 87 height 15
click at [234, 312] on input "816.39" at bounding box center [231, 307] width 46 height 15
click at [346, 310] on input "23.95" at bounding box center [341, 307] width 46 height 15
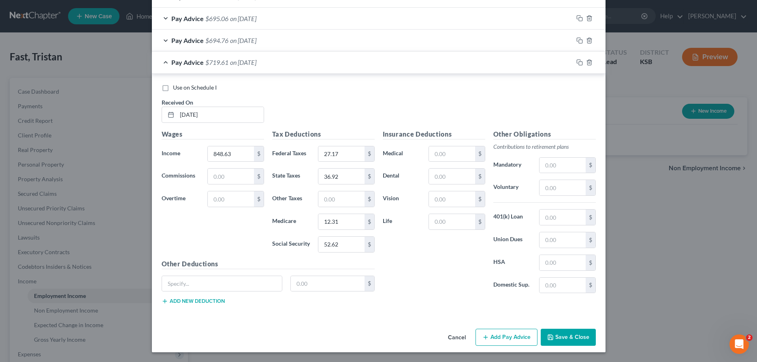
click at [577, 337] on button "Save & Close" at bounding box center [568, 337] width 55 height 17
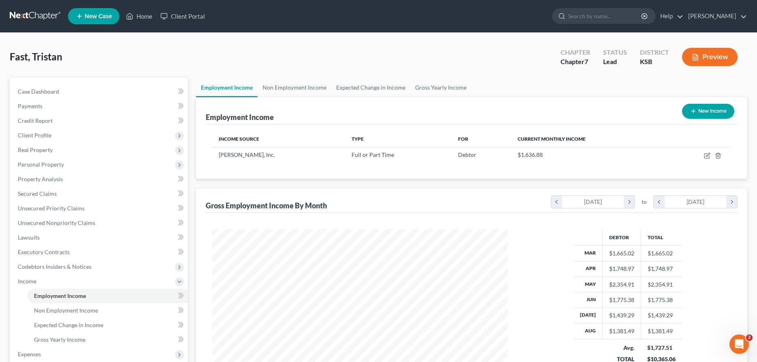
scroll to position [141, 0]
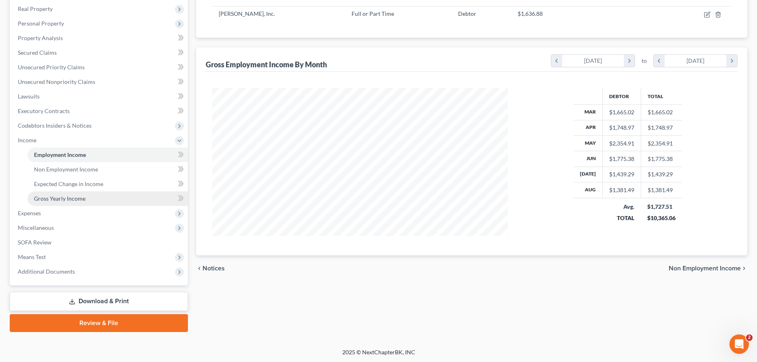
click at [92, 198] on link "Gross Yearly Income" at bounding box center [108, 198] width 160 height 15
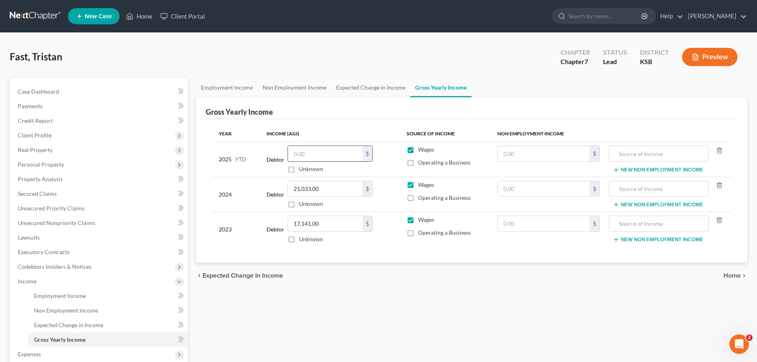
click at [336, 156] on input "text" at bounding box center [325, 153] width 75 height 15
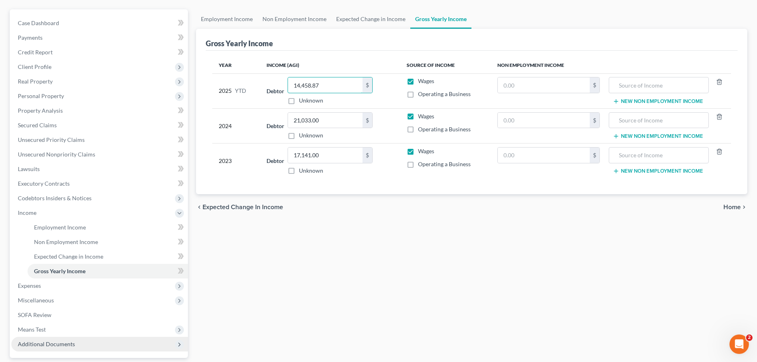
scroll to position [124, 0]
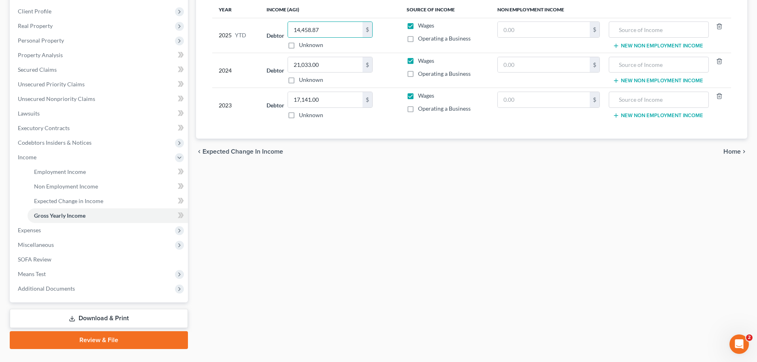
click at [79, 319] on link "Download & Print" at bounding box center [99, 318] width 178 height 19
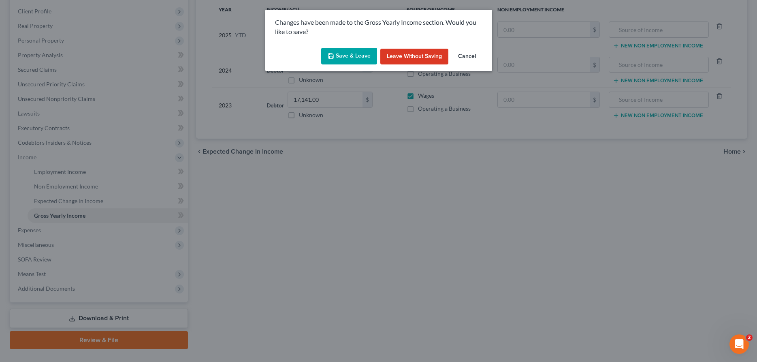
click at [351, 57] on button "Save & Leave" at bounding box center [349, 56] width 56 height 17
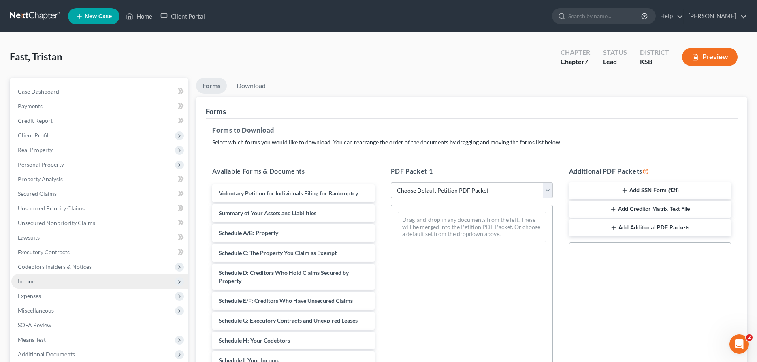
click at [46, 281] on span "Income" at bounding box center [99, 281] width 177 height 15
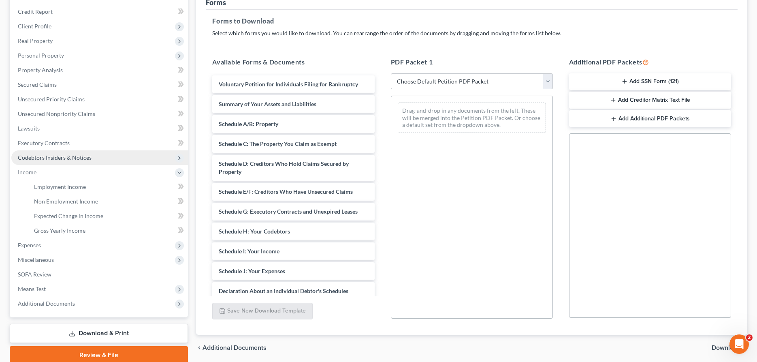
scroll to position [124, 0]
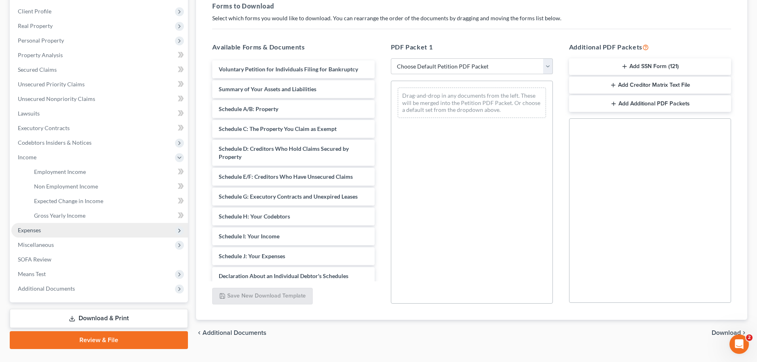
click at [33, 228] on span "Expenses" at bounding box center [29, 229] width 23 height 7
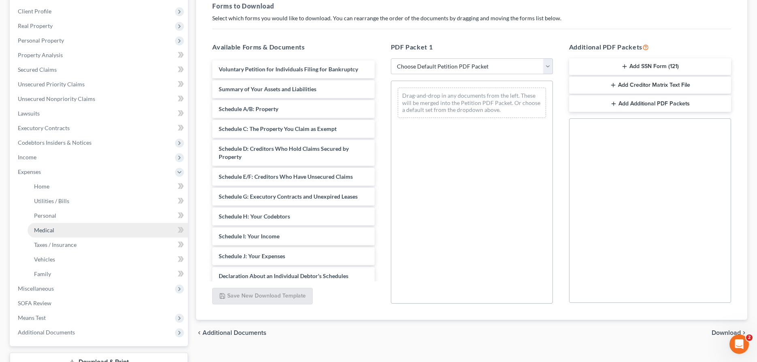
click at [47, 224] on link "Medical" at bounding box center [108, 230] width 160 height 15
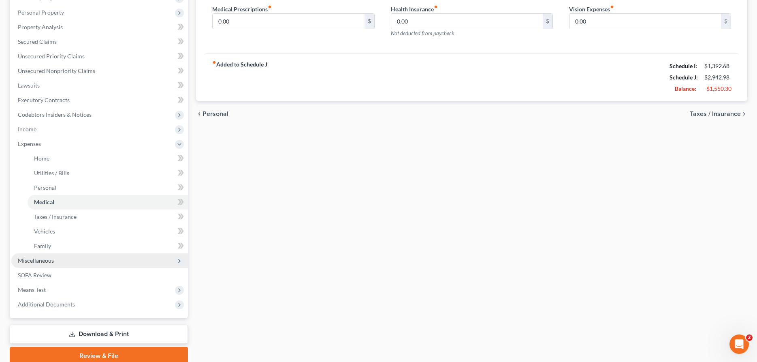
scroll to position [165, 0]
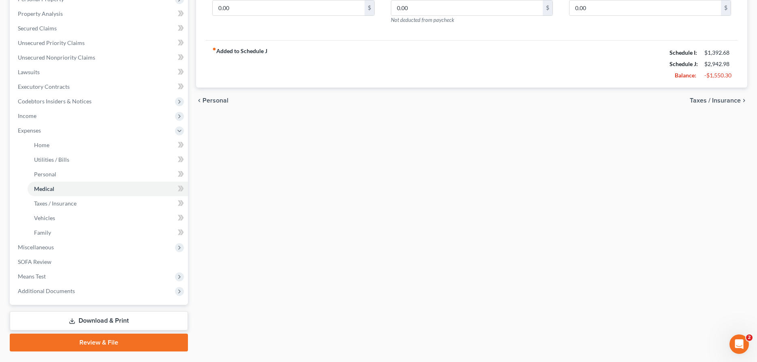
click at [61, 320] on link "Download & Print" at bounding box center [99, 320] width 178 height 19
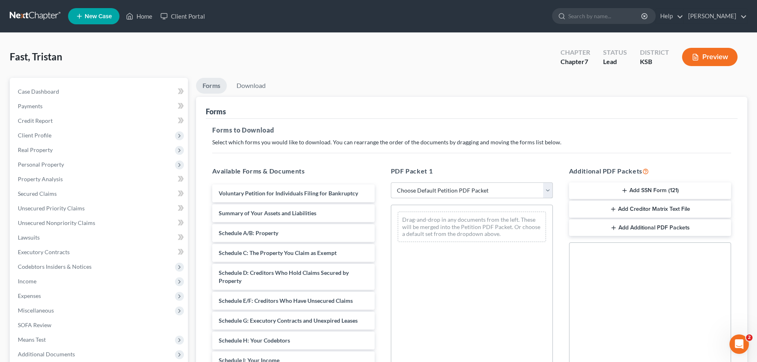
click at [391, 182] on select "Choose Default Petition PDF Packet Complete Bankruptcy Petition (all forms and …" at bounding box center [472, 190] width 162 height 16
click option "District of KS" at bounding box center [0, 0] width 0 height 0
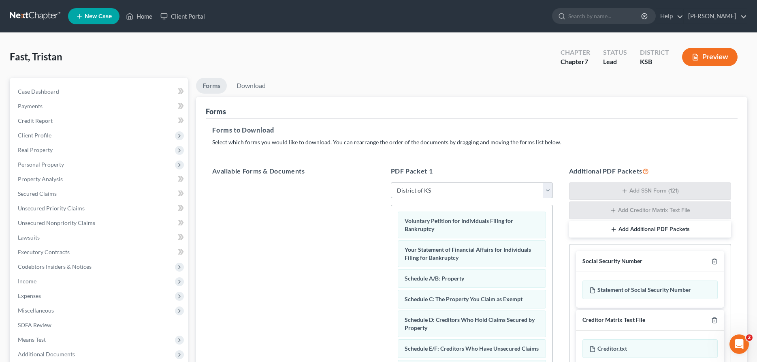
scroll to position [139, 0]
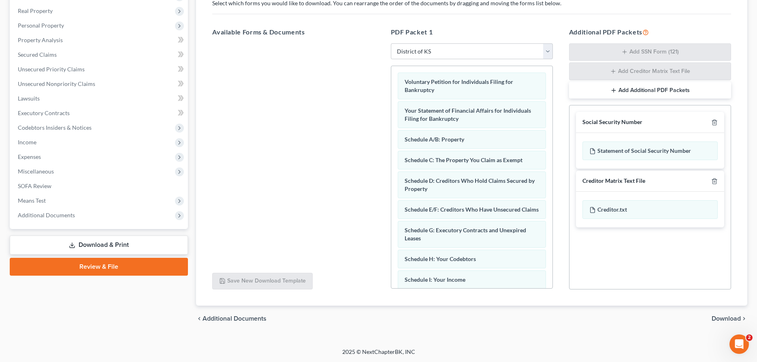
click at [730, 319] on span "Download" at bounding box center [726, 318] width 29 height 6
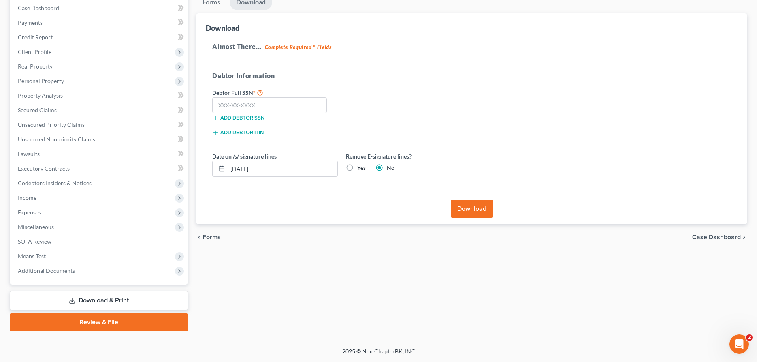
scroll to position [83, 0]
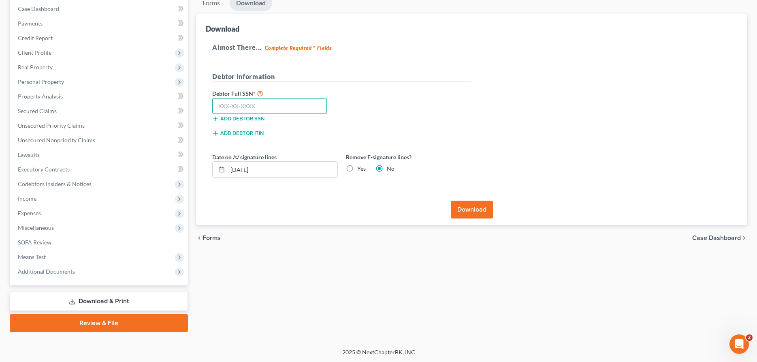
click at [280, 113] on input "text" at bounding box center [269, 106] width 115 height 16
click at [464, 207] on button "Download" at bounding box center [472, 210] width 42 height 18
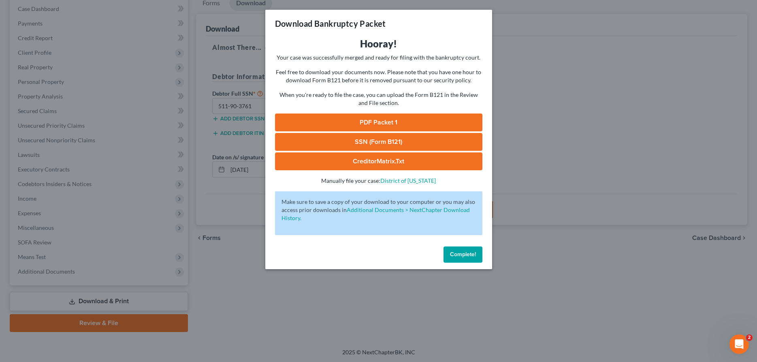
click at [455, 122] on link "PDF Packet 1" at bounding box center [378, 122] width 207 height 18
click at [461, 250] on button "Complete!" at bounding box center [463, 254] width 39 height 16
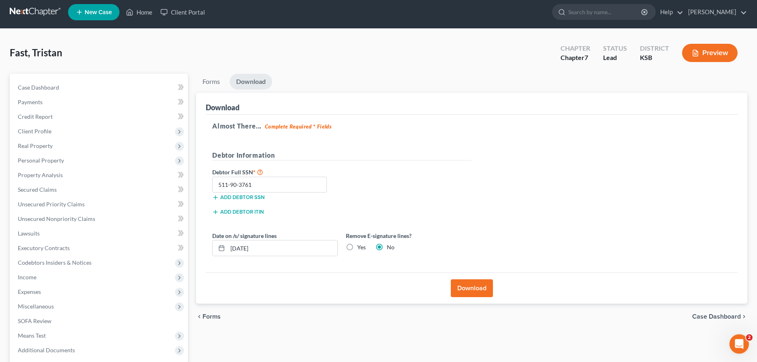
scroll to position [0, 0]
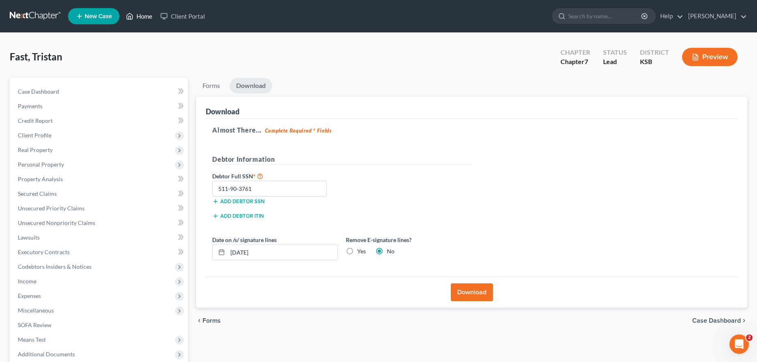
click at [149, 17] on link "Home" at bounding box center [139, 16] width 34 height 15
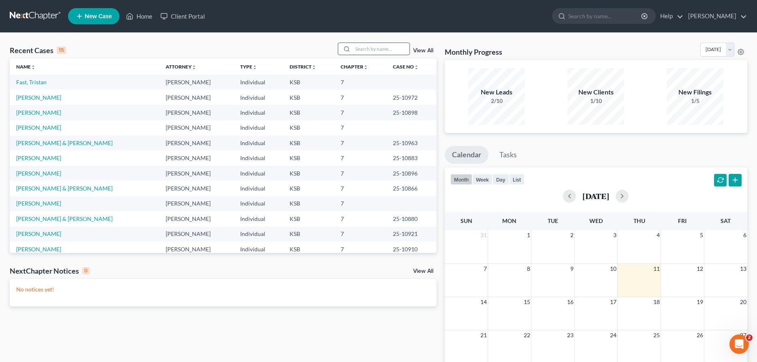
click at [390, 50] on input "search" at bounding box center [381, 49] width 57 height 12
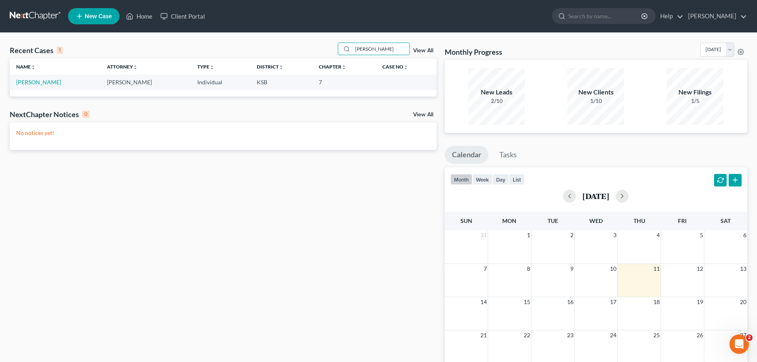
click at [35, 86] on td "[PERSON_NAME]" at bounding box center [55, 82] width 91 height 15
click at [35, 83] on link "[PERSON_NAME]" at bounding box center [38, 82] width 45 height 7
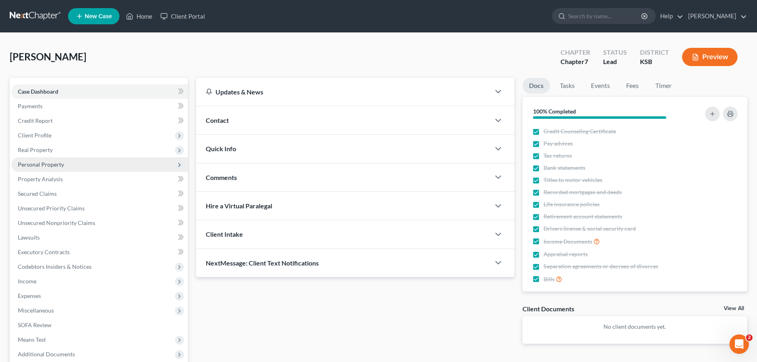
scroll to position [83, 0]
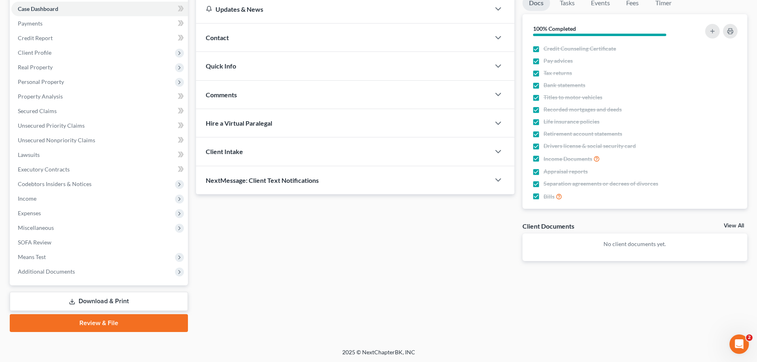
click at [92, 295] on link "Download & Print" at bounding box center [99, 301] width 178 height 19
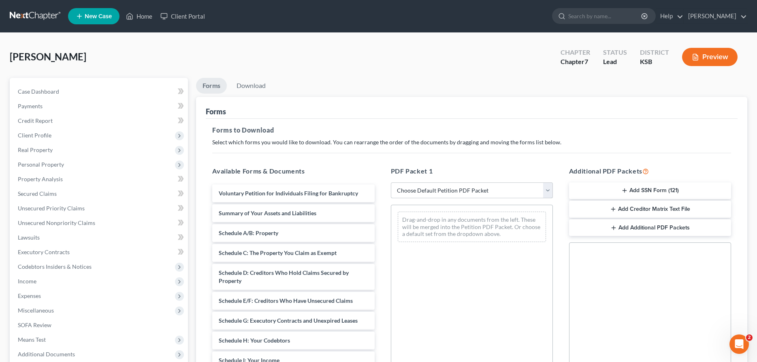
click at [391, 182] on select "Choose Default Petition PDF Packet Complete Bankruptcy Petition (all forms and …" at bounding box center [472, 190] width 162 height 16
click option "District of KS" at bounding box center [0, 0] width 0 height 0
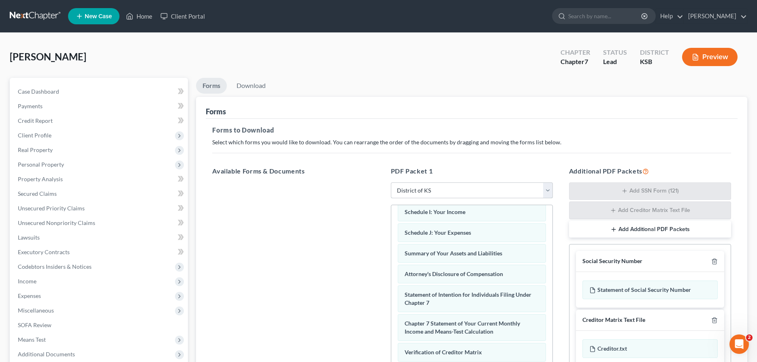
scroll to position [139, 0]
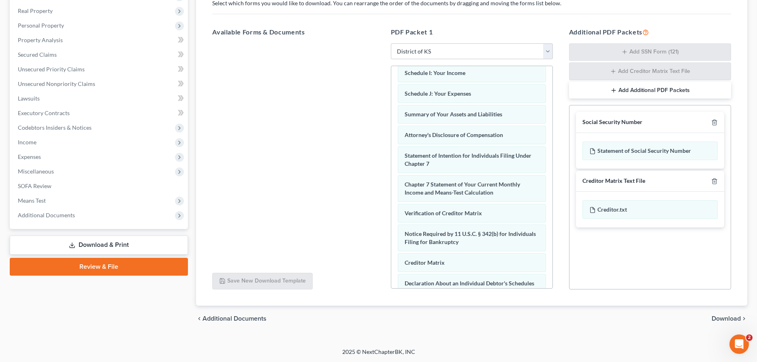
click at [720, 320] on span "Download" at bounding box center [726, 318] width 29 height 6
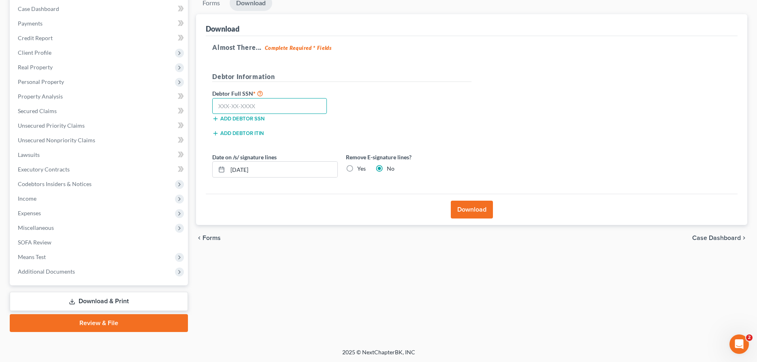
click at [249, 100] on input "text" at bounding box center [269, 106] width 115 height 16
